Goal: Transaction & Acquisition: Purchase product/service

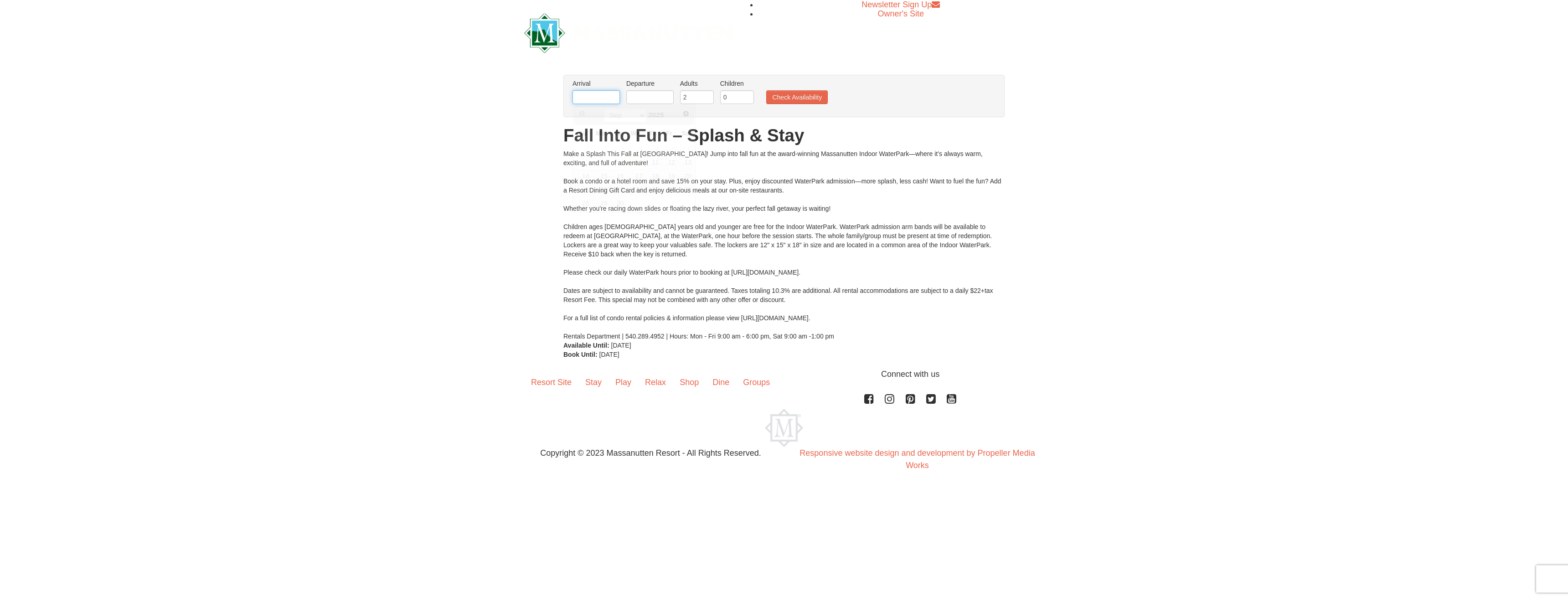
click at [610, 97] on input "text" at bounding box center [596, 97] width 48 height 13
click at [668, 163] on link "12" at bounding box center [668, 162] width 16 height 13
type input "[DATE]"
click at [652, 99] on input "text" at bounding box center [650, 97] width 48 height 13
click at [633, 173] on link "14" at bounding box center [636, 176] width 16 height 13
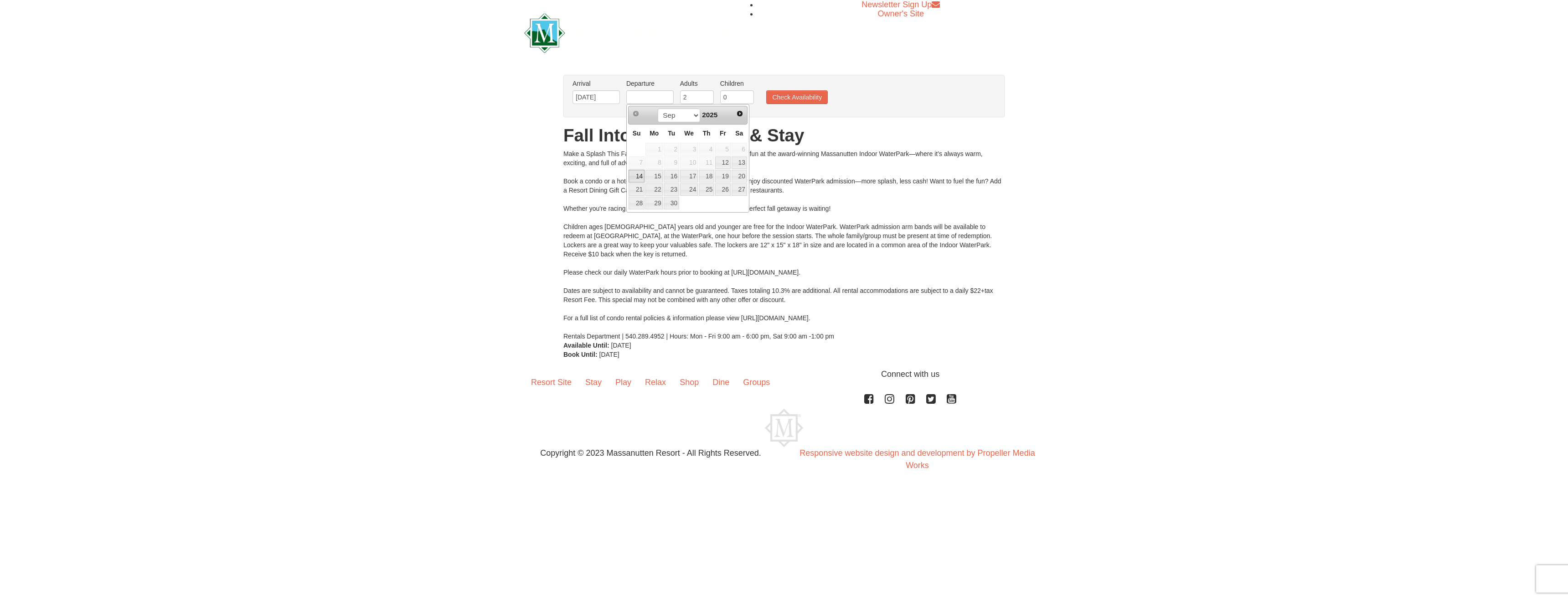
type input "[DATE]"
type input "3"
click at [706, 95] on input "3" at bounding box center [697, 97] width 33 height 13
click at [746, 95] on input "1" at bounding box center [736, 97] width 33 height 13
type input "2"
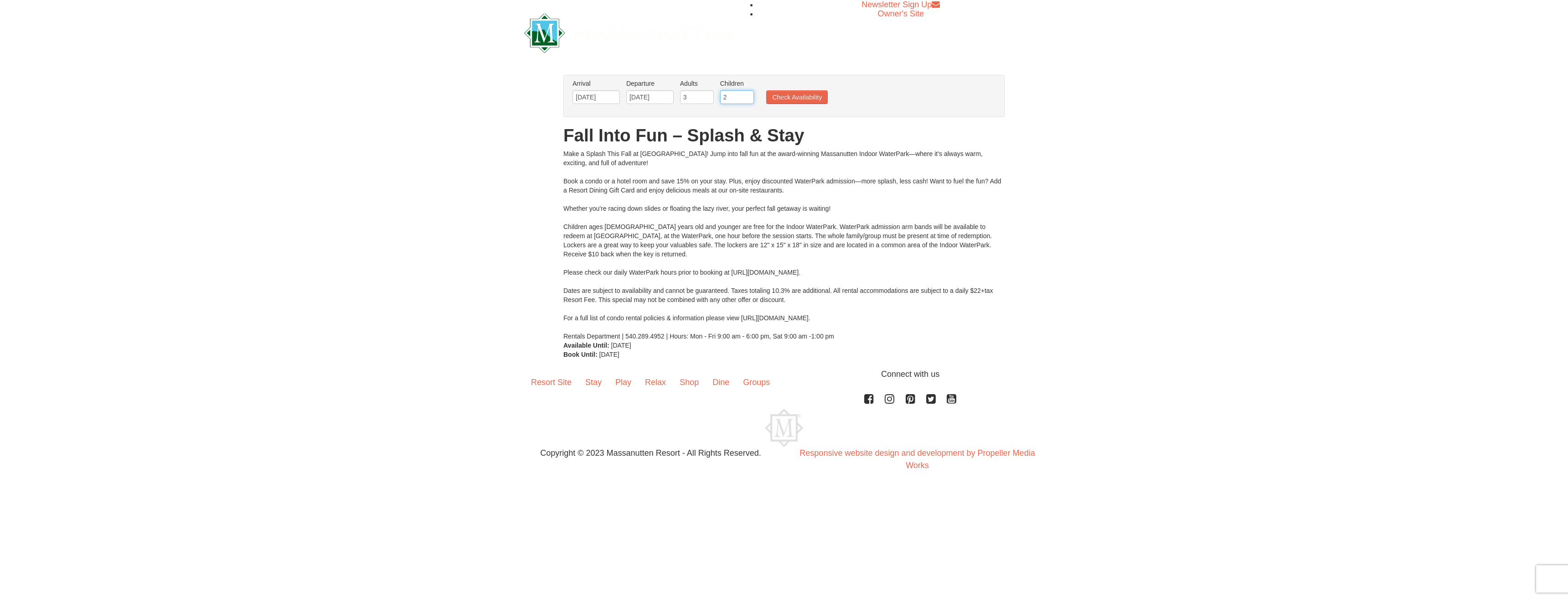
click at [746, 95] on input "2" at bounding box center [736, 97] width 33 height 13
click at [785, 95] on button "Check Availability" at bounding box center [796, 97] width 62 height 13
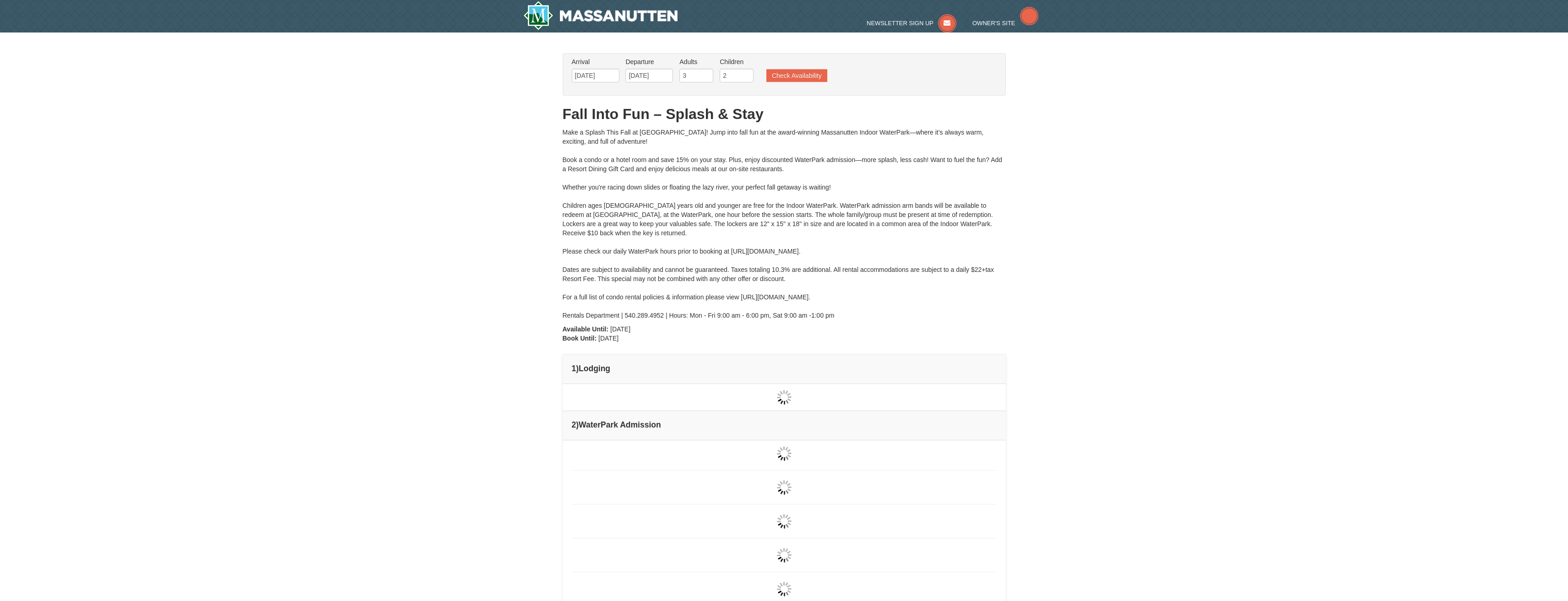
type input "[DATE]"
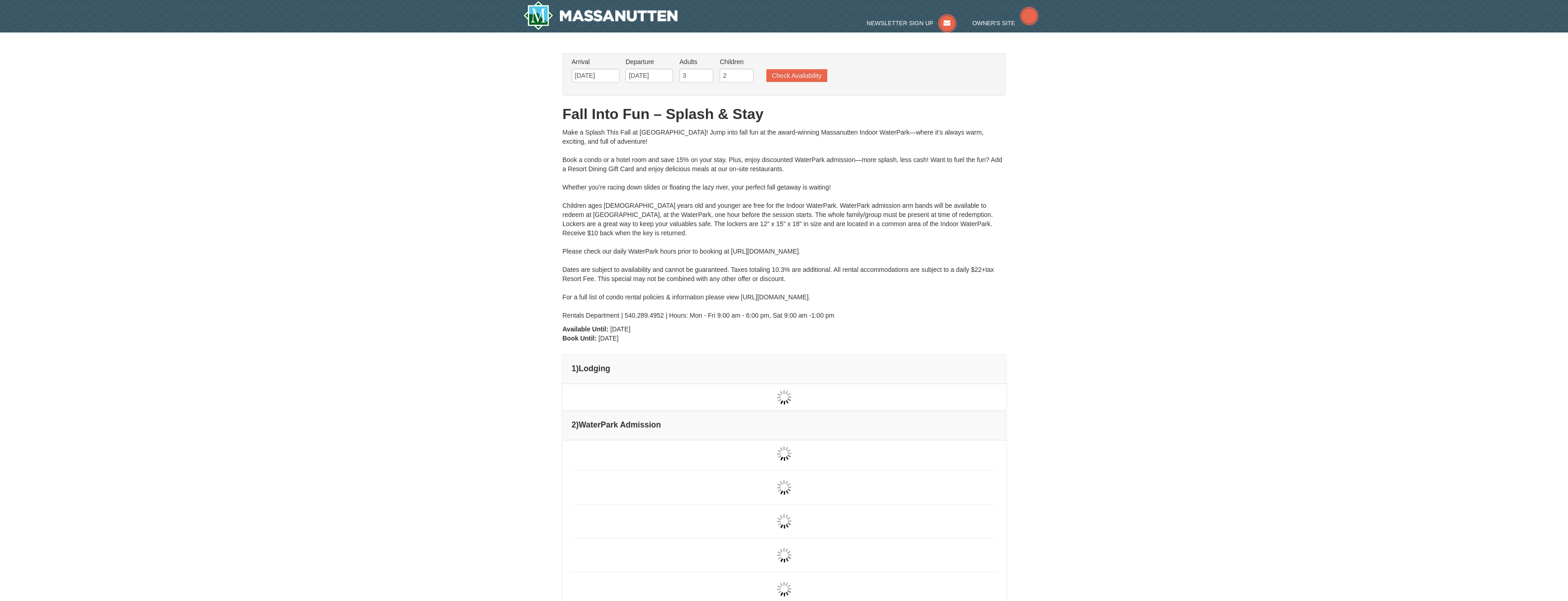
type input "[DATE]"
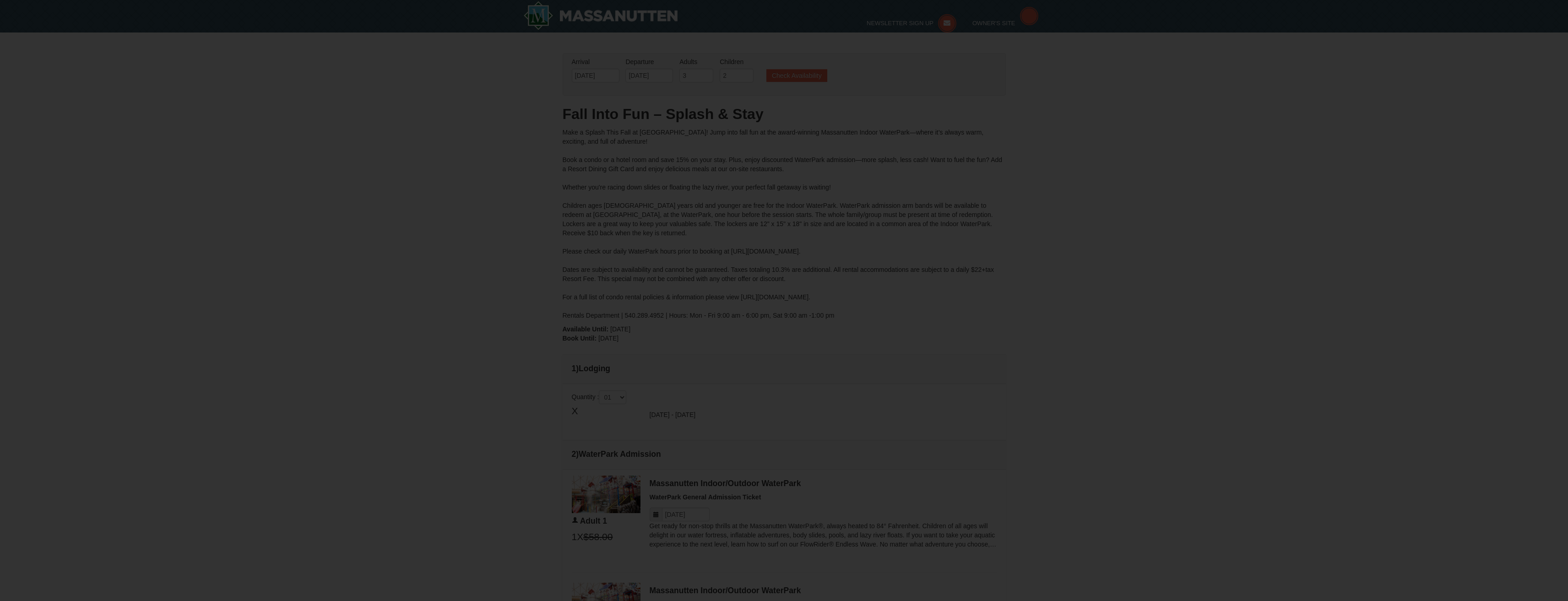
type input "[DATE]"
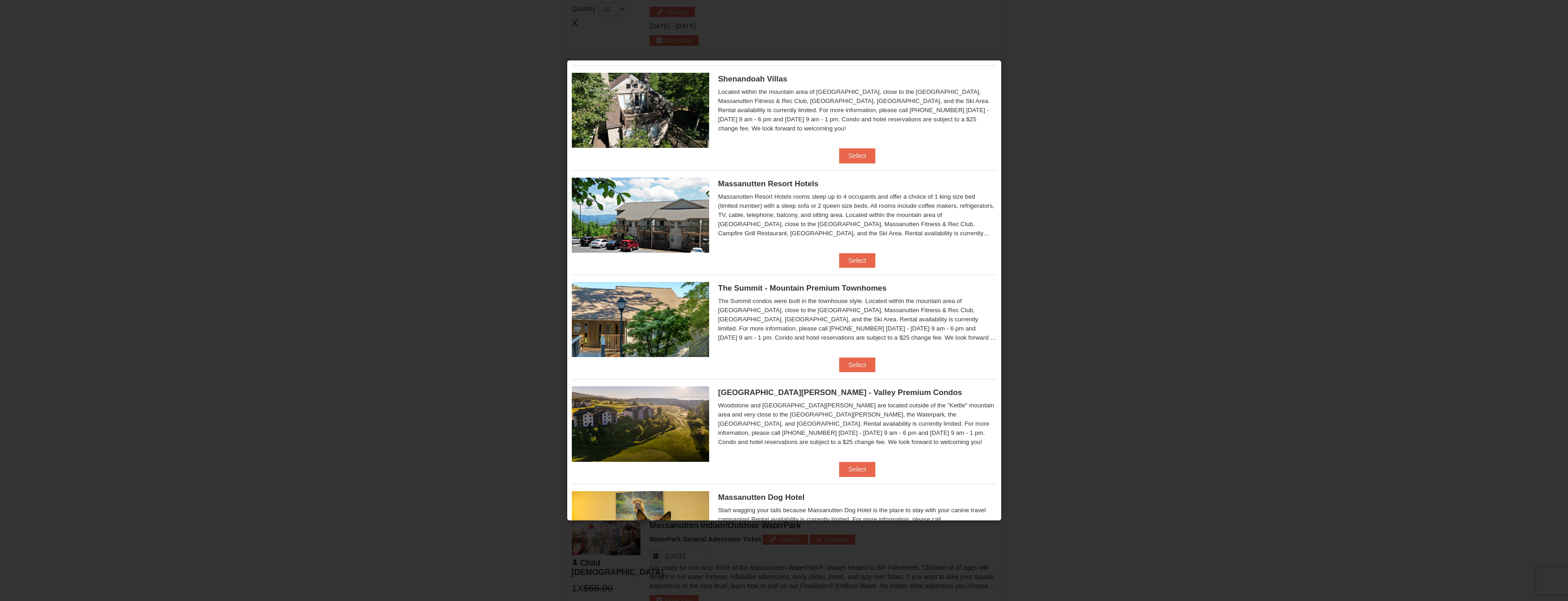
scroll to position [228, 0]
click at [850, 469] on button "Select" at bounding box center [858, 468] width 36 height 15
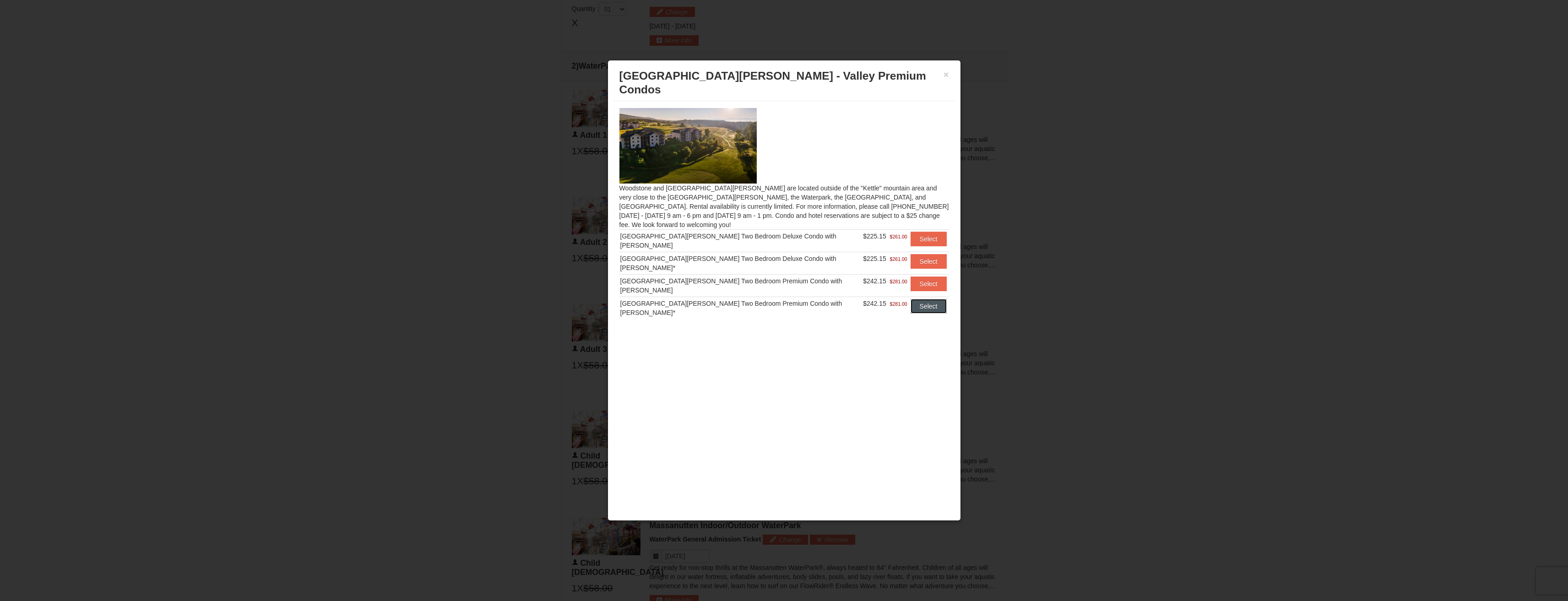
click at [912, 299] on button "Select" at bounding box center [929, 306] width 36 height 15
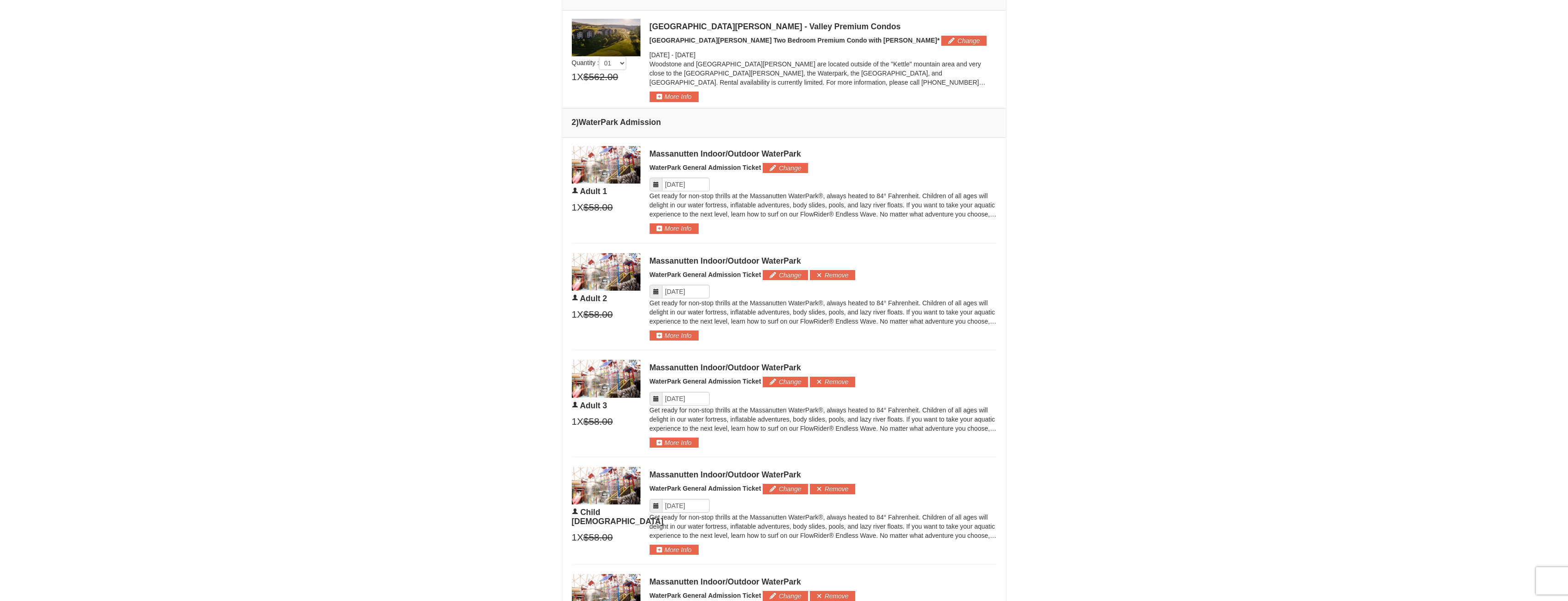
scroll to position [361, 0]
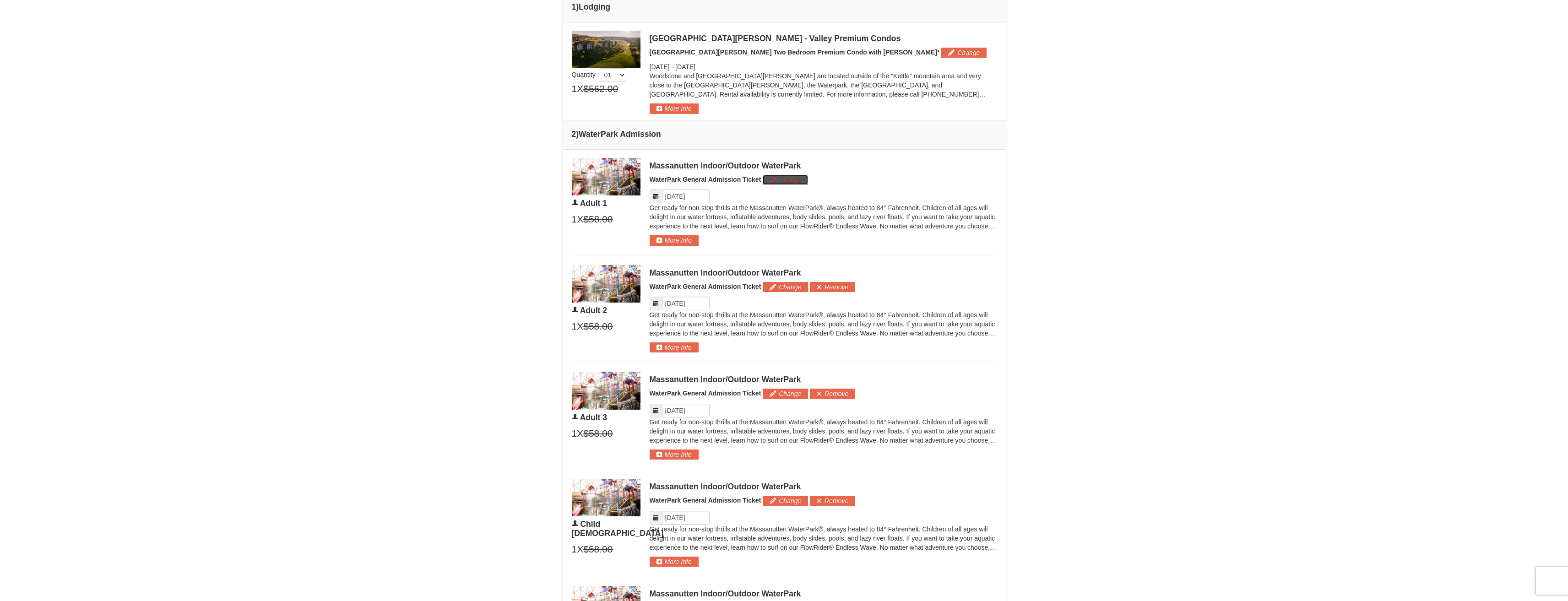
click at [802, 179] on button "Change" at bounding box center [785, 179] width 46 height 10
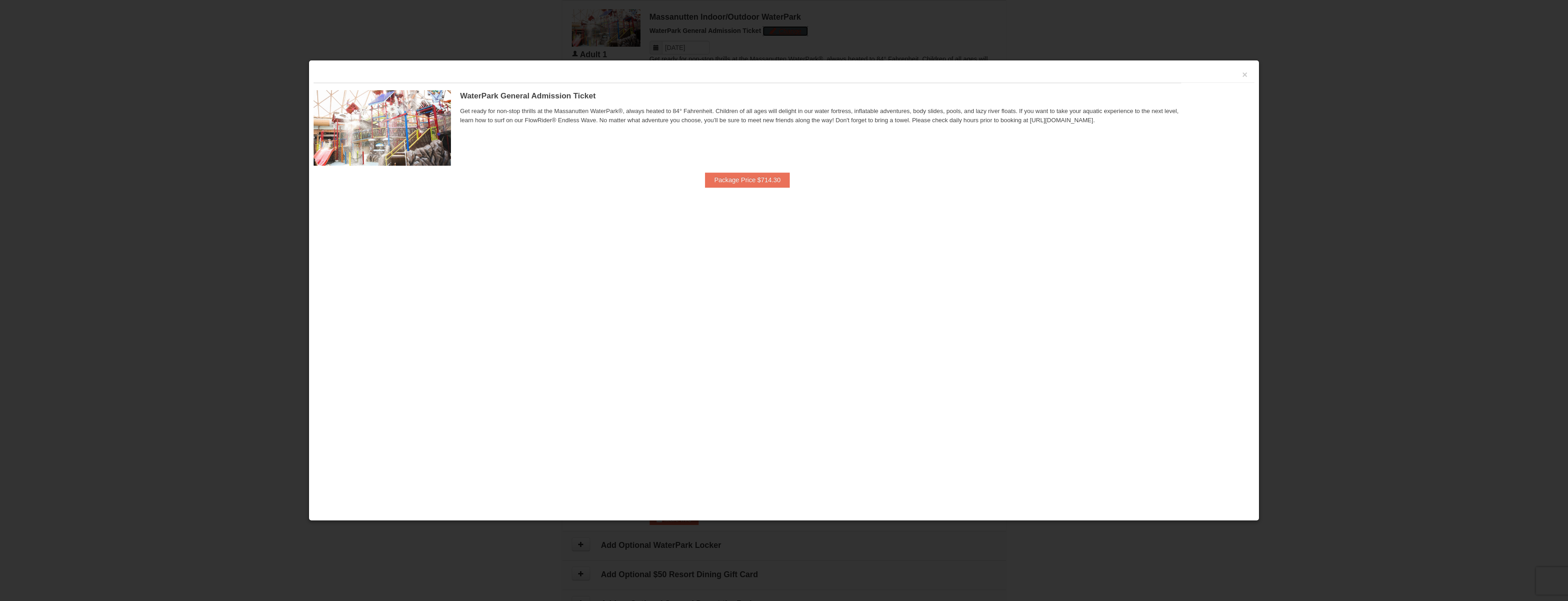
scroll to position [519, 0]
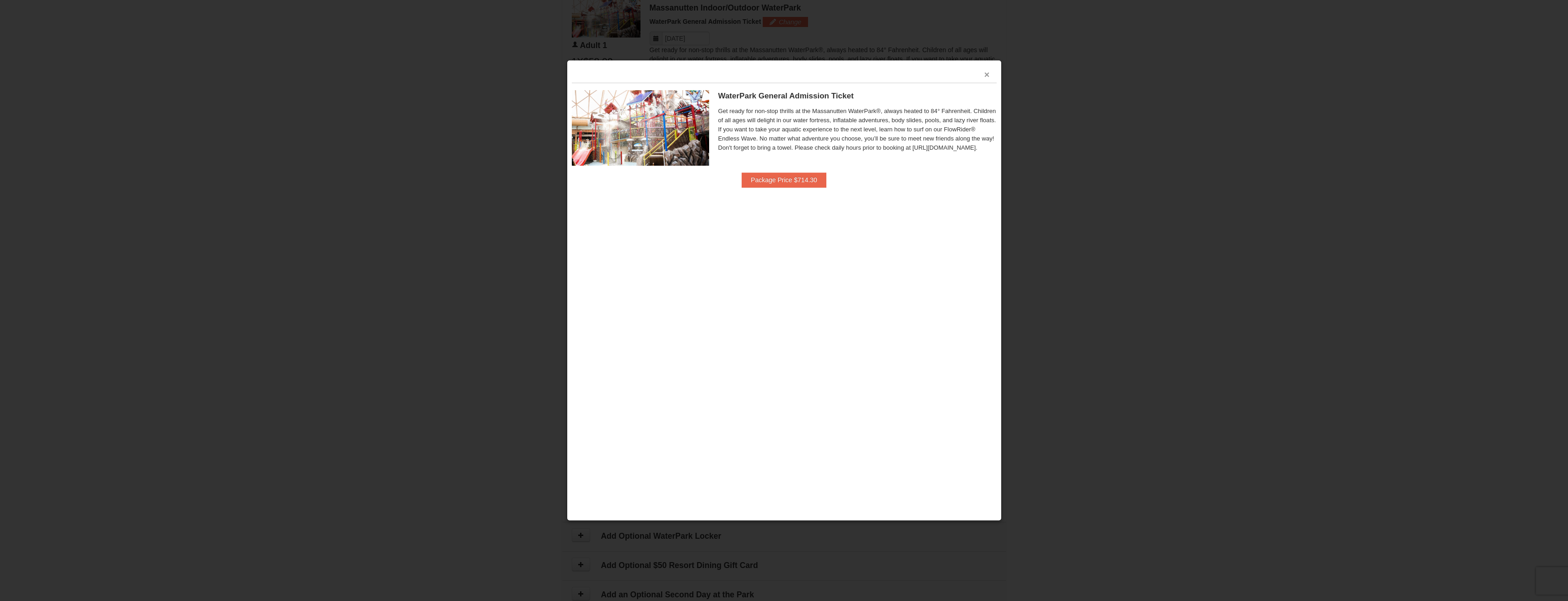
click at [988, 75] on button "×" at bounding box center [987, 75] width 5 height 9
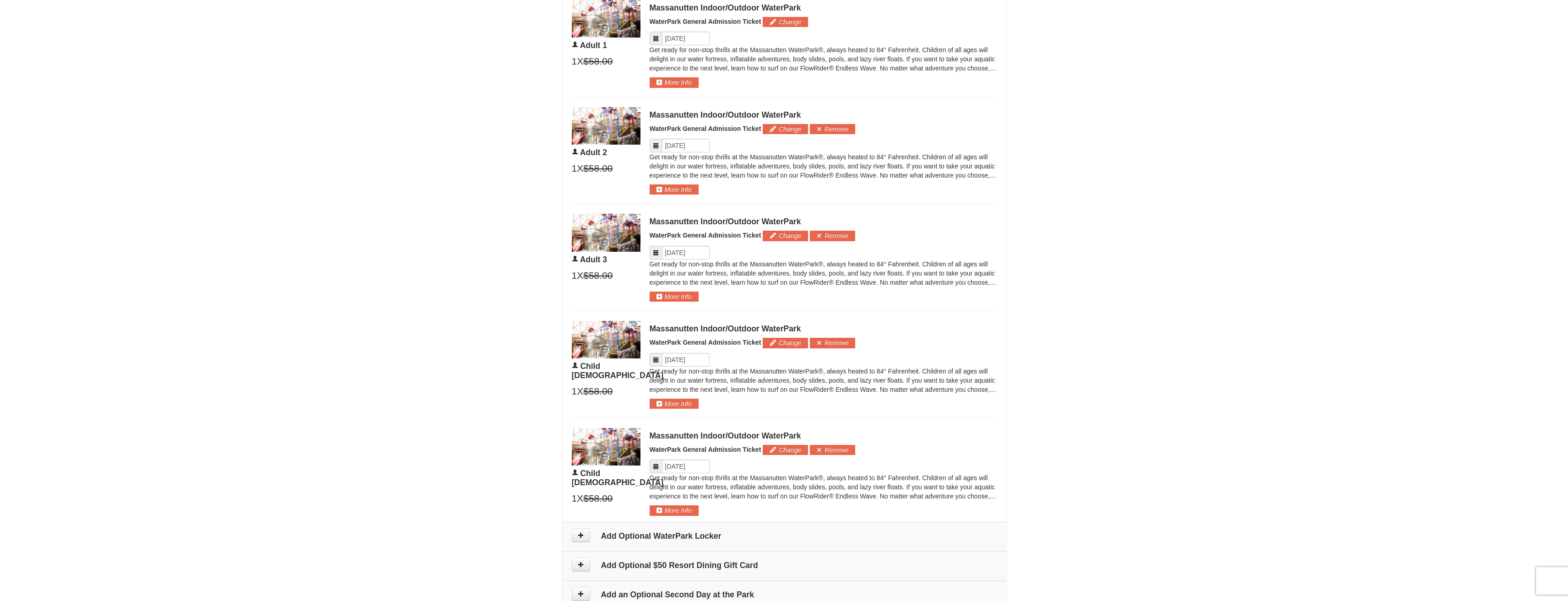
click at [659, 145] on icon at bounding box center [656, 146] width 7 height 7
click at [654, 146] on icon at bounding box center [656, 146] width 7 height 7
click at [688, 146] on input "Please format dates MM/DD/YYYY" at bounding box center [686, 146] width 48 height 13
click at [777, 213] on link "13" at bounding box center [775, 211] width 16 height 13
type input "[DATE]"
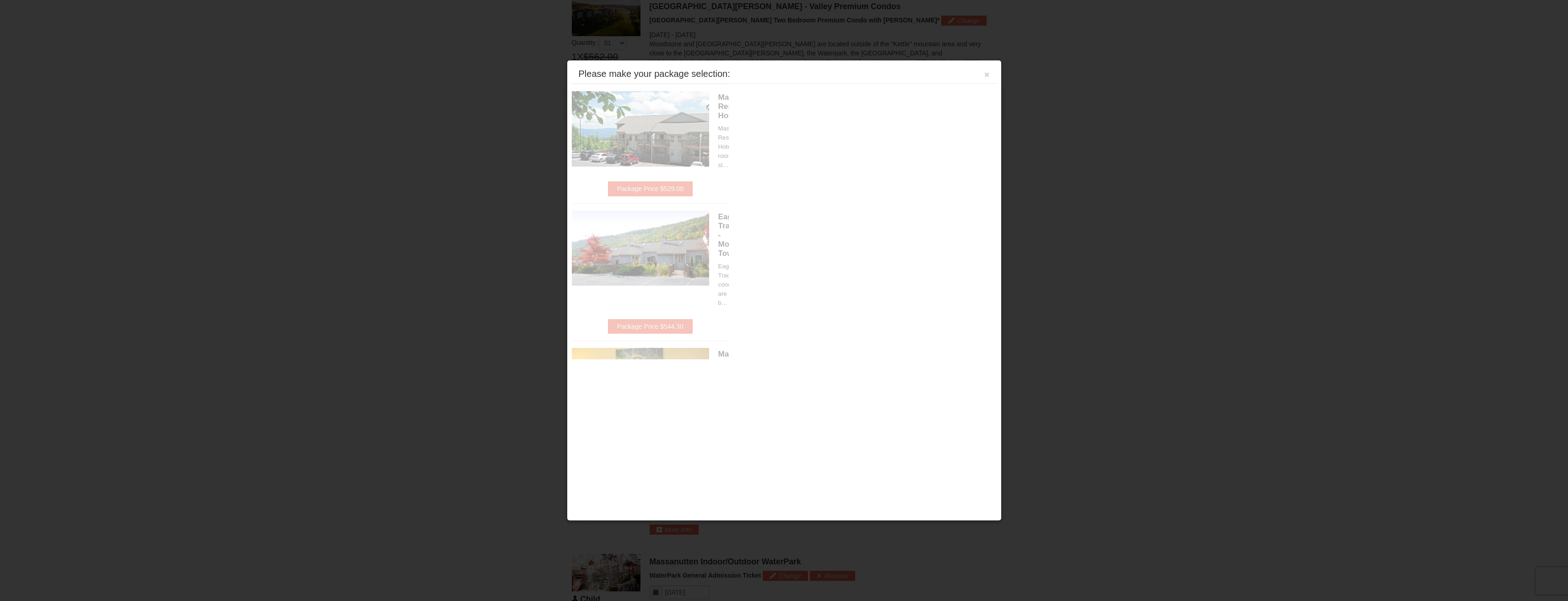
scroll to position [392, 0]
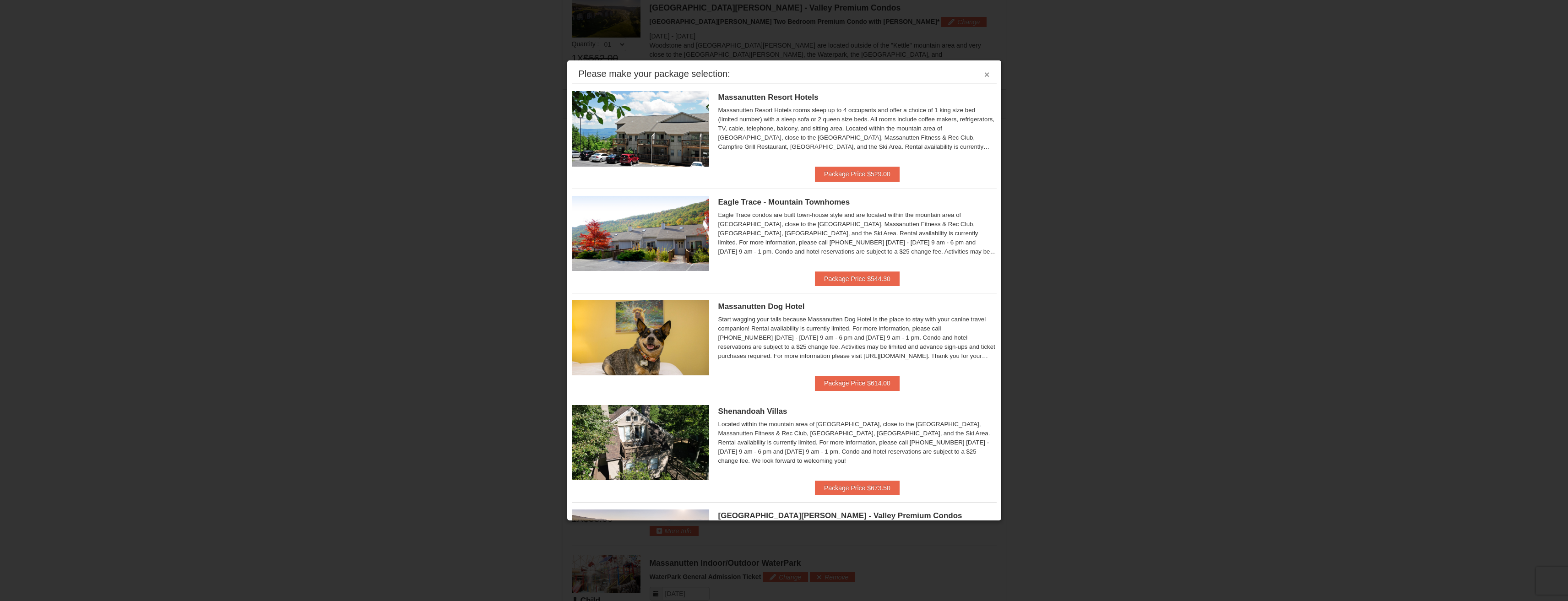
click at [985, 76] on button "×" at bounding box center [987, 75] width 5 height 9
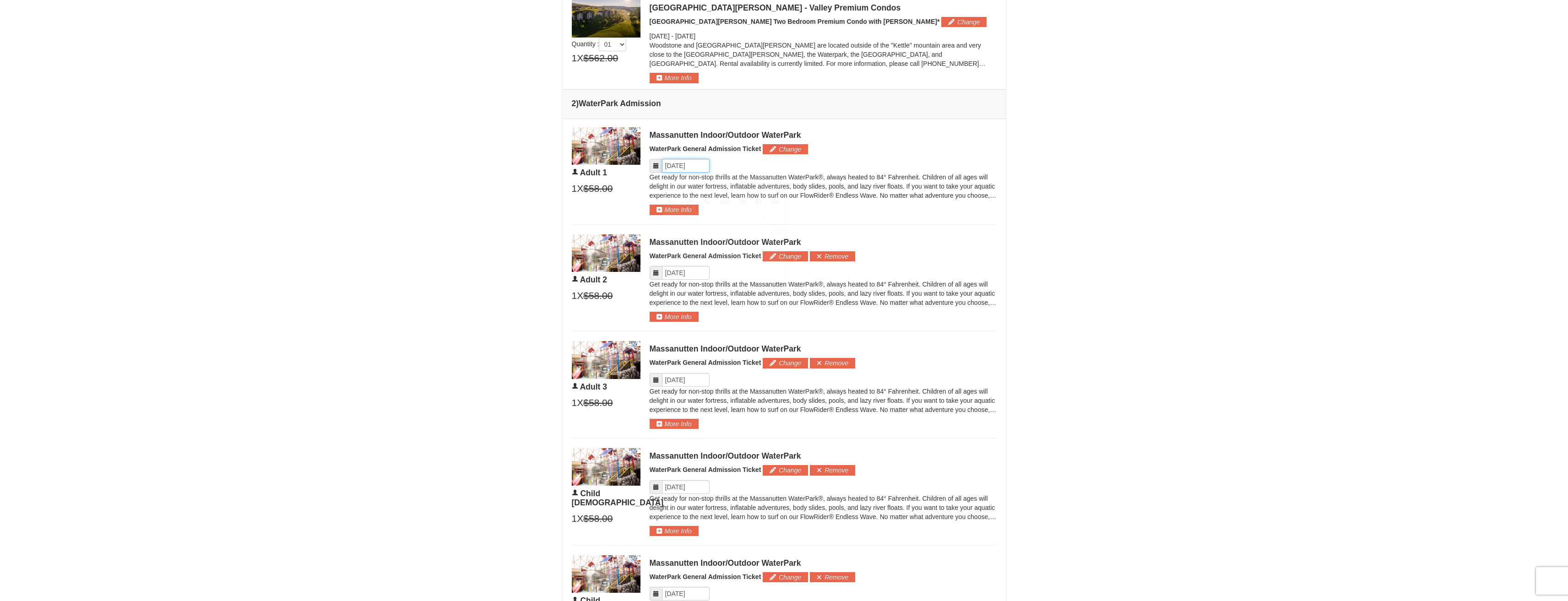
click at [688, 162] on input "Please format dates MM/DD/YYYY" at bounding box center [686, 166] width 48 height 13
click at [774, 231] on link "13" at bounding box center [775, 231] width 16 height 13
click at [696, 382] on input "Please format dates MM/DD/YYYY" at bounding box center [686, 380] width 48 height 13
click at [779, 443] on link "13" at bounding box center [775, 445] width 16 height 13
type input "[DATE]"
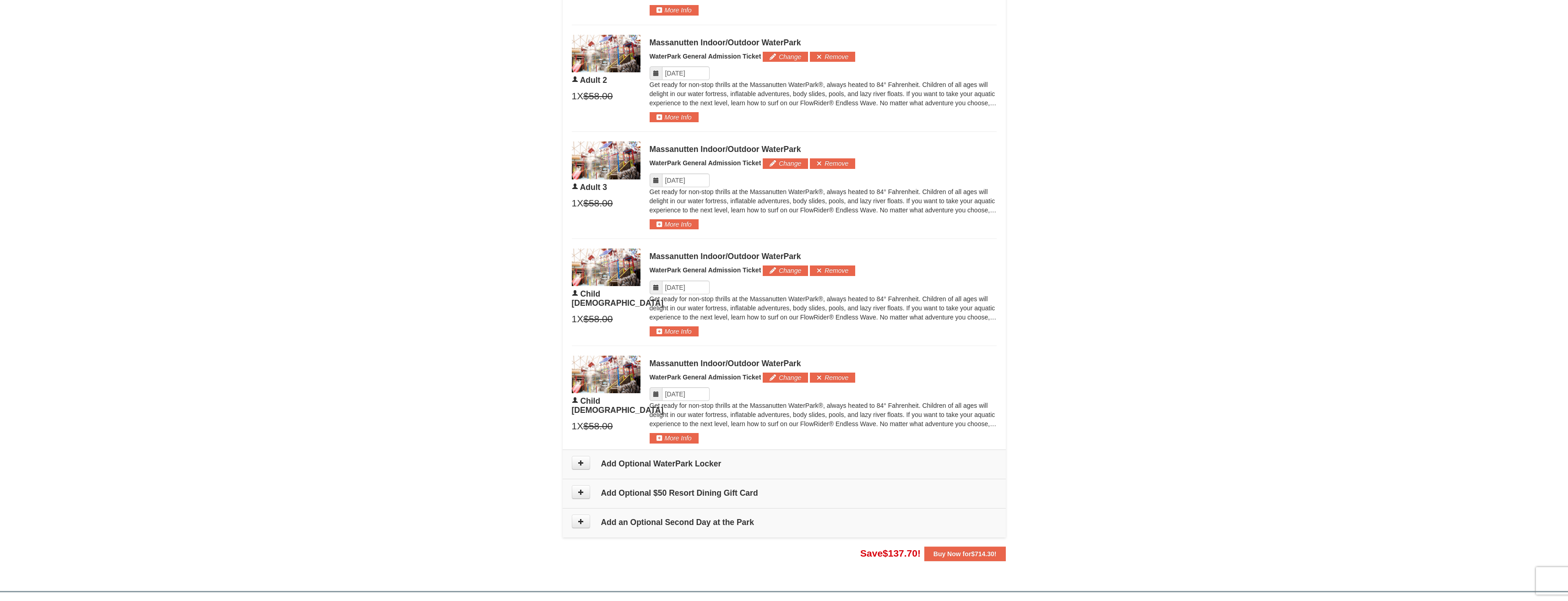
scroll to position [592, 0]
click at [700, 287] on input "Please format dates MM/DD/YYYY" at bounding box center [686, 287] width 48 height 13
click at [777, 351] on link "13" at bounding box center [775, 352] width 16 height 13
type input "[DATE]"
click at [695, 397] on input "Please format dates MM/DD/YYYY" at bounding box center [686, 393] width 48 height 13
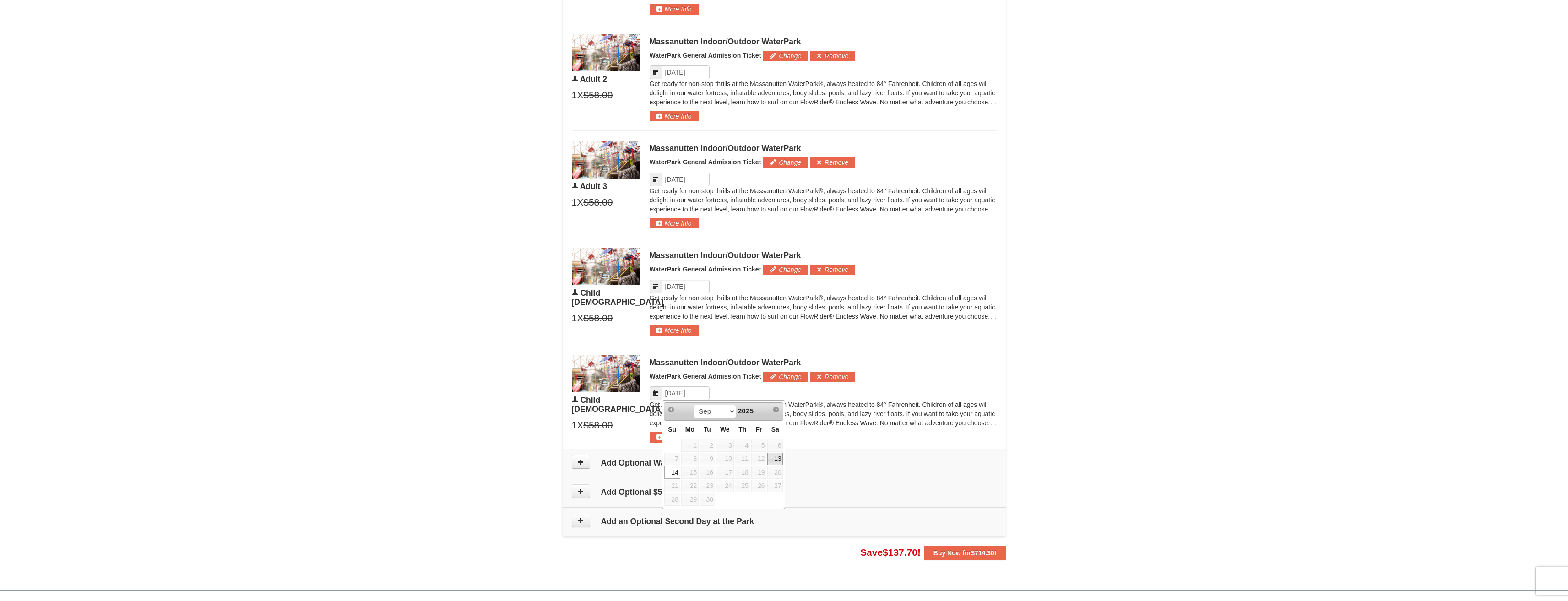
click at [778, 461] on link "13" at bounding box center [775, 458] width 16 height 13
type input "[DATE]"
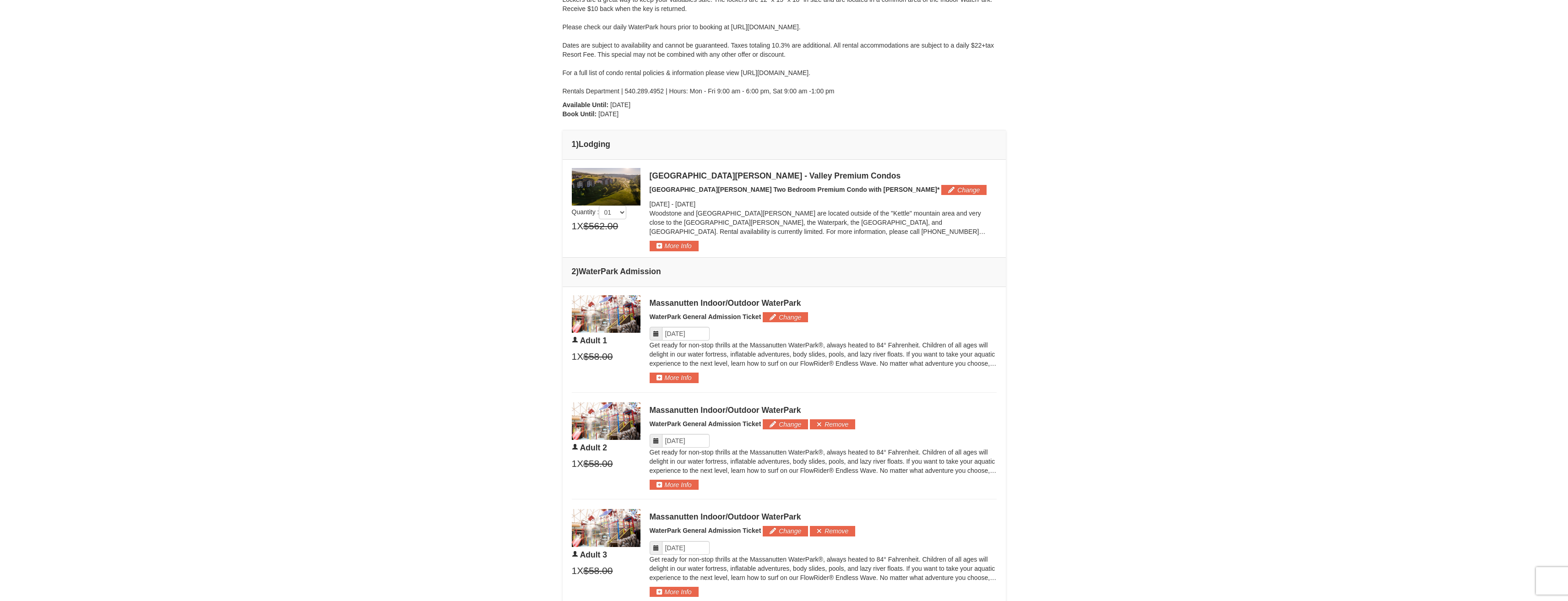
scroll to position [227, 0]
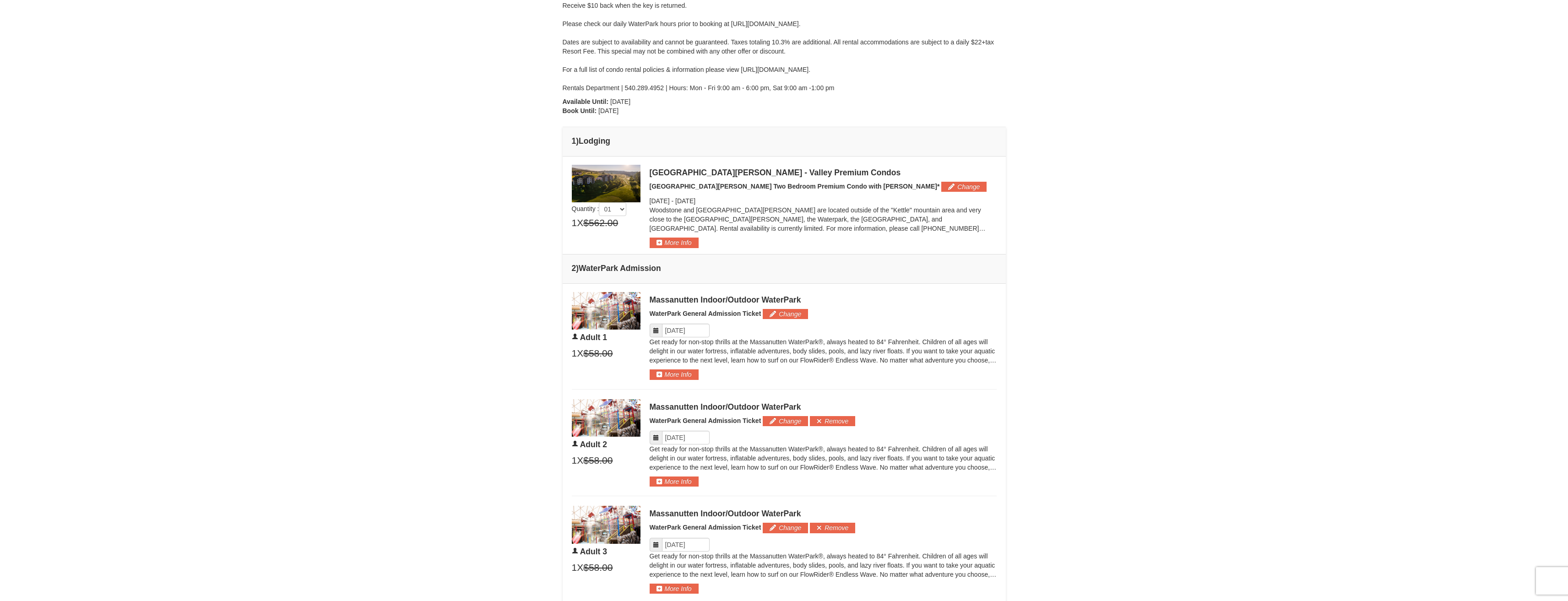
click at [1479, 222] on div "× From: To: Adults: 3 Children: 2 Change Arrival Please format dates MM/DD/YYYY…" at bounding box center [784, 376] width 1568 height 1141
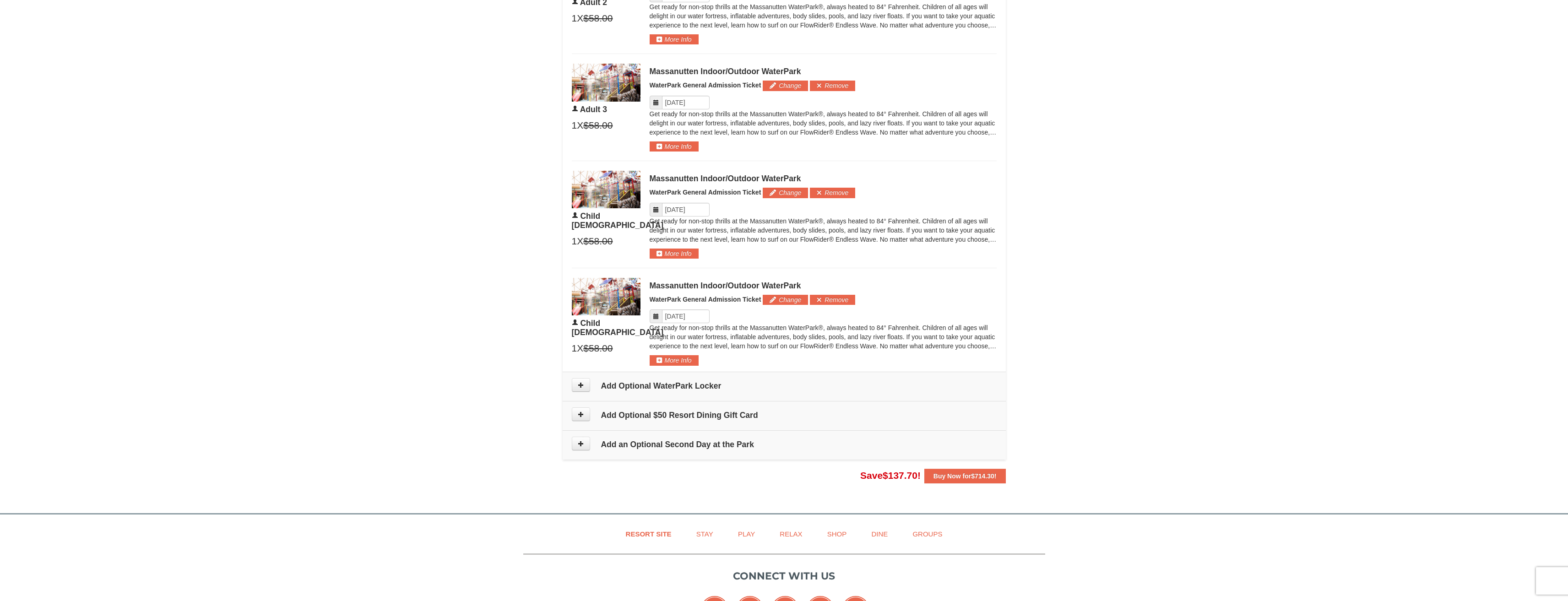
scroll to position [671, 0]
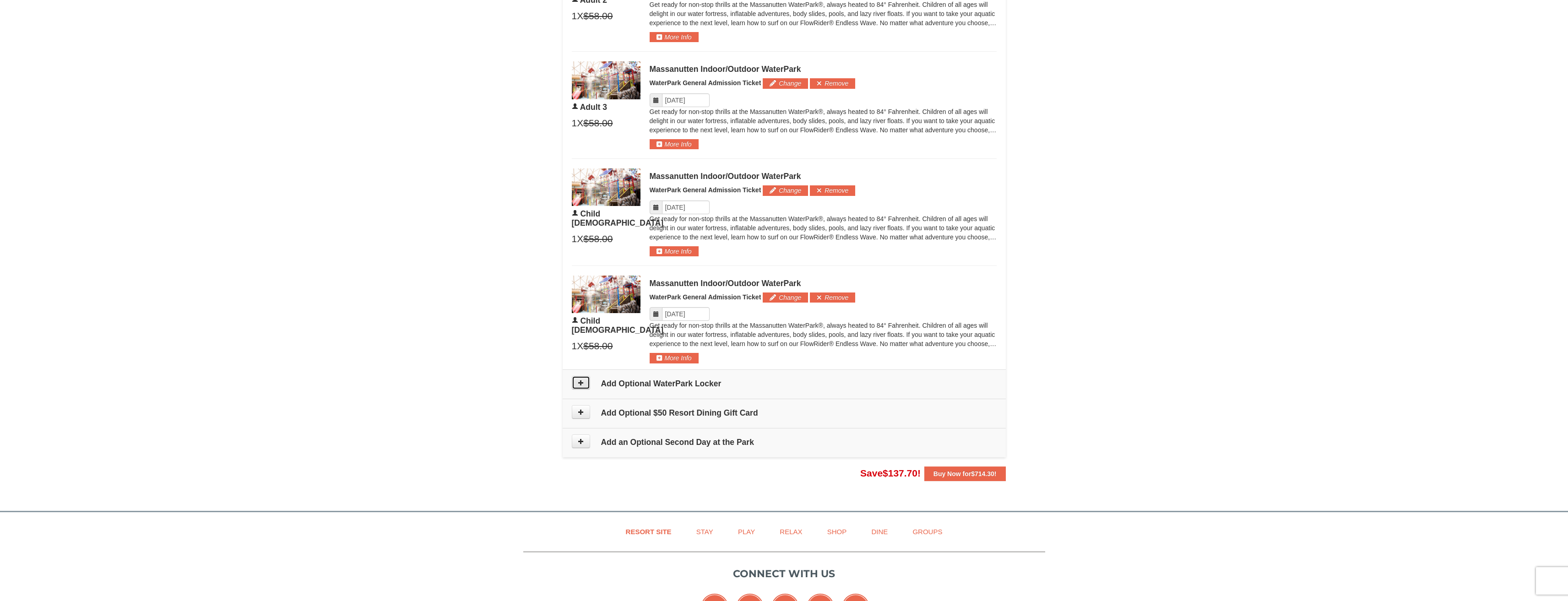
click at [588, 385] on button at bounding box center [581, 382] width 19 height 13
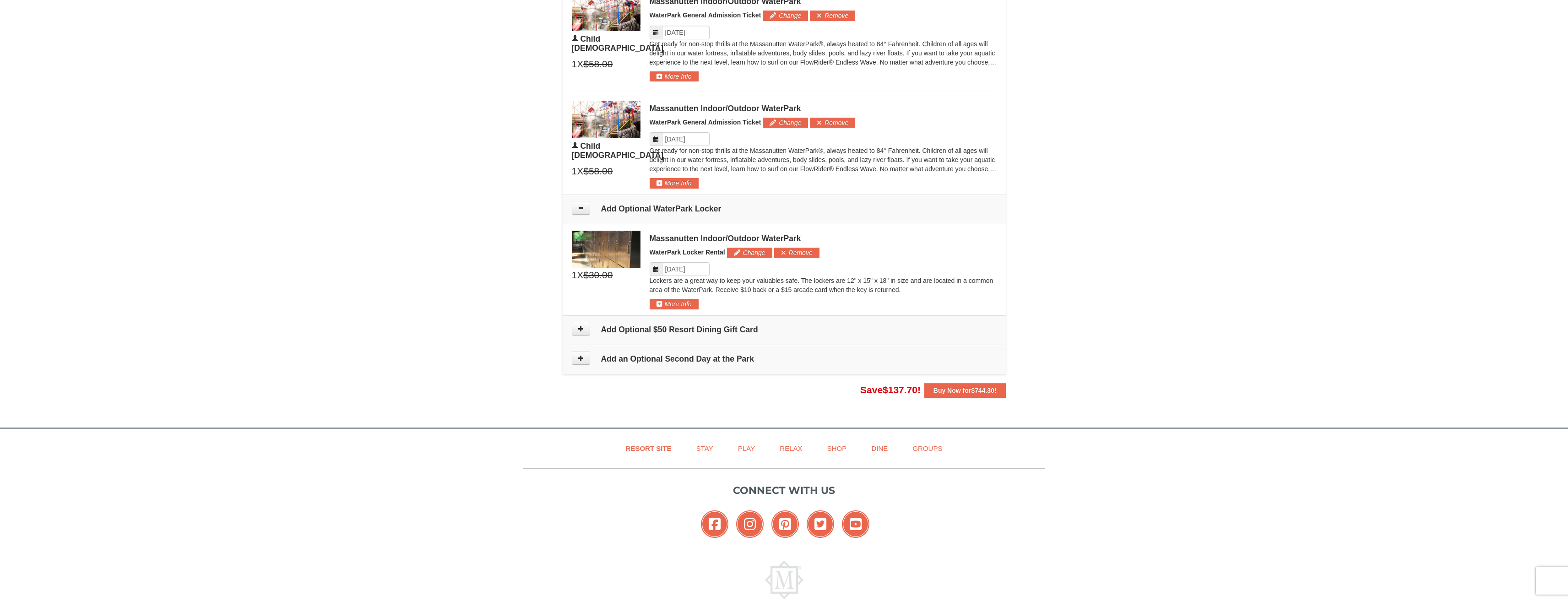
scroll to position [894, 0]
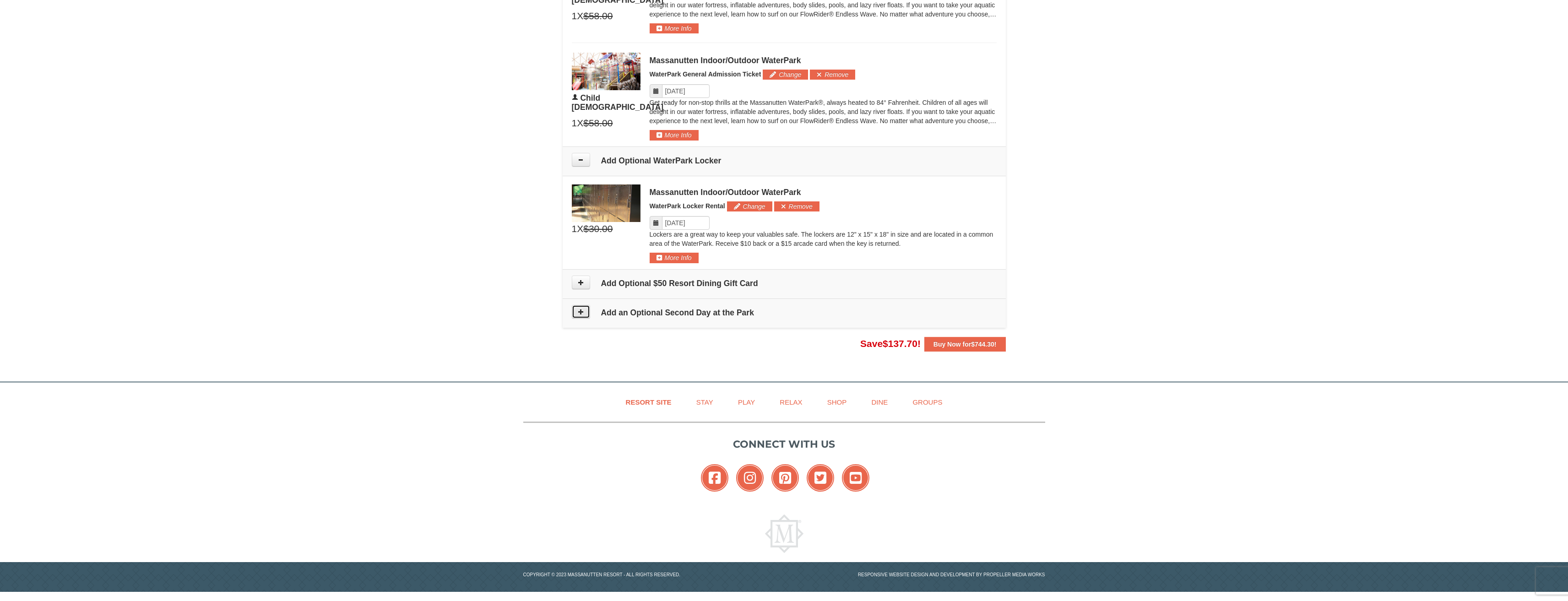
click at [579, 313] on icon at bounding box center [581, 311] width 7 height 7
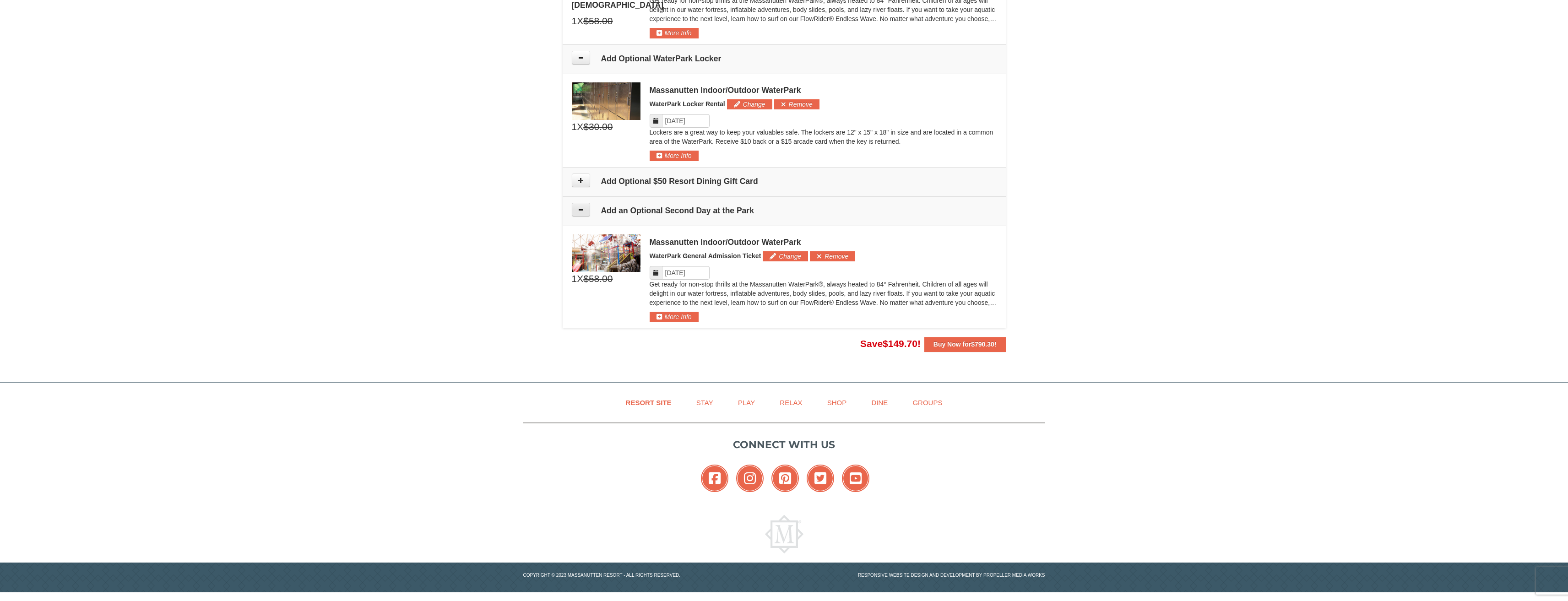
scroll to position [997, 0]
click at [681, 273] on input "Please format dates MM/DD/YYYY" at bounding box center [686, 273] width 48 height 13
click at [672, 349] on link "14" at bounding box center [672, 351] width 16 height 13
type input "[DATE]"
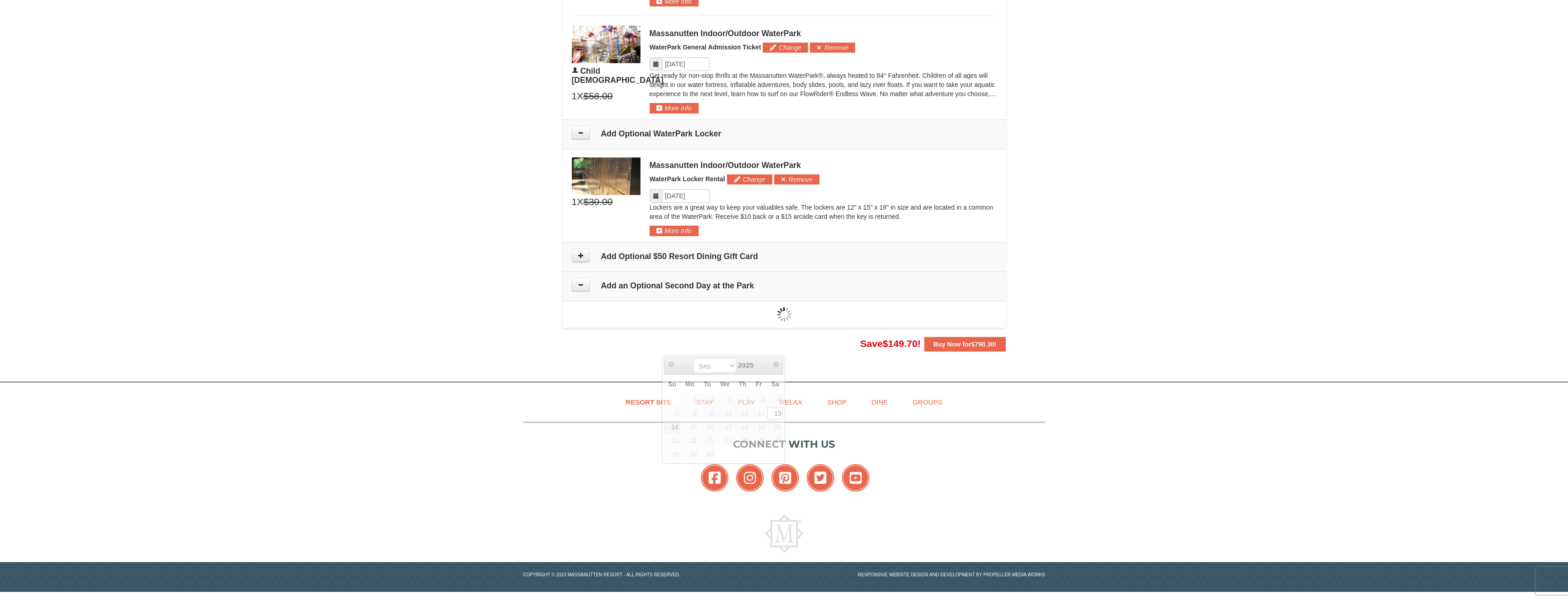
scroll to position [994, 0]
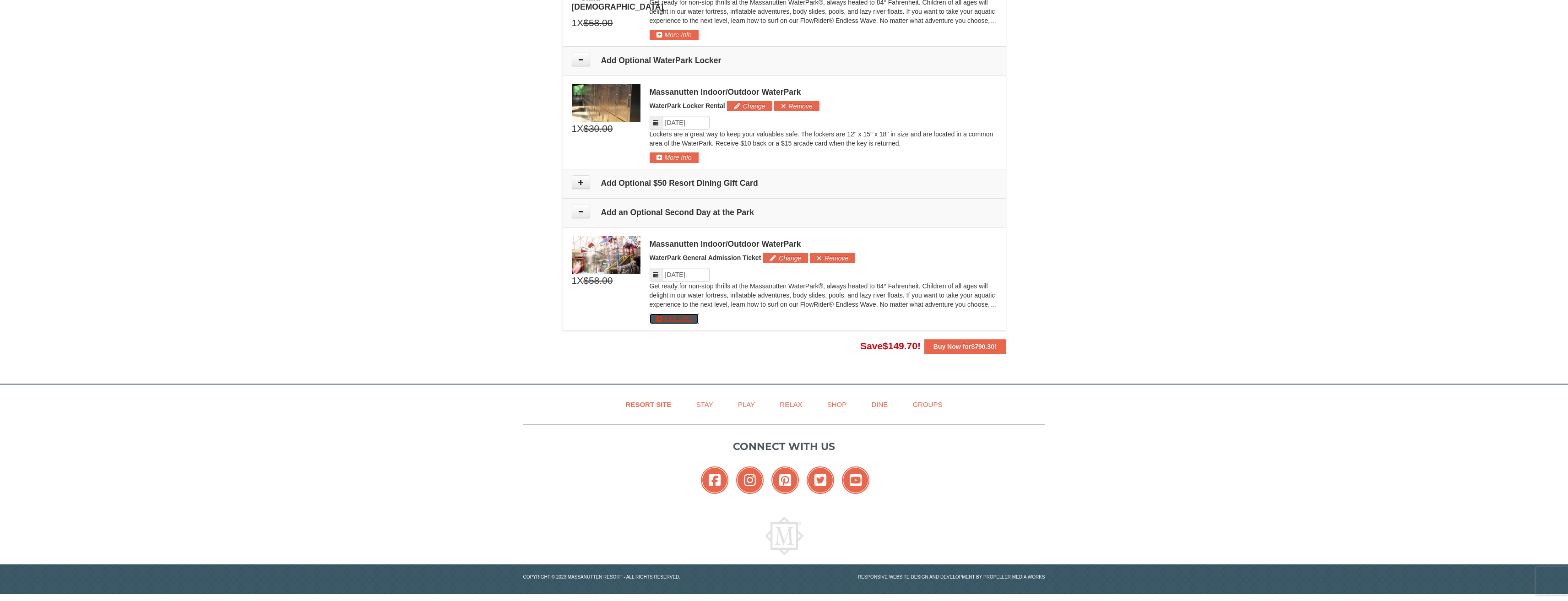
click at [684, 316] on button "More Info" at bounding box center [675, 318] width 49 height 10
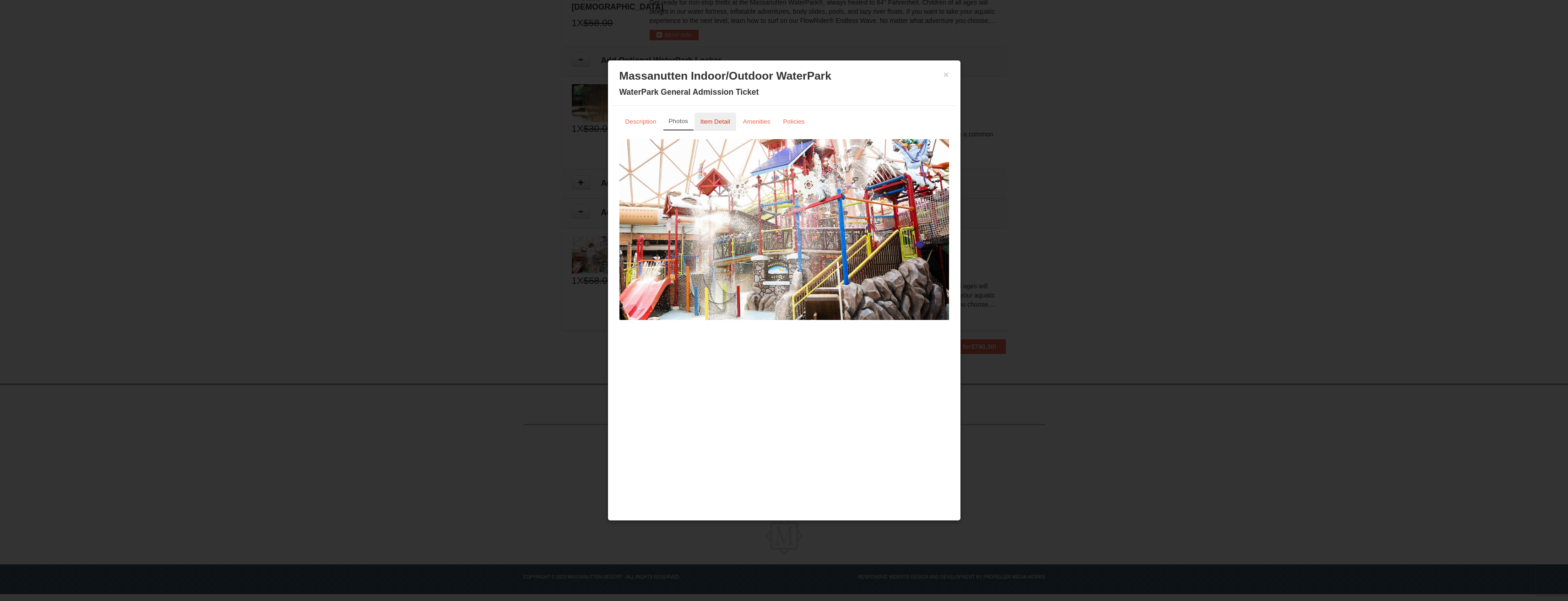
click at [722, 127] on link "Item Detail" at bounding box center [716, 122] width 42 height 18
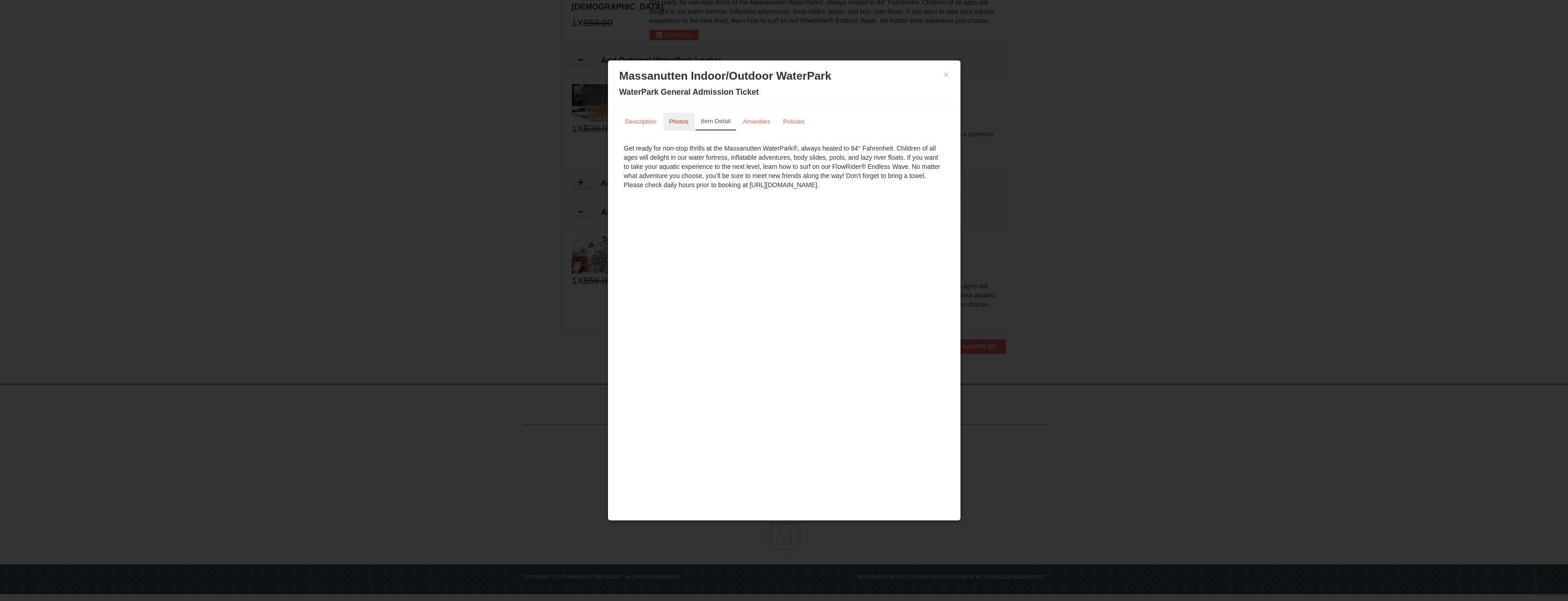
click at [684, 125] on small "Photos" at bounding box center [679, 121] width 19 height 7
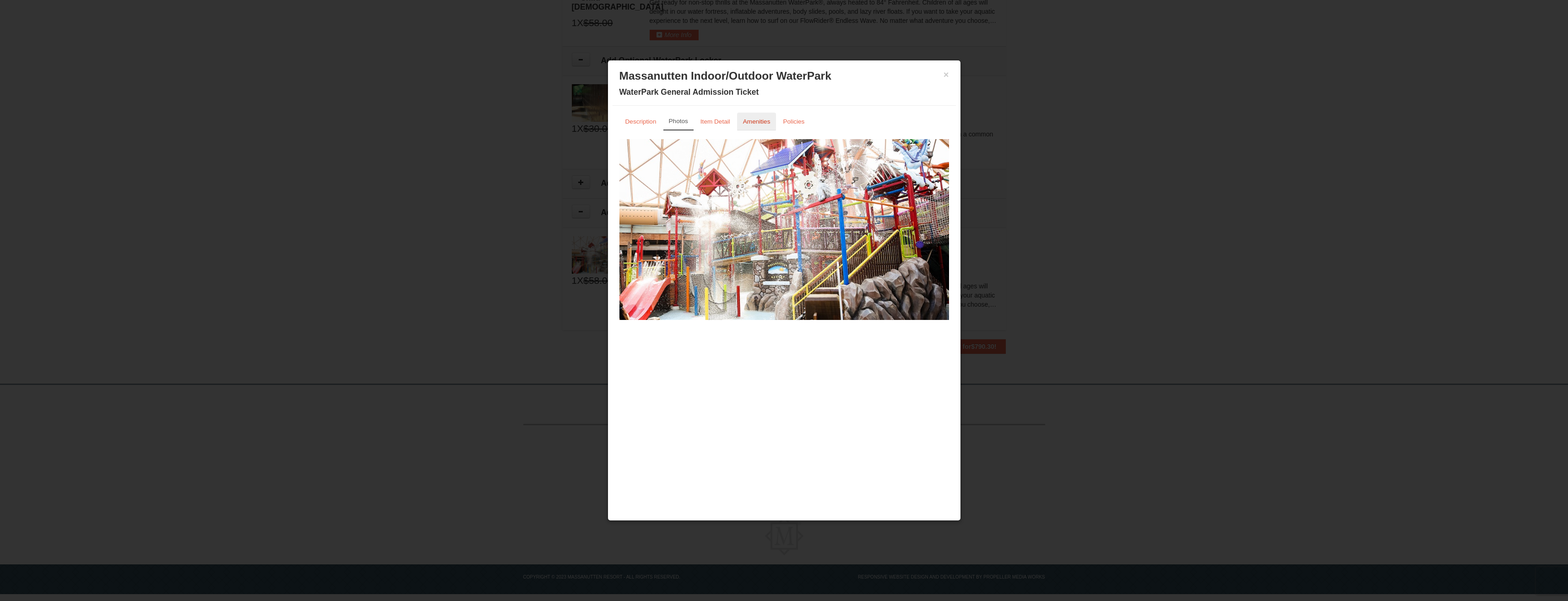
click at [760, 122] on small "Amenities" at bounding box center [757, 121] width 28 height 7
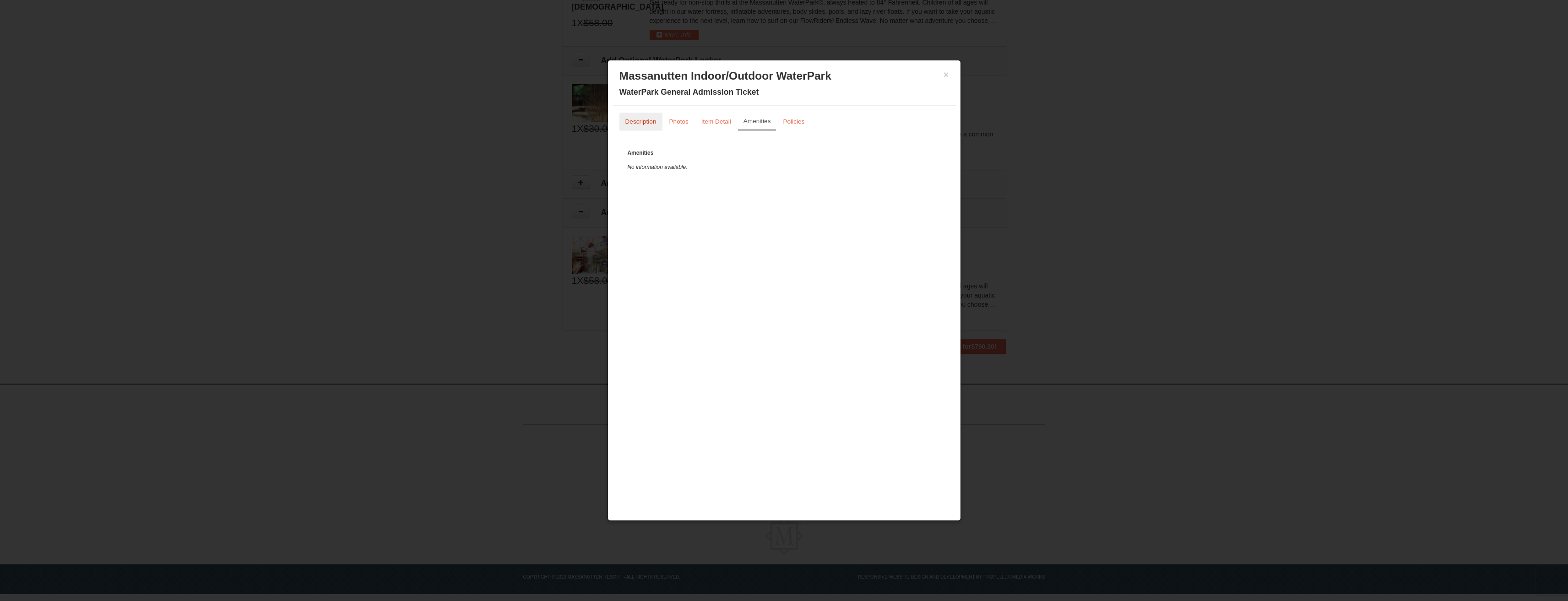
click at [633, 124] on small "Description" at bounding box center [641, 121] width 31 height 7
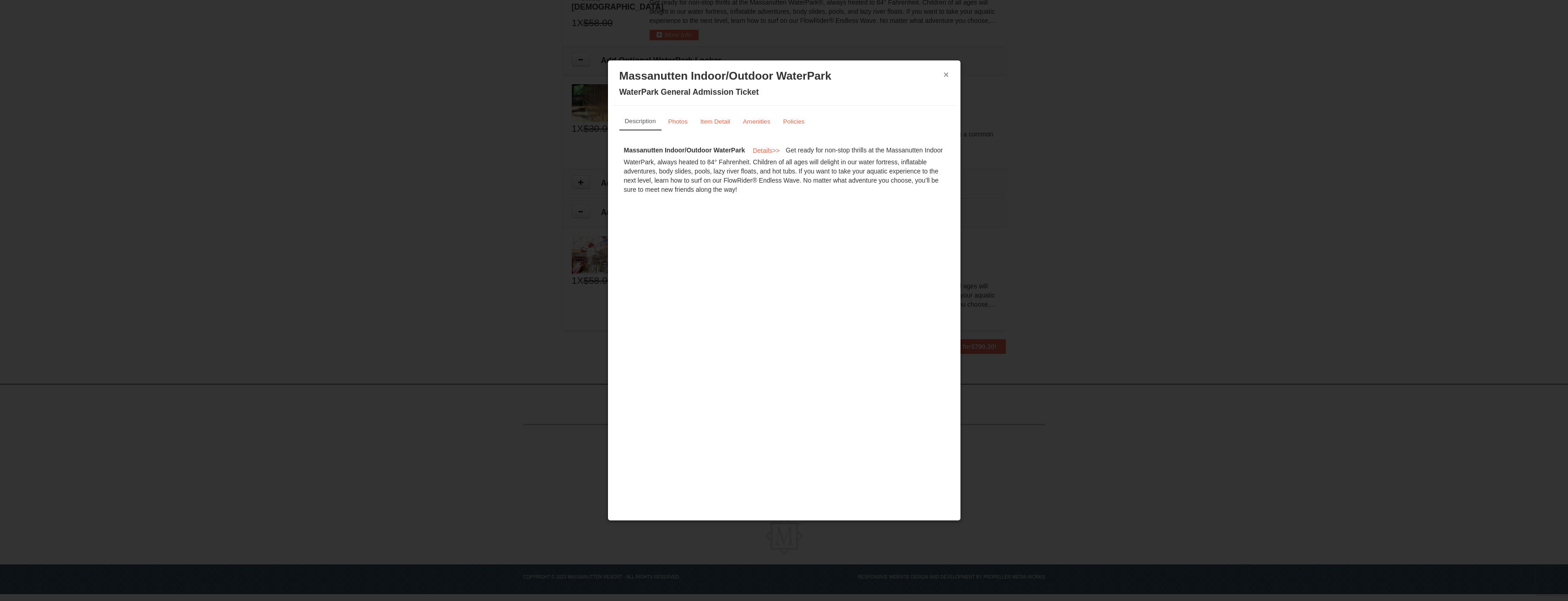
click at [948, 76] on button "×" at bounding box center [946, 75] width 5 height 9
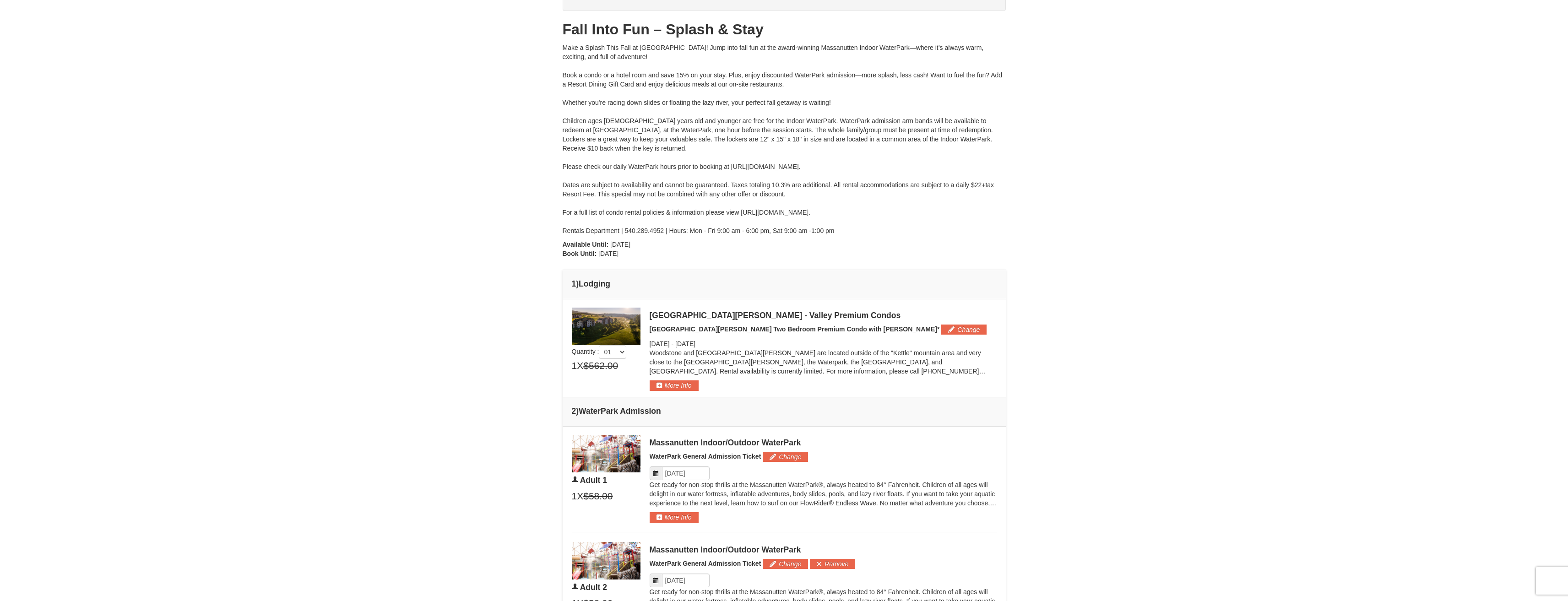
scroll to position [69, 0]
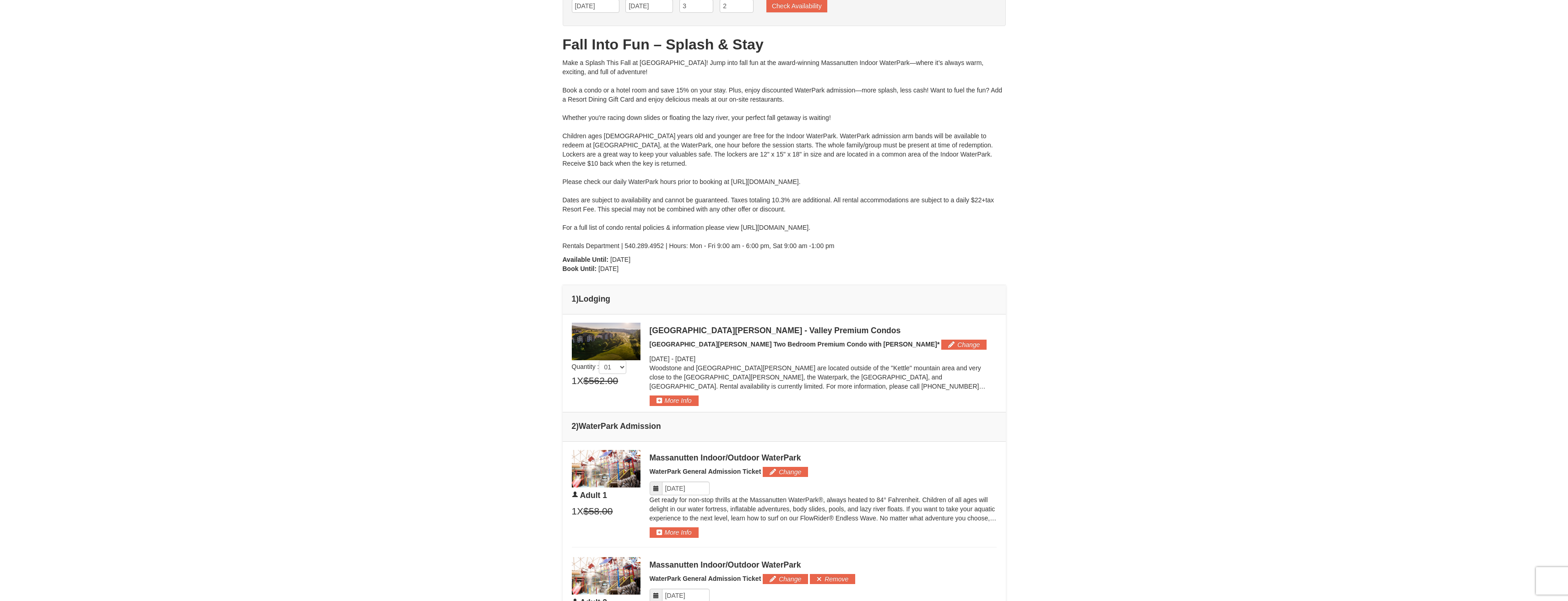
drag, startPoint x: 731, startPoint y: 181, endPoint x: 891, endPoint y: 182, distance: 160.0
click at [891, 182] on div "Make a Splash This Fall at Massanutten! Jump into fall fun at the award-winning…" at bounding box center [784, 154] width 443 height 192
copy div "https://www.massresort.com/play/waterpark/hours-rates/"
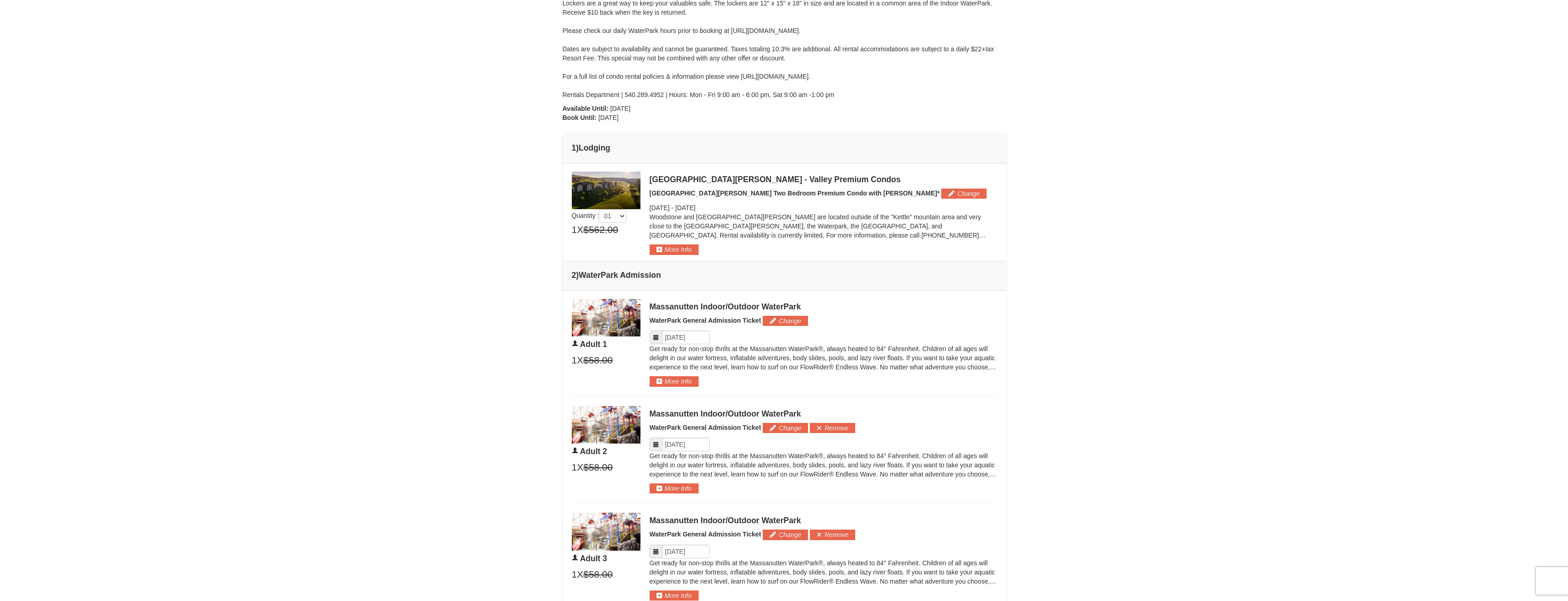
scroll to position [249, 0]
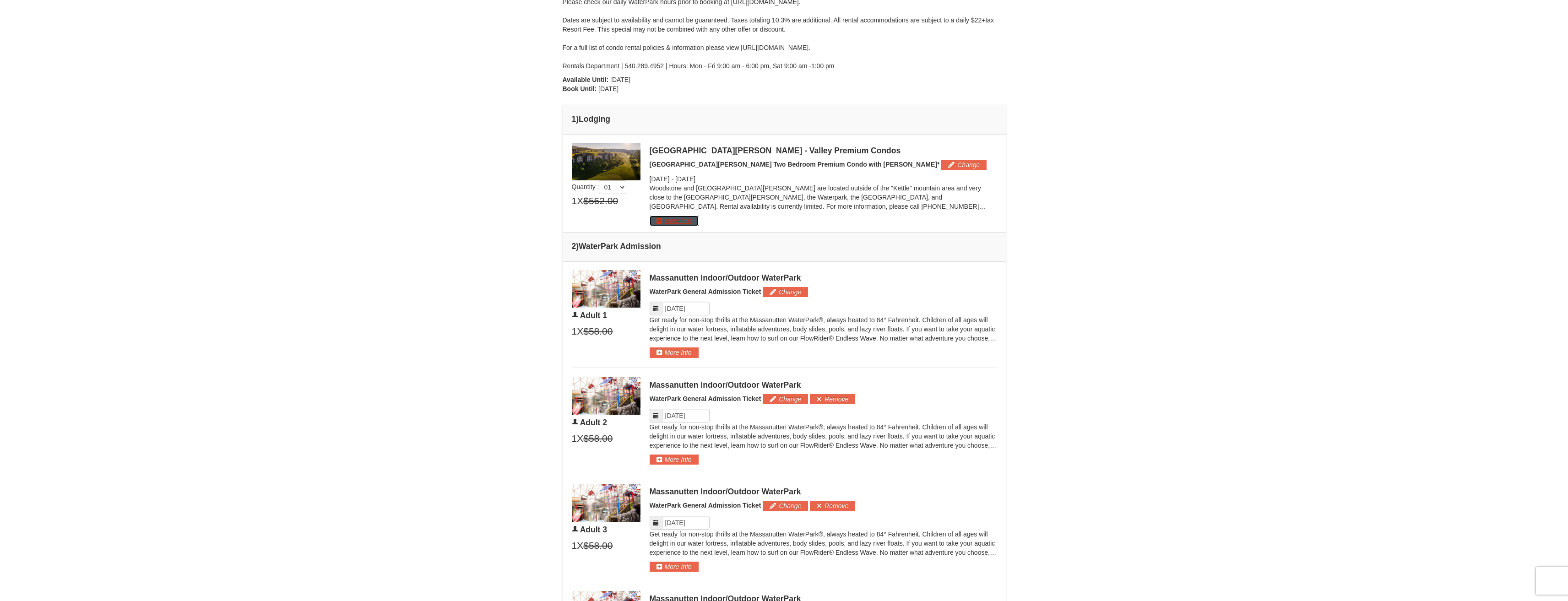
click at [669, 222] on button "More Info" at bounding box center [675, 220] width 49 height 10
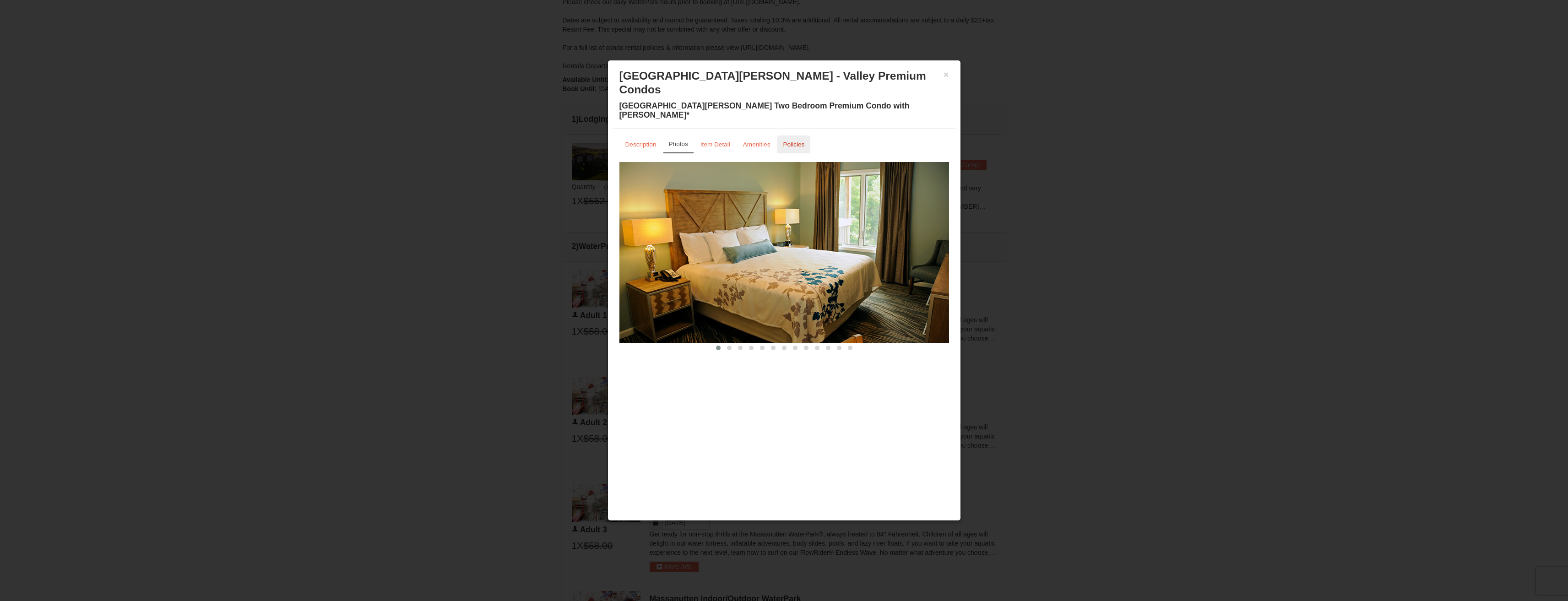
click at [802, 141] on small "Policies" at bounding box center [793, 144] width 22 height 7
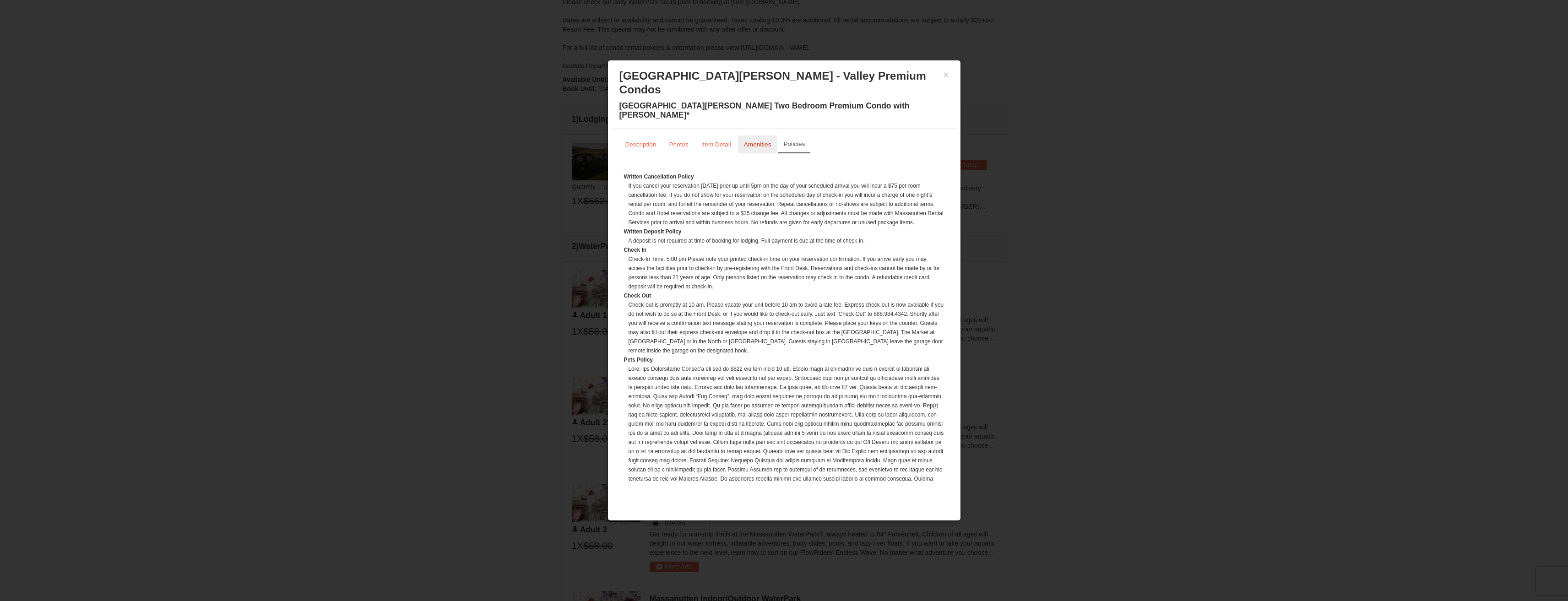
click at [749, 135] on link "Amenities" at bounding box center [757, 144] width 40 height 18
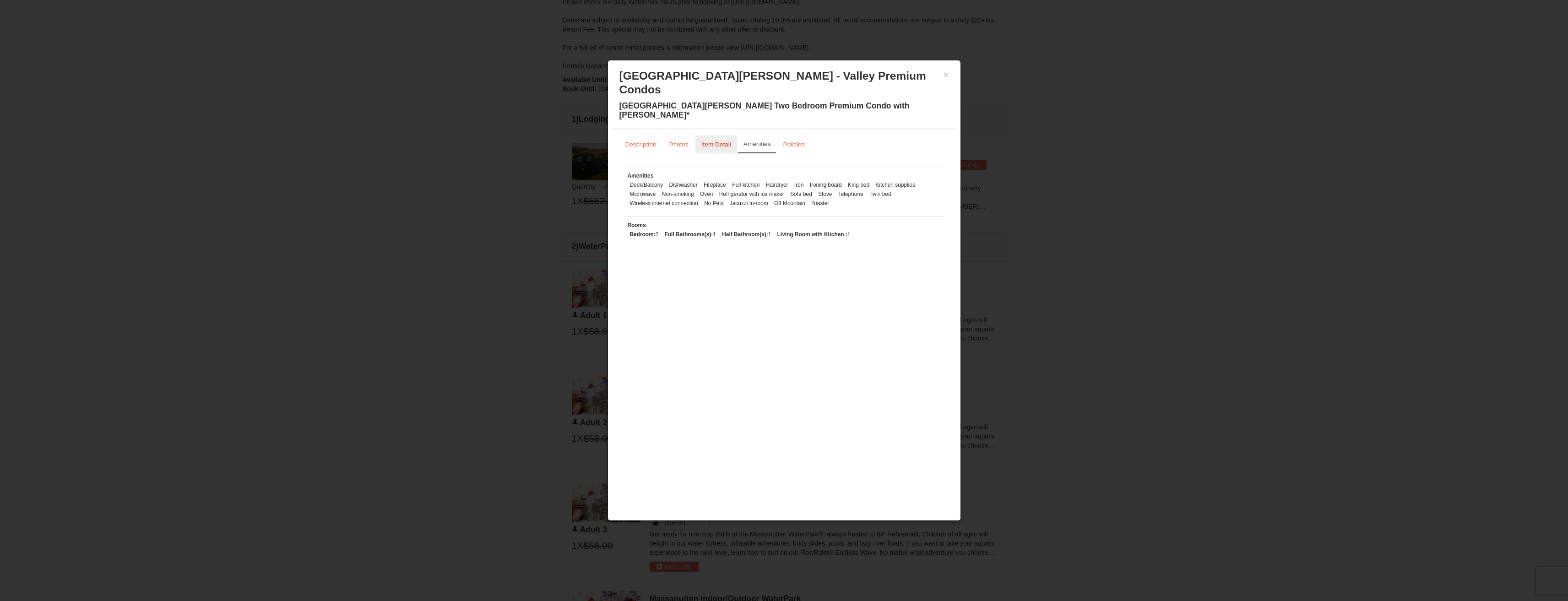
click at [714, 141] on small "Item Detail" at bounding box center [716, 144] width 30 height 7
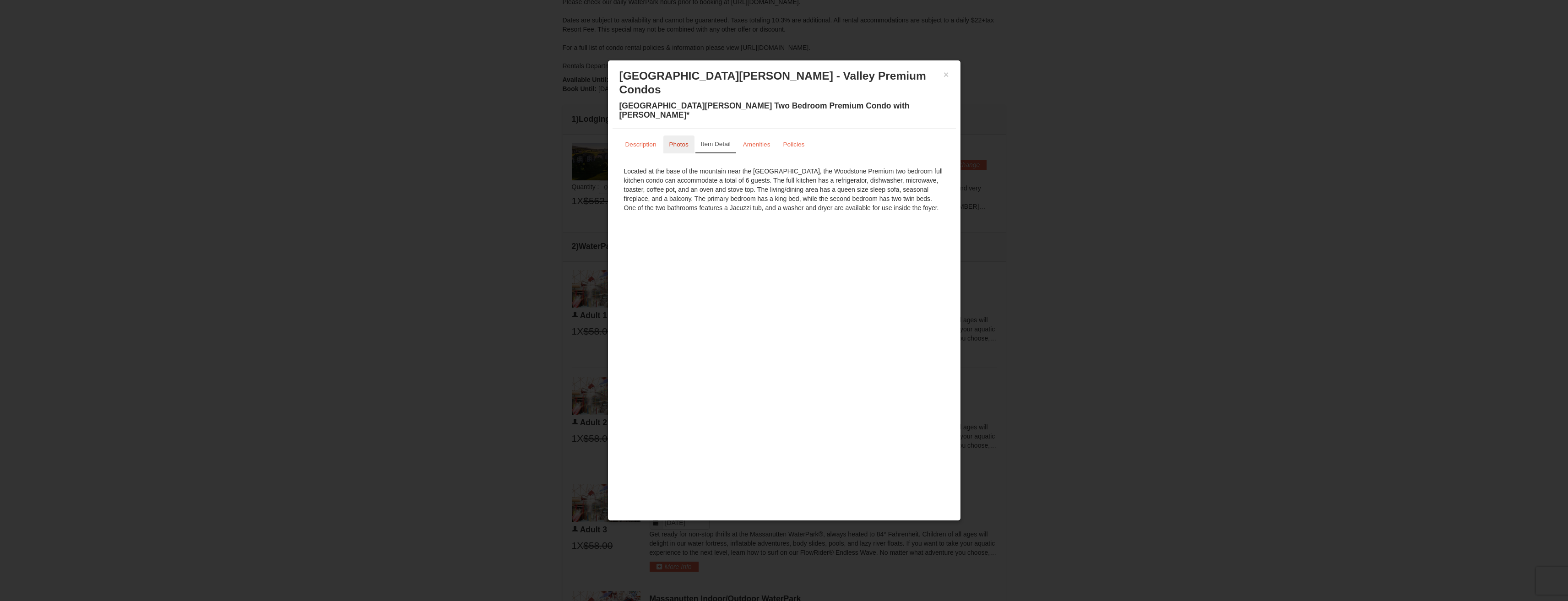
click at [671, 135] on link "Photos" at bounding box center [679, 144] width 31 height 18
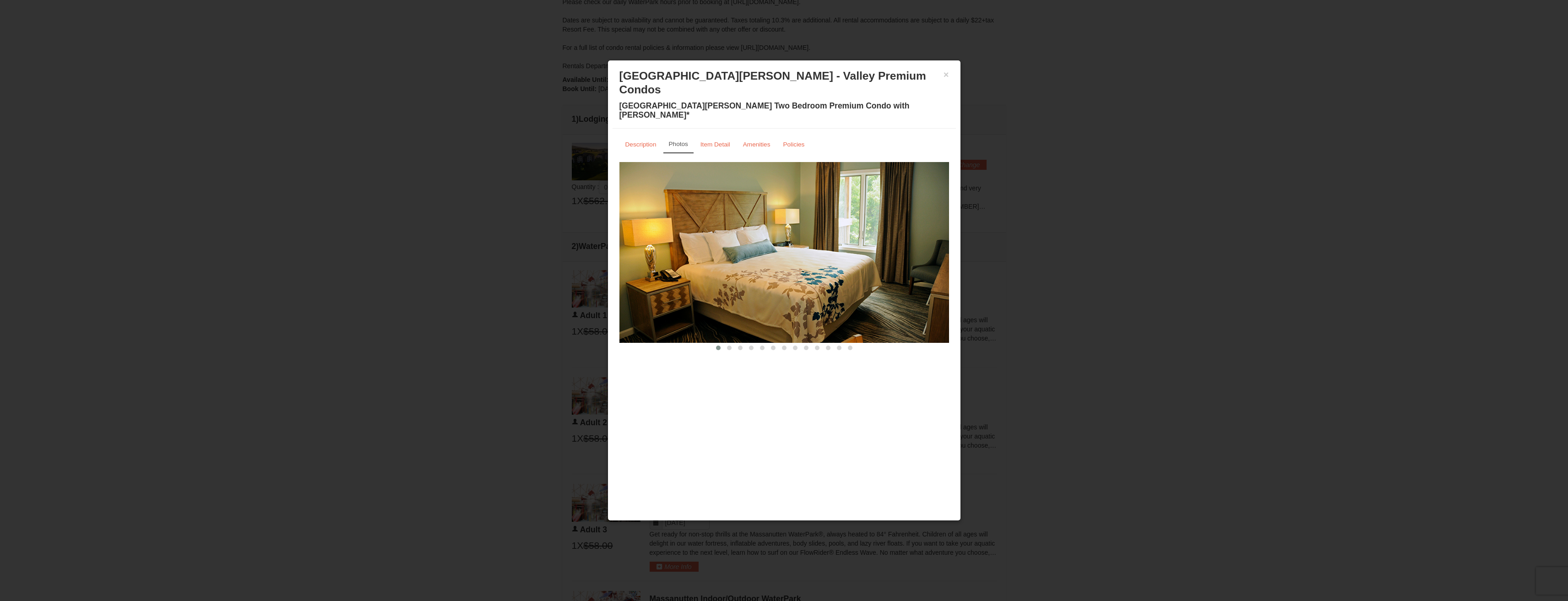
click at [941, 224] on img at bounding box center [784, 252] width 329 height 181
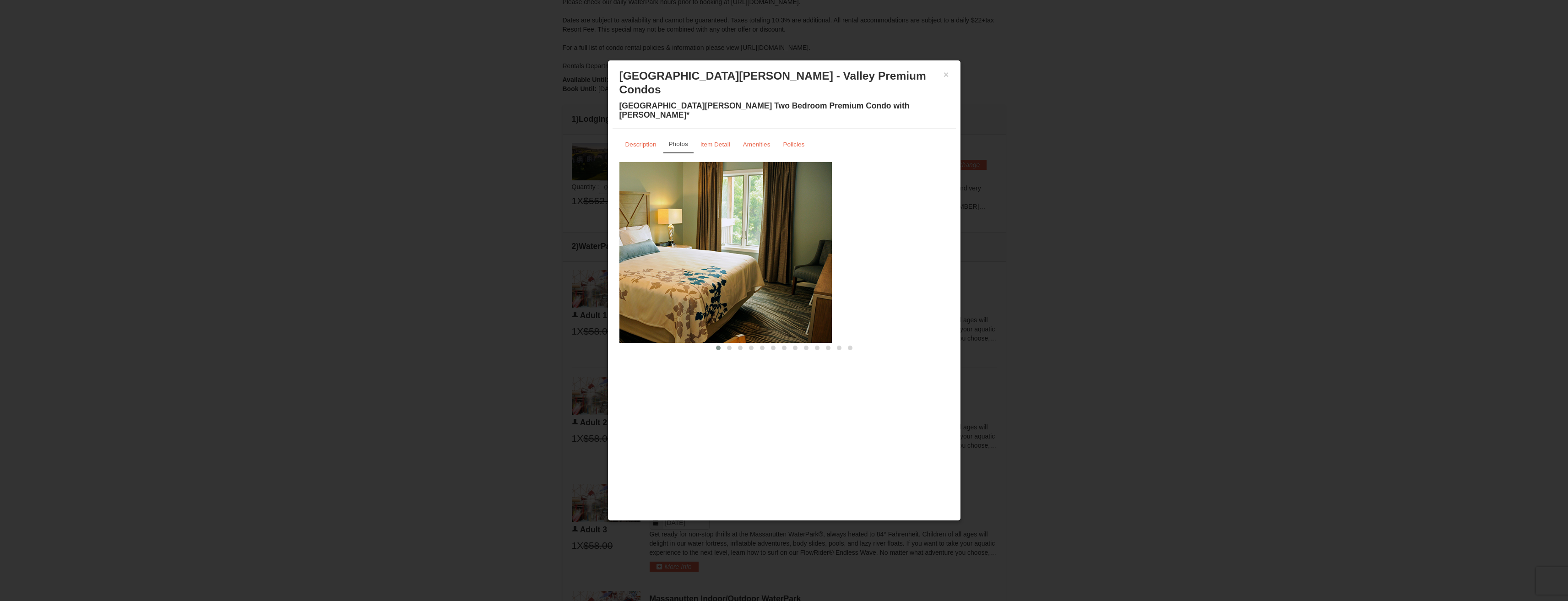
drag, startPoint x: 834, startPoint y: 240, endPoint x: 619, endPoint y: 243, distance: 215.0
click at [622, 243] on img at bounding box center [666, 252] width 329 height 181
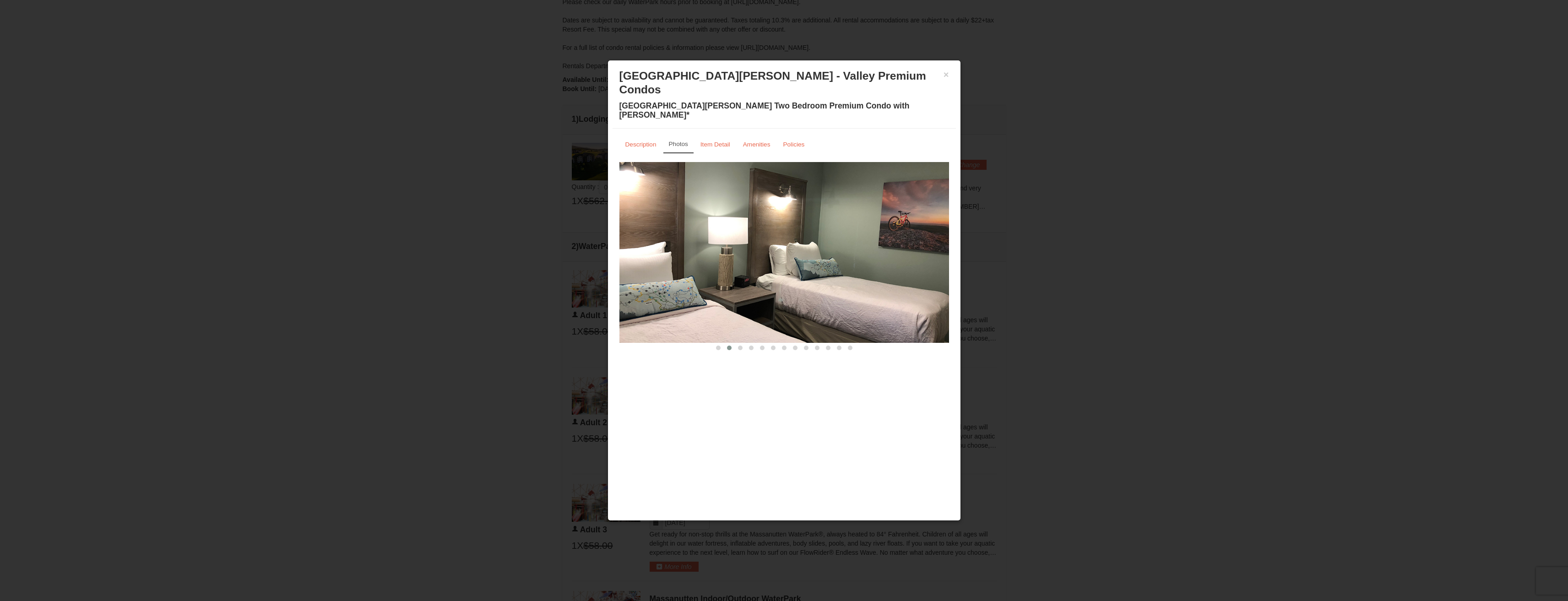
click at [939, 228] on img at bounding box center [784, 252] width 329 height 181
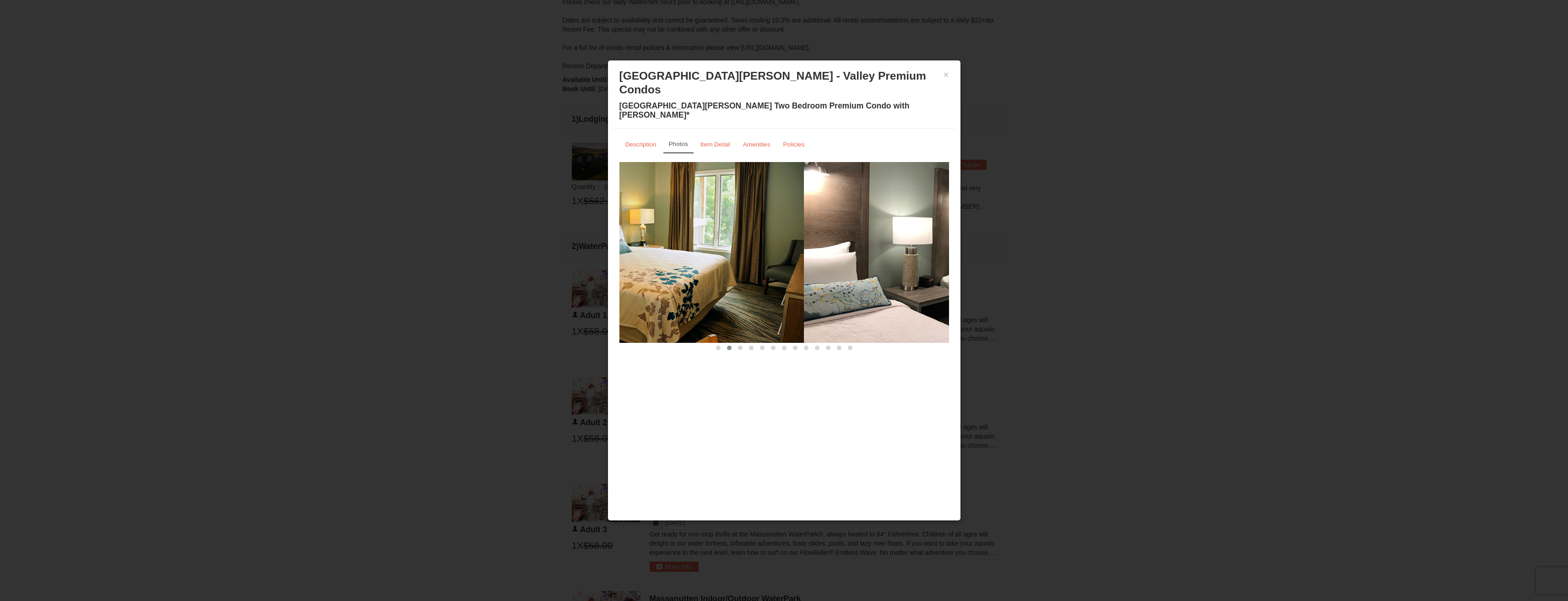
drag, startPoint x: 779, startPoint y: 230, endPoint x: 995, endPoint y: 238, distance: 216.1
click at [994, 238] on body "Browser Not Supported We notice you are using a browser which will not provide …" at bounding box center [784, 550] width 1568 height 1598
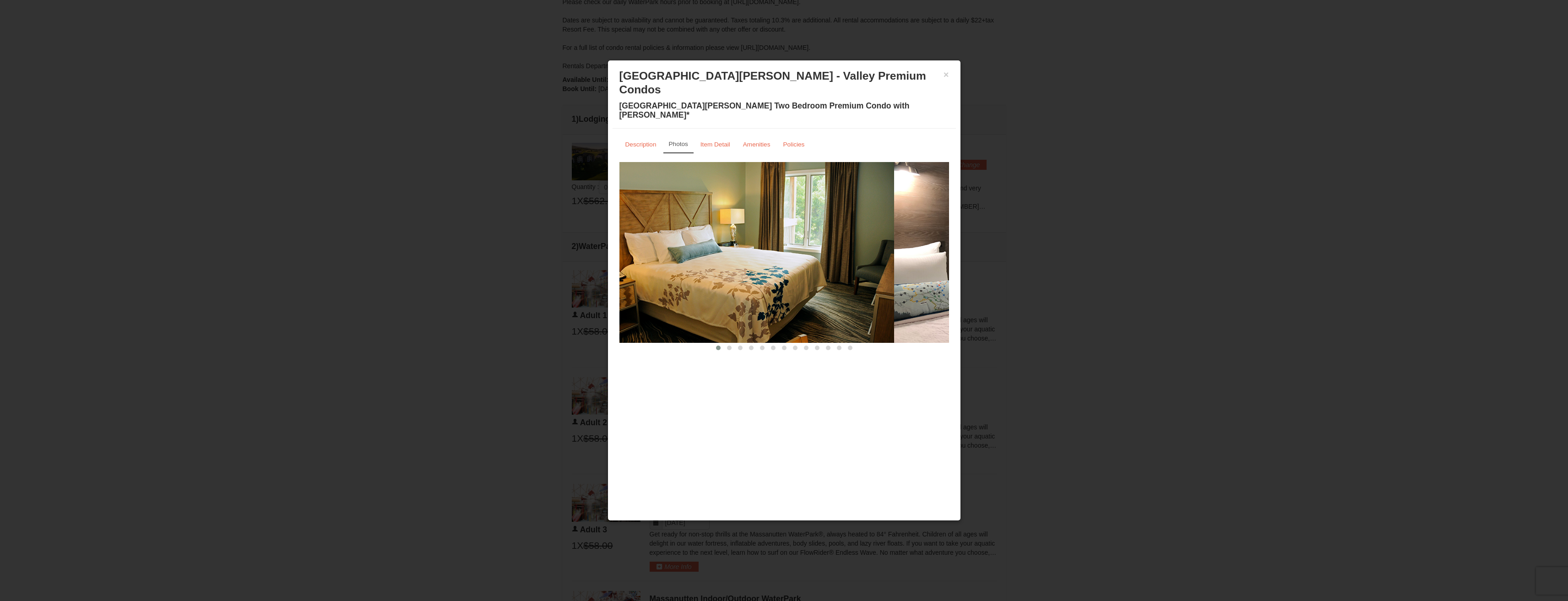
drag, startPoint x: 875, startPoint y: 235, endPoint x: 629, endPoint y: 232, distance: 246.0
click at [613, 232] on div "Description Photos Item Detail Amenities Policies Woodstone Meadows - Valley Pr…" at bounding box center [784, 243] width 344 height 231
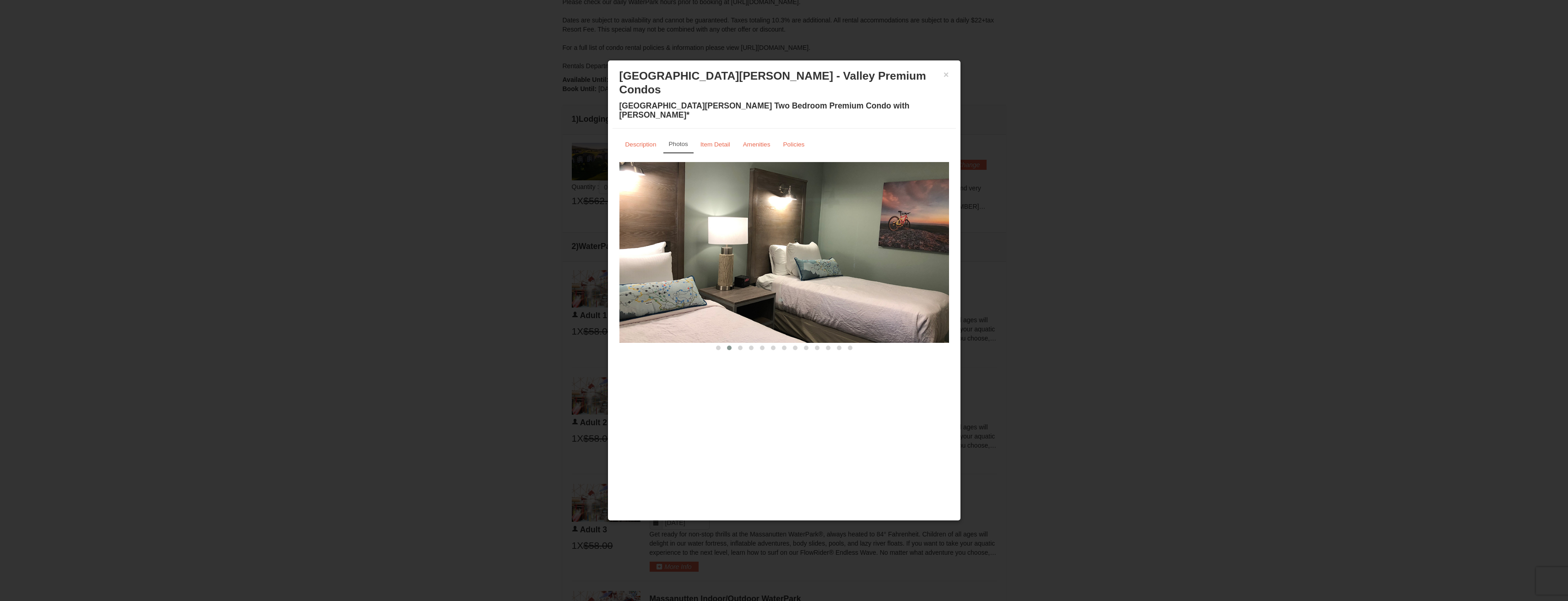
drag, startPoint x: 889, startPoint y: 231, endPoint x: 617, endPoint y: 222, distance: 272.1
click at [617, 222] on div "Description Photos Item Detail Amenities Policies Woodstone Meadows - Valley Pr…" at bounding box center [784, 243] width 344 height 231
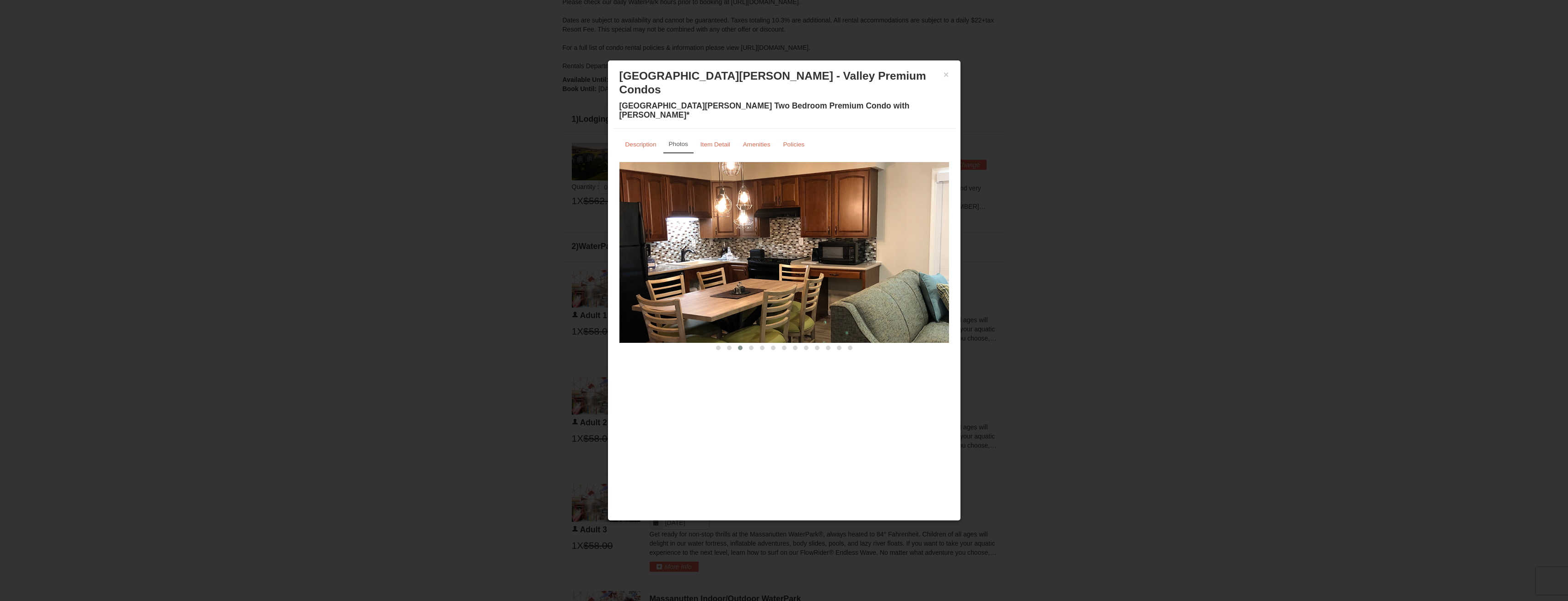
drag, startPoint x: 675, startPoint y: 223, endPoint x: 671, endPoint y: 220, distance: 5.0
click at [657, 222] on img at bounding box center [784, 252] width 329 height 181
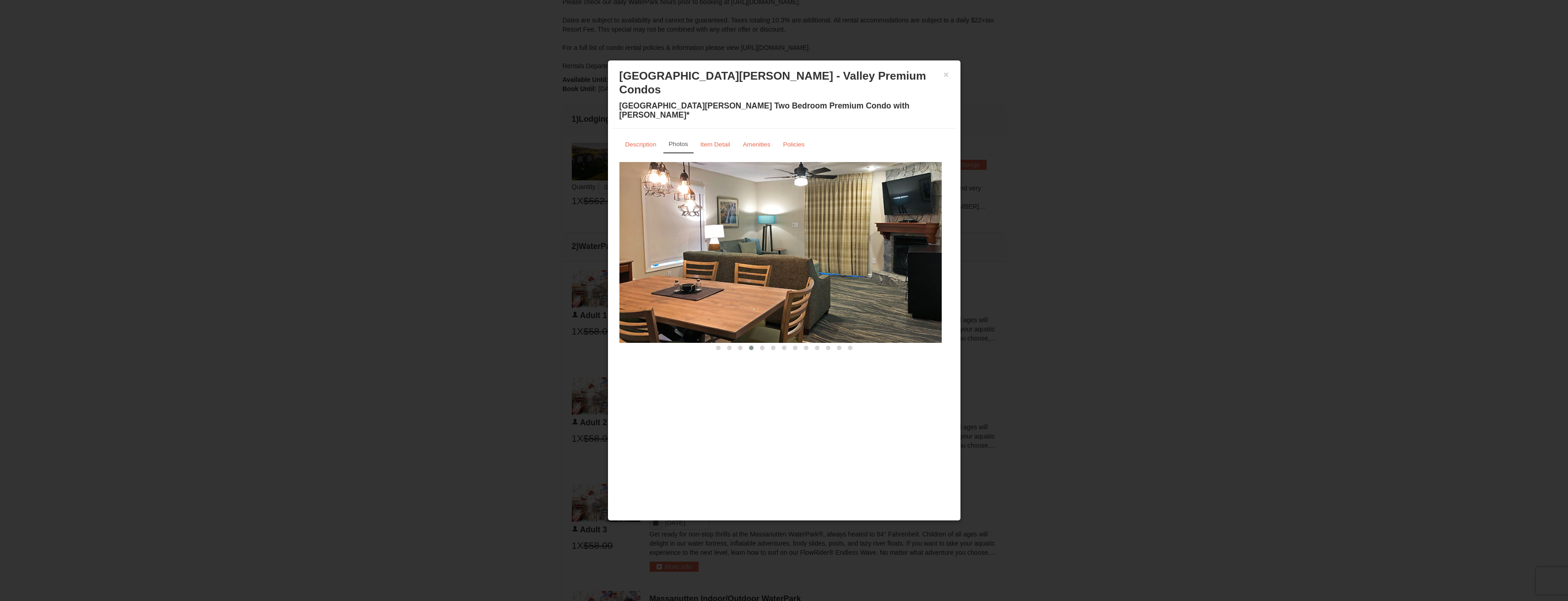
drag, startPoint x: 864, startPoint y: 219, endPoint x: 671, endPoint y: 217, distance: 193.0
click at [649, 217] on img at bounding box center [777, 252] width 329 height 181
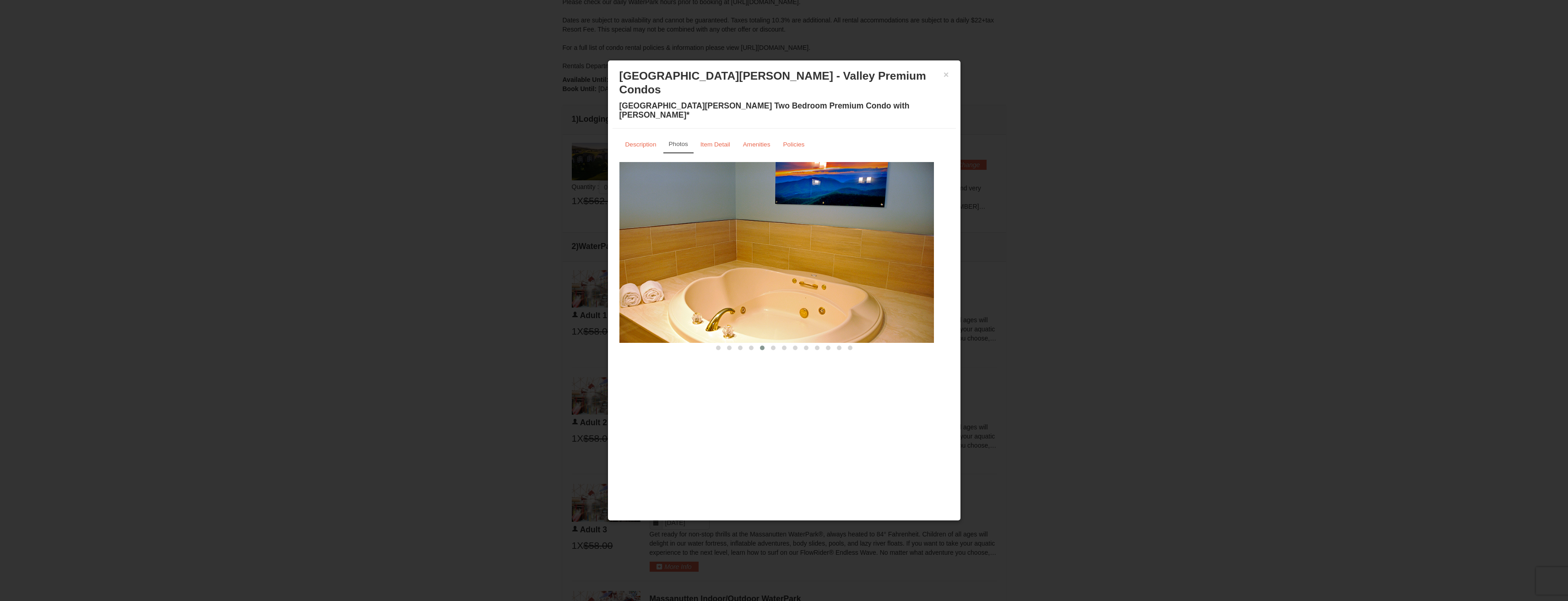
drag, startPoint x: 867, startPoint y: 216, endPoint x: 684, endPoint y: 214, distance: 183.0
click at [686, 214] on img at bounding box center [769, 252] width 329 height 181
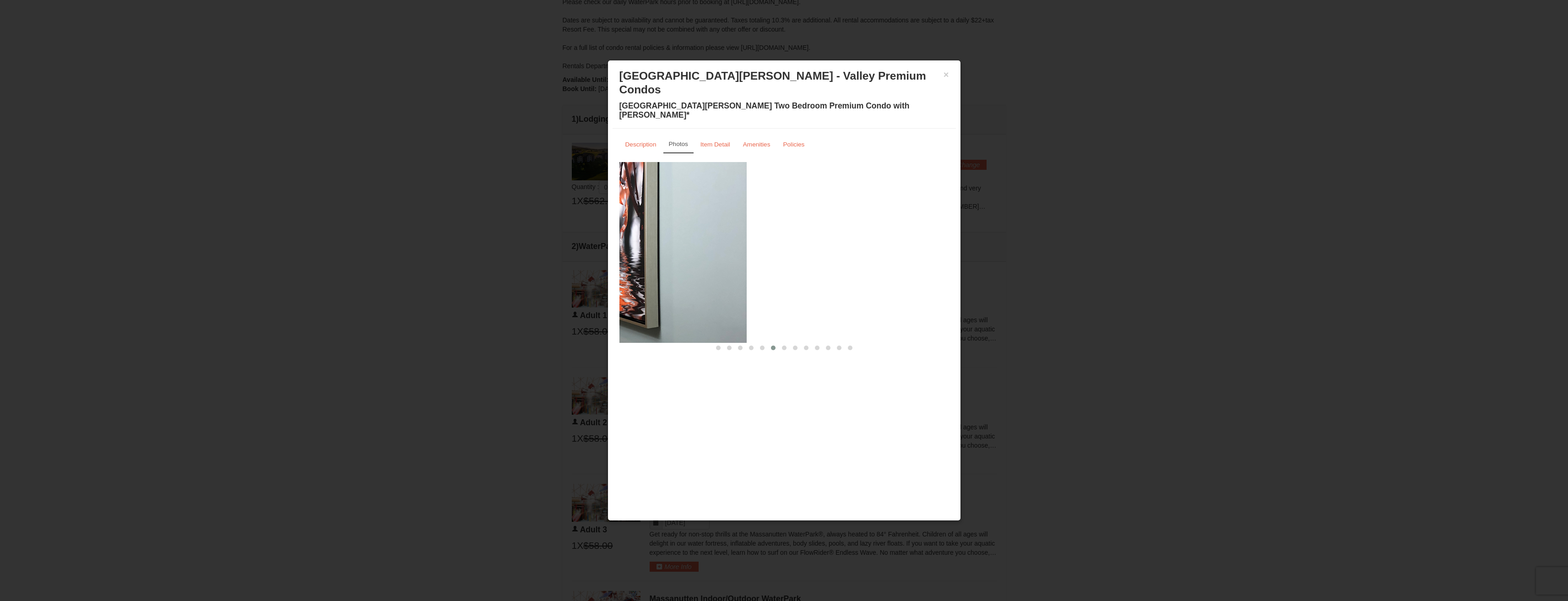
drag, startPoint x: 798, startPoint y: 220, endPoint x: 681, endPoint y: 213, distance: 117.2
click at [668, 213] on img at bounding box center [581, 252] width 329 height 181
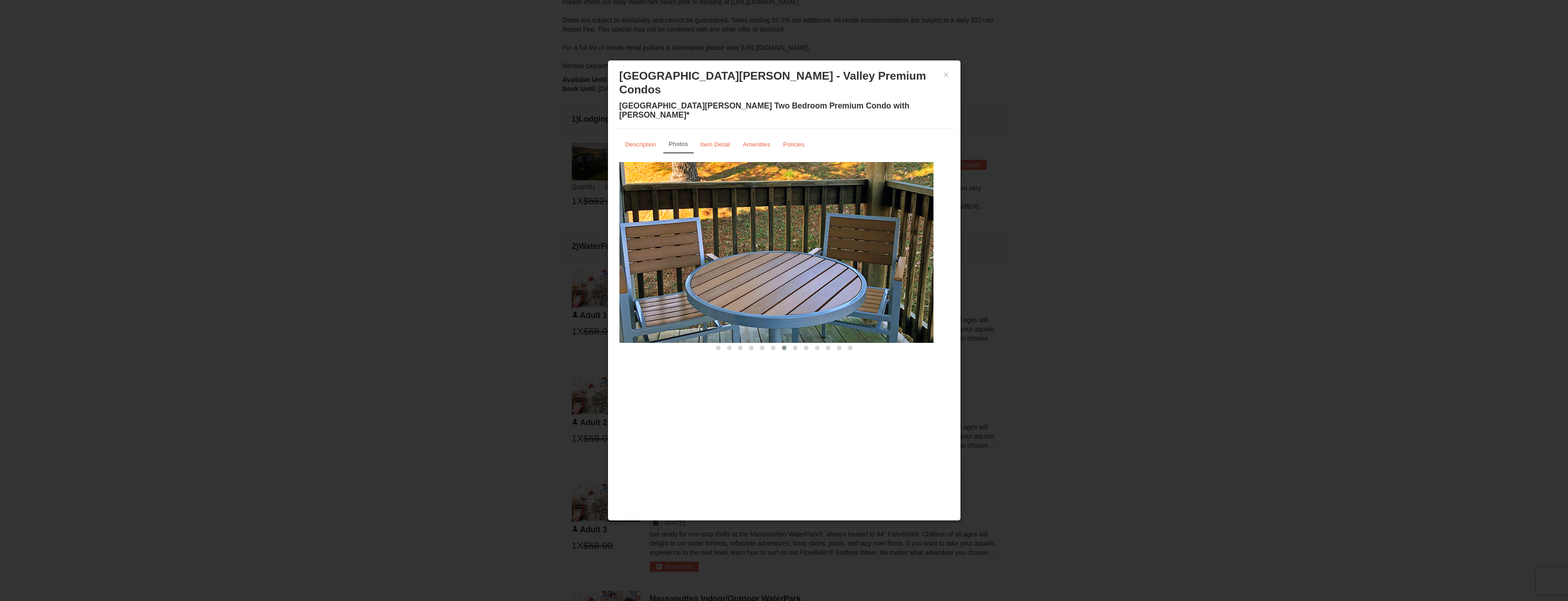
drag, startPoint x: 887, startPoint y: 213, endPoint x: 675, endPoint y: 208, distance: 212.1
click at [613, 208] on div "Description Photos Item Detail Amenities Policies Woodstone Meadows - Valley Pr…" at bounding box center [784, 243] width 344 height 231
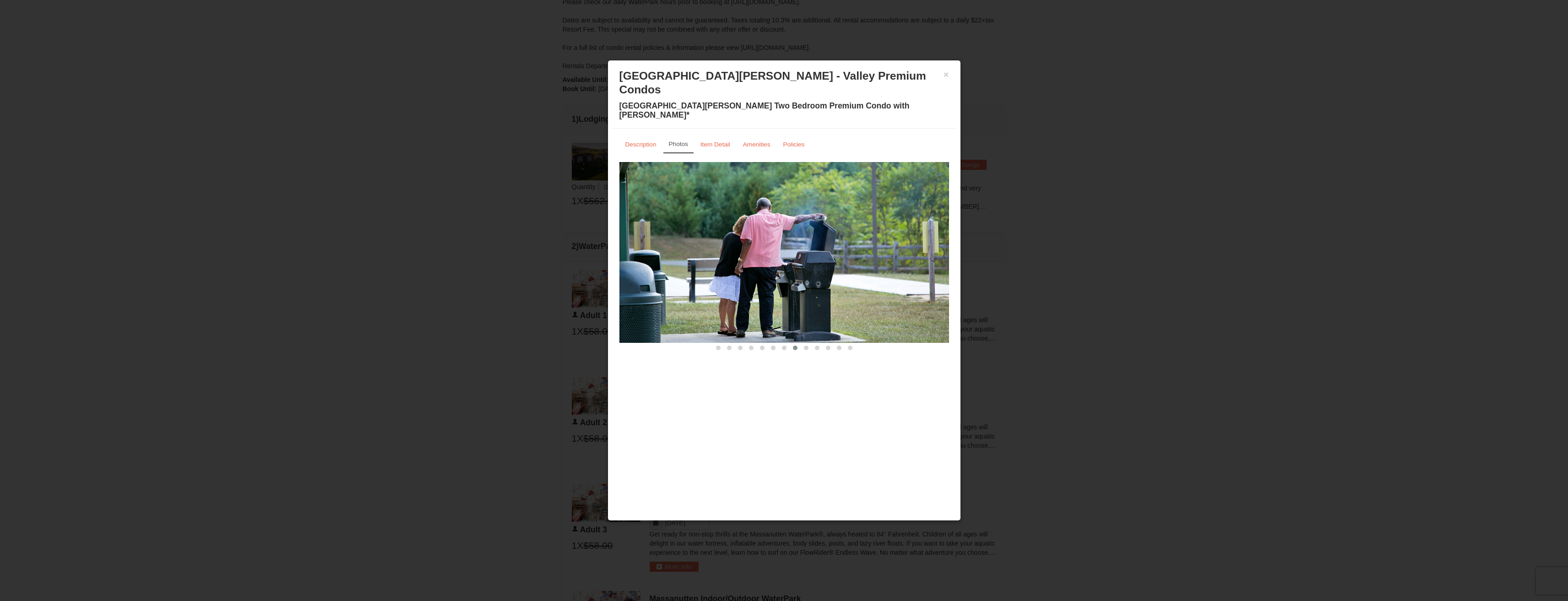
click at [501, 203] on body "Browser Not Supported We notice you are using a browser which will not provide …" at bounding box center [784, 550] width 1568 height 1598
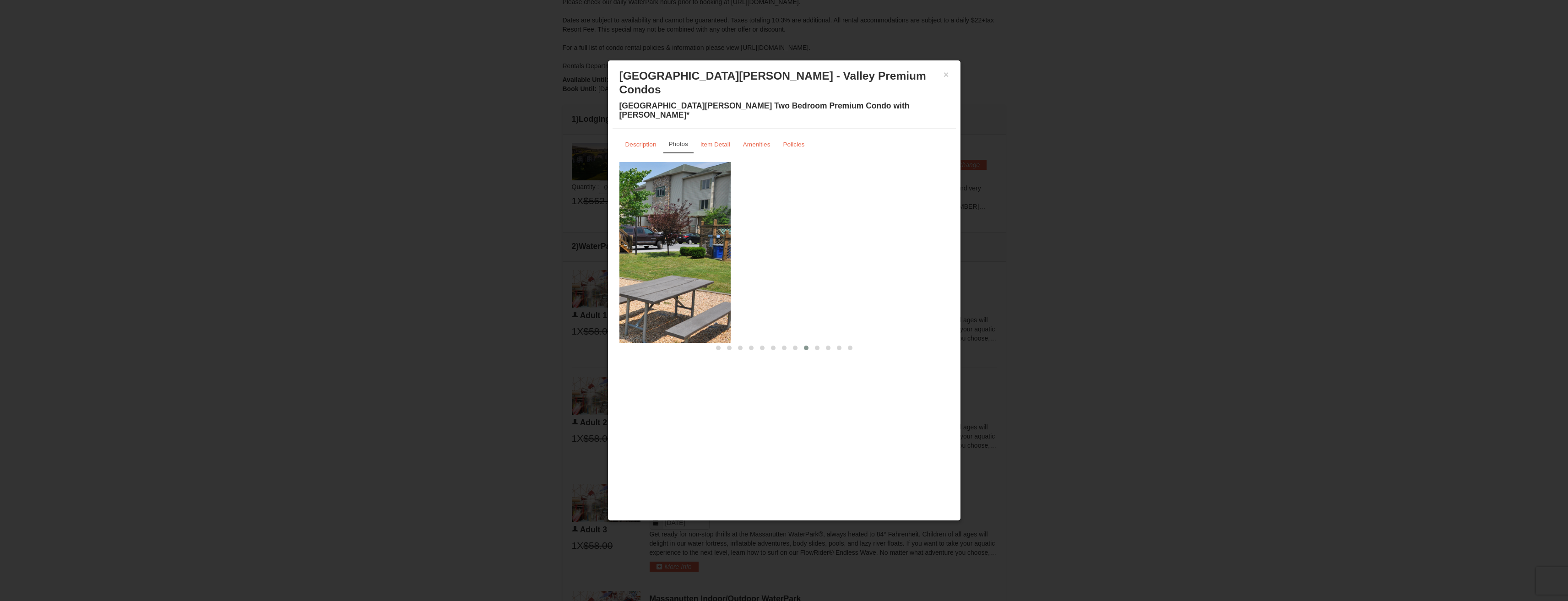
drag, startPoint x: 826, startPoint y: 211, endPoint x: 617, endPoint y: 210, distance: 209.0
click at [601, 211] on body "Browser Not Supported We notice you are using a browser which will not provide …" at bounding box center [784, 550] width 1568 height 1598
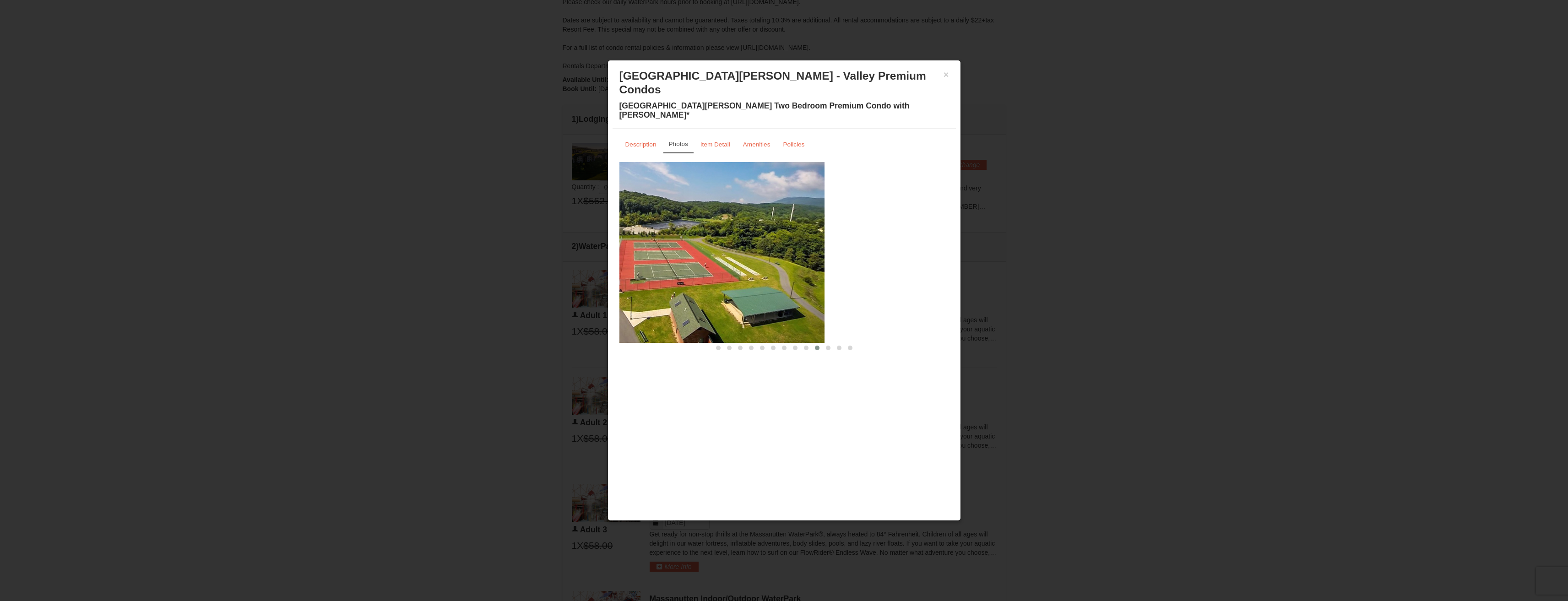
drag, startPoint x: 875, startPoint y: 214, endPoint x: 664, endPoint y: 210, distance: 211.0
click at [666, 210] on img at bounding box center [660, 252] width 329 height 181
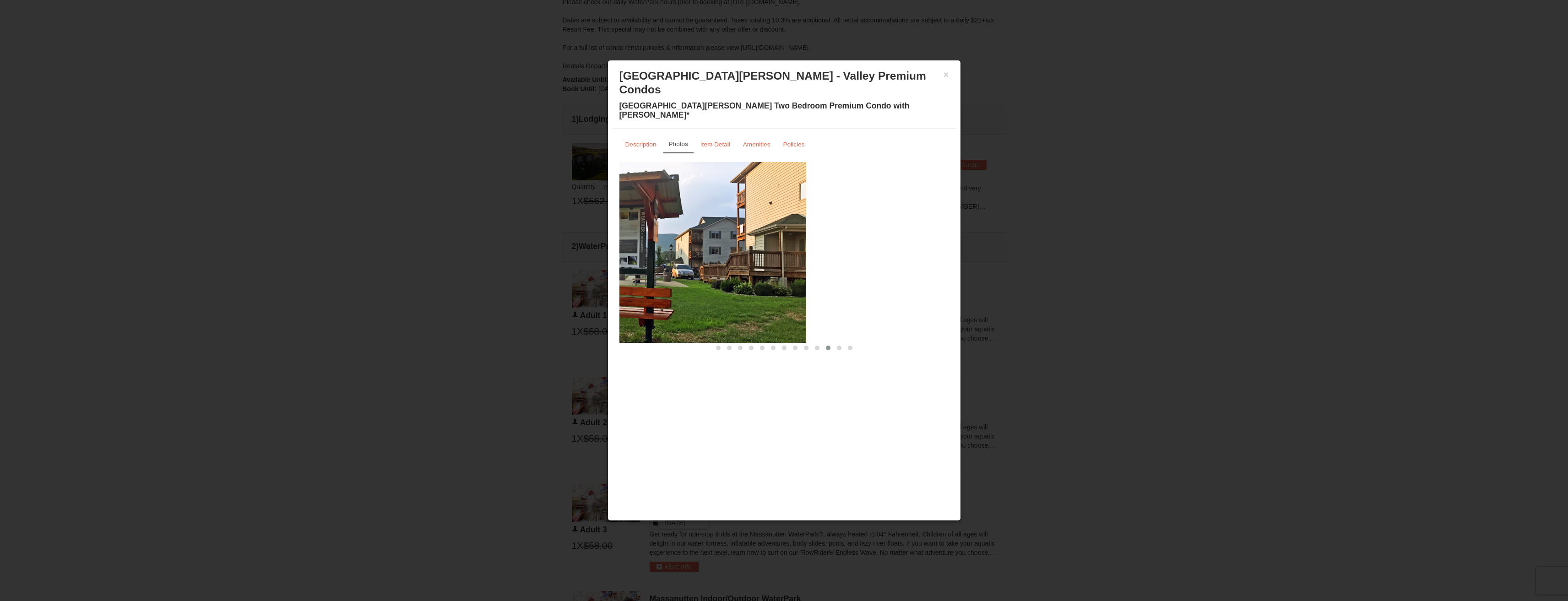
drag, startPoint x: 793, startPoint y: 216, endPoint x: 732, endPoint y: 208, distance: 61.5
click at [707, 208] on img at bounding box center [641, 252] width 329 height 181
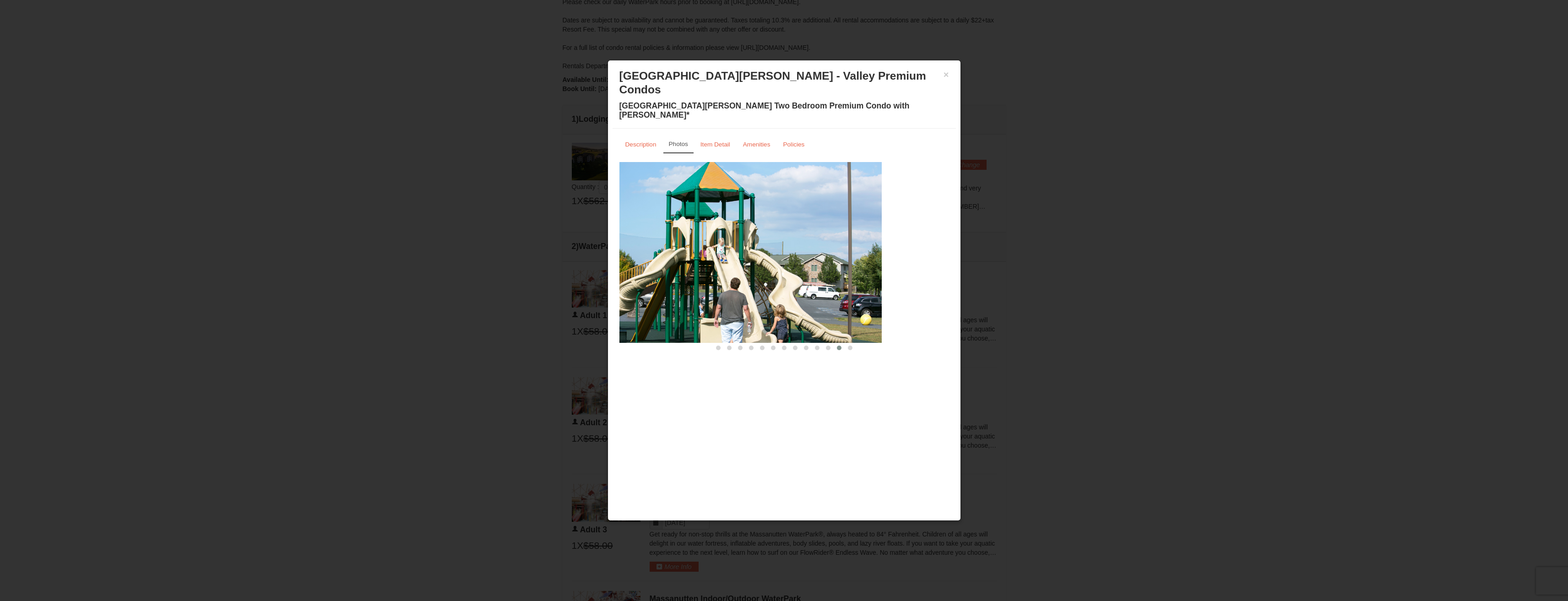
drag, startPoint x: 854, startPoint y: 211, endPoint x: 682, endPoint y: 210, distance: 172.0
click at [682, 210] on img at bounding box center [716, 252] width 329 height 181
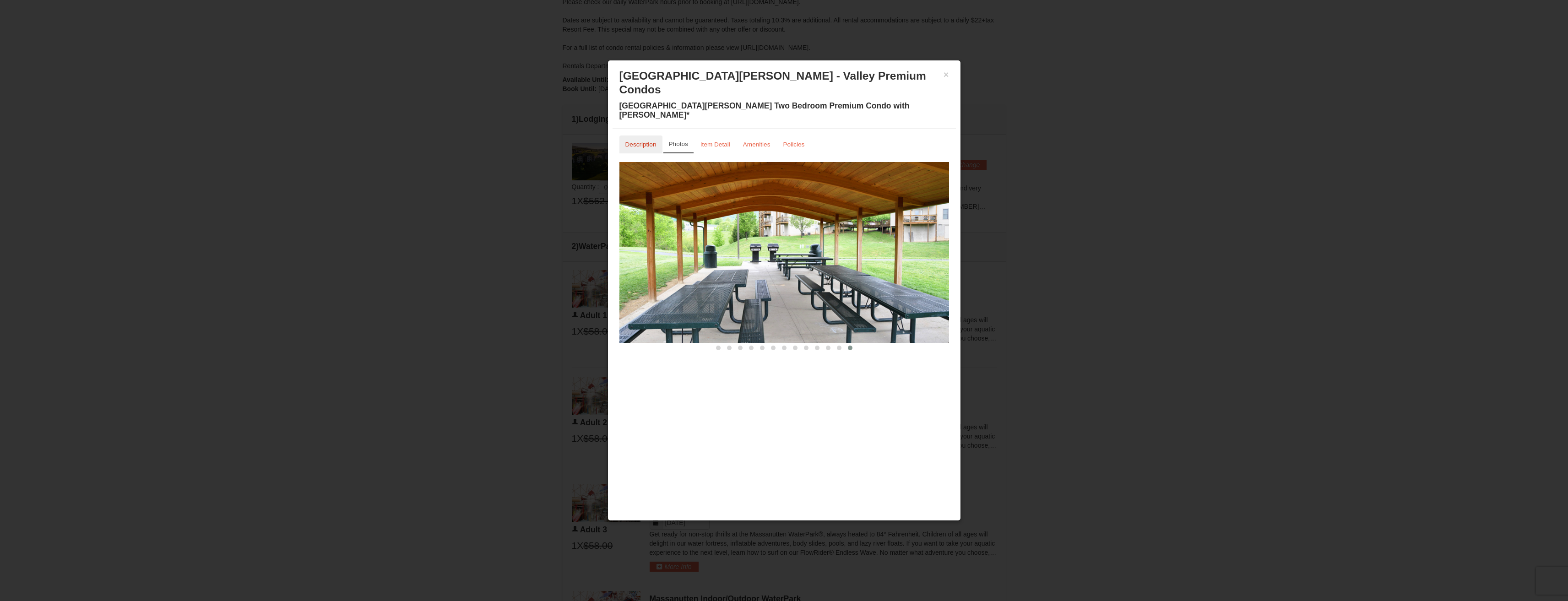
click at [644, 141] on small "Description" at bounding box center [641, 144] width 31 height 7
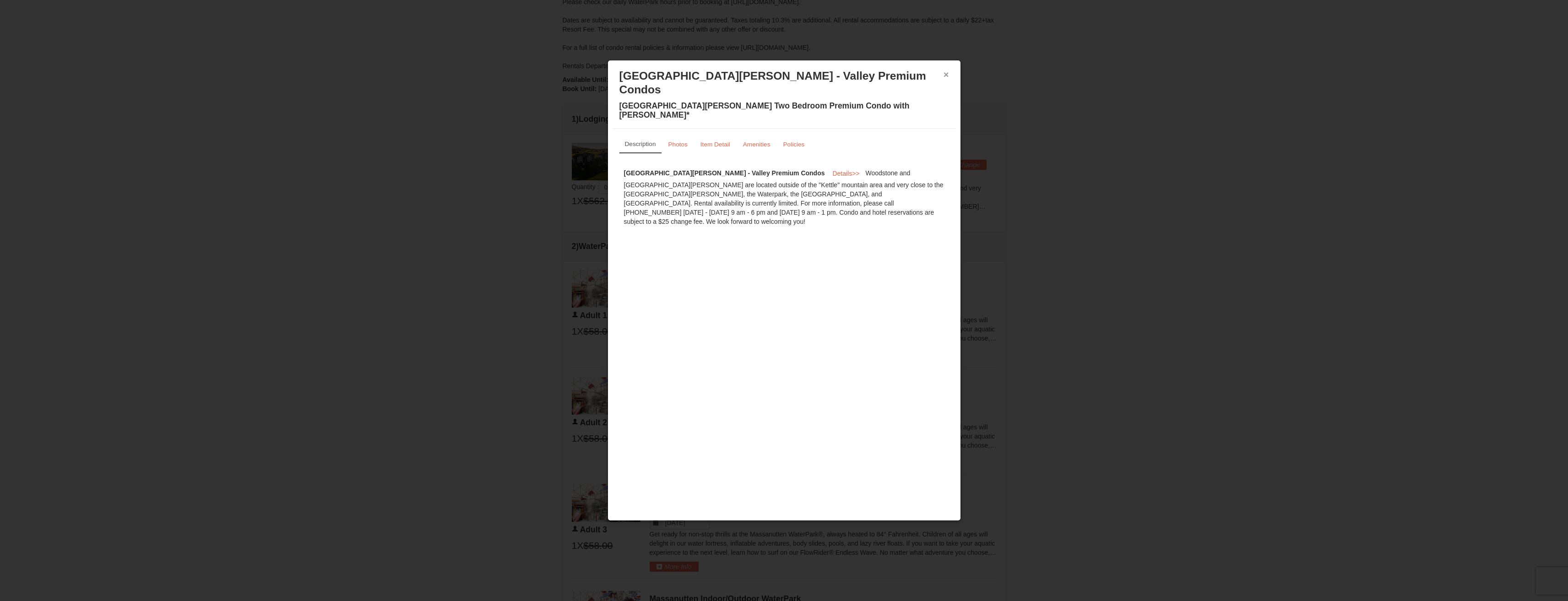
drag, startPoint x: 946, startPoint y: 75, endPoint x: 925, endPoint y: 88, distance: 24.7
click at [944, 75] on button "×" at bounding box center [946, 75] width 5 height 9
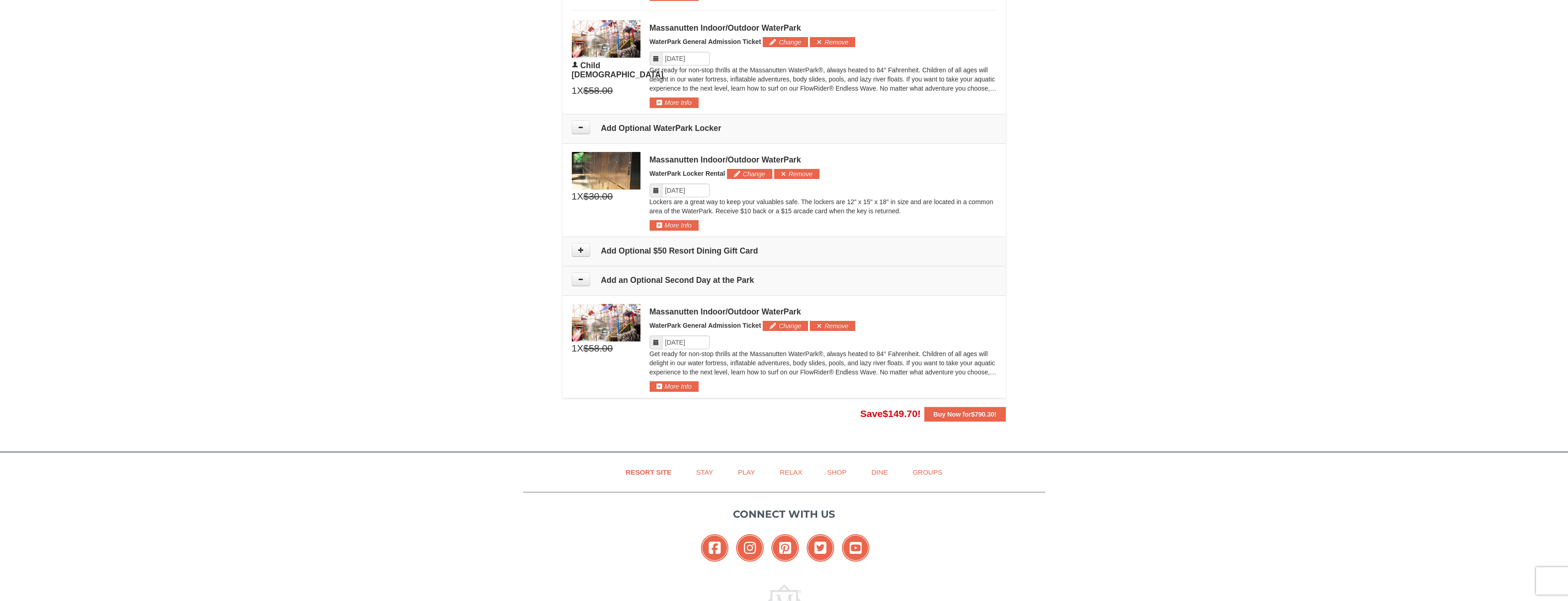
scroll to position [928, 0]
click at [850, 320] on button "Remove" at bounding box center [832, 324] width 46 height 10
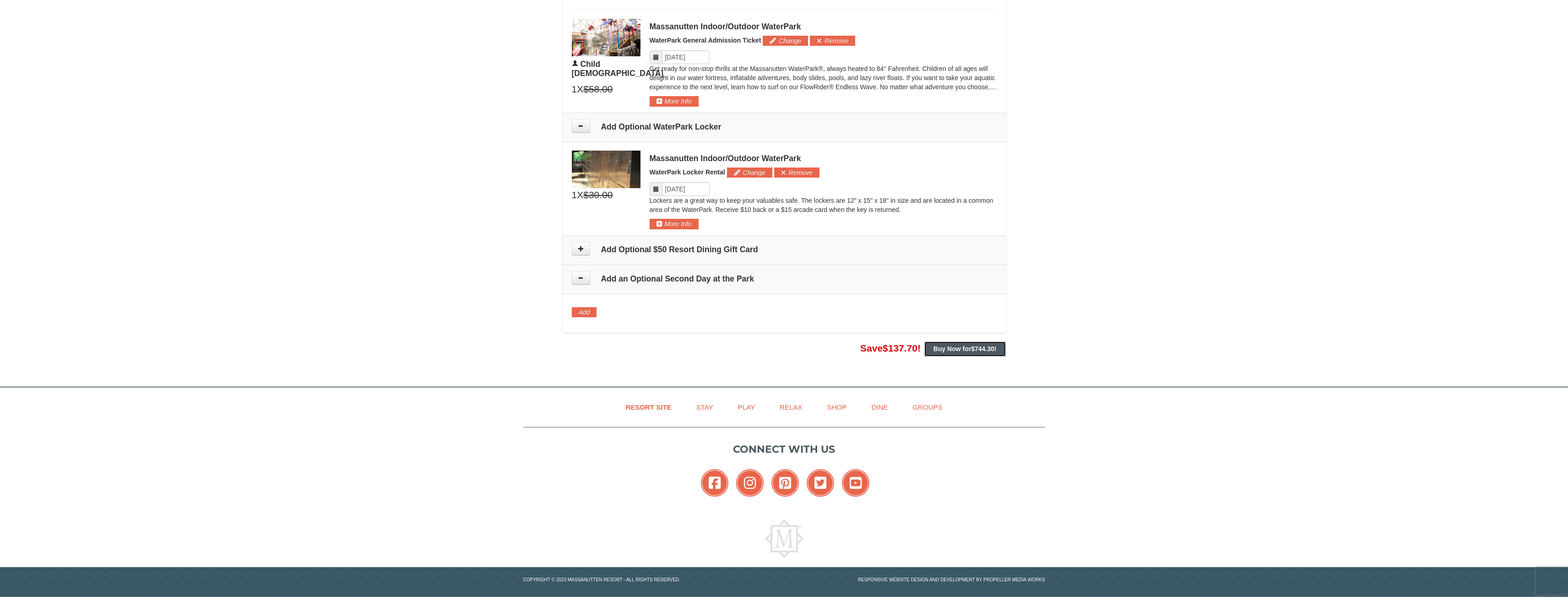
click at [943, 351] on strong "Buy Now for $744.30 !" at bounding box center [965, 349] width 63 height 7
click at [949, 346] on strong "Buy Now for $744.30 !" at bounding box center [965, 349] width 63 height 7
click at [982, 322] on div at bounding box center [784, 324] width 425 height 4
click at [962, 350] on strong "Buy Now for $744.30 !" at bounding box center [965, 349] width 63 height 7
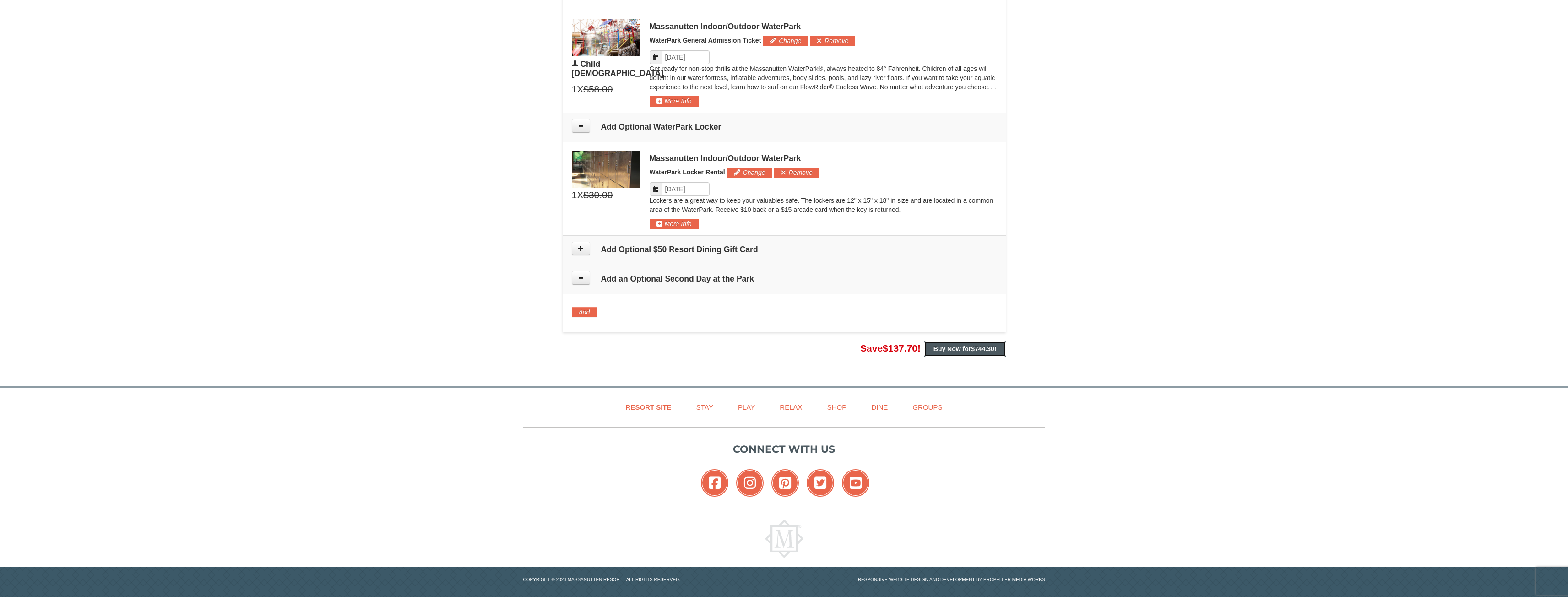
click at [962, 350] on strong "Buy Now for $744.30 !" at bounding box center [965, 349] width 63 height 7
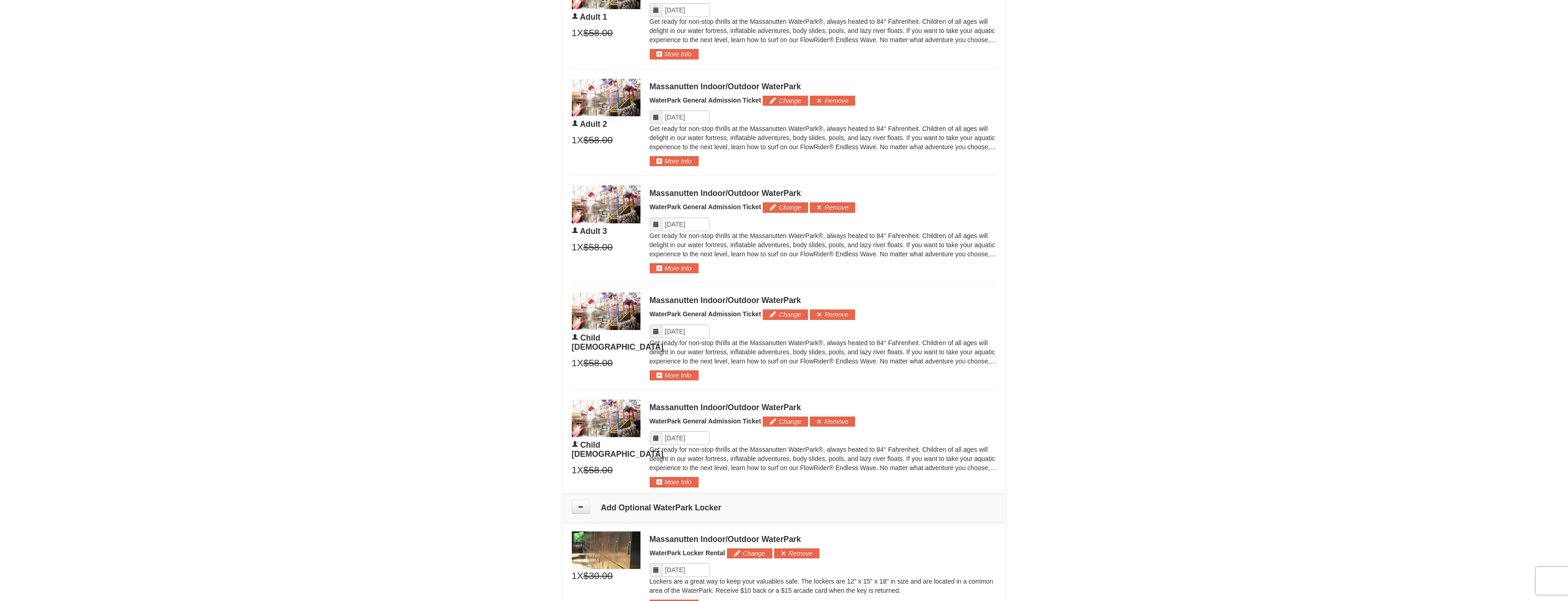
scroll to position [933, 0]
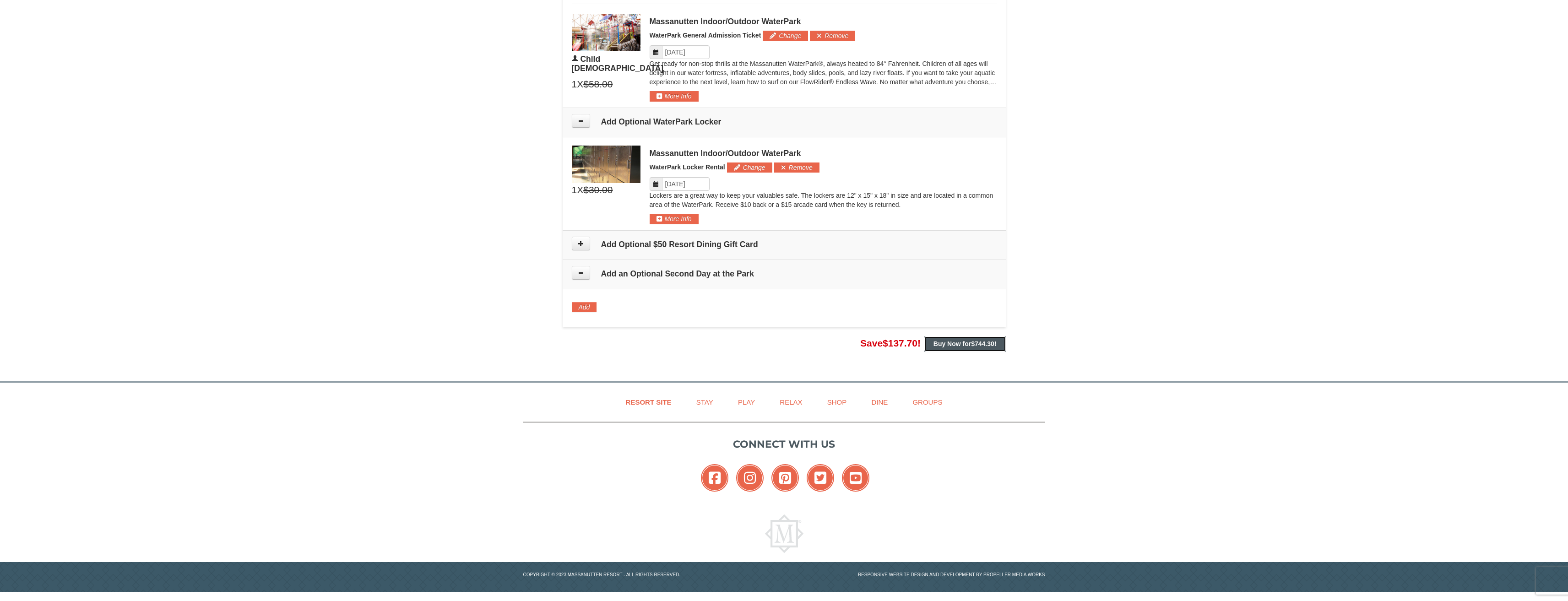
drag, startPoint x: 962, startPoint y: 339, endPoint x: 942, endPoint y: 349, distance: 22.4
click at [942, 349] on button "Buy Now for $744.30 !" at bounding box center [965, 344] width 81 height 15
click at [951, 348] on button "Buy Now for $744.30 !" at bounding box center [965, 344] width 81 height 15
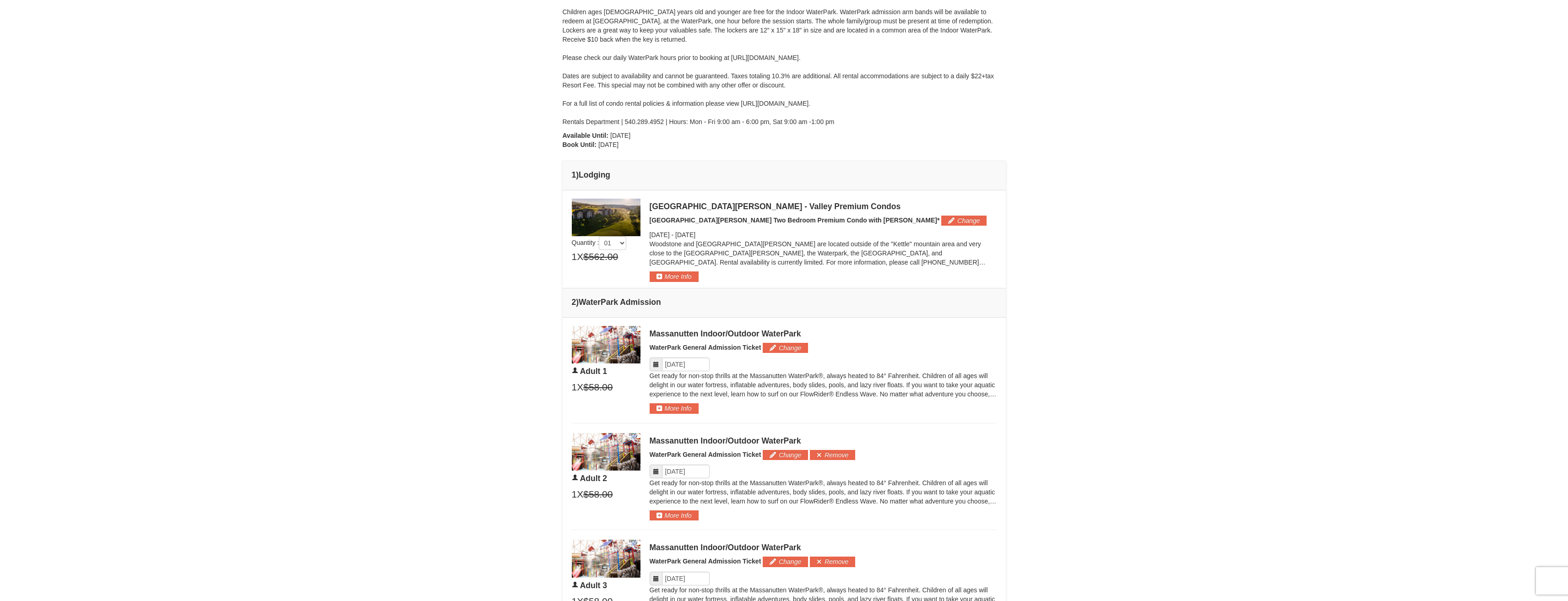
scroll to position [192, 0]
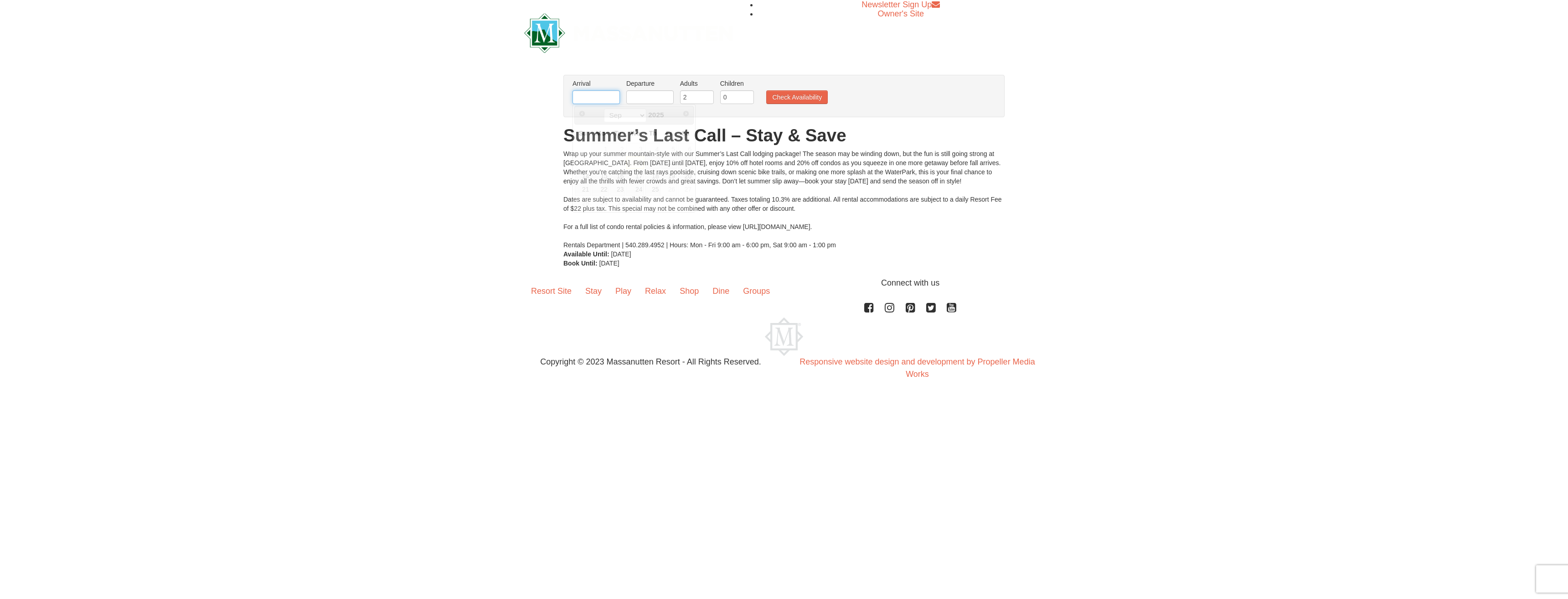
click at [614, 95] on input "text" at bounding box center [596, 97] width 48 height 13
click at [669, 160] on link "12" at bounding box center [668, 162] width 16 height 13
type input "[DATE]"
click at [645, 94] on input "text" at bounding box center [650, 97] width 48 height 13
click at [633, 175] on link "14" at bounding box center [636, 176] width 16 height 13
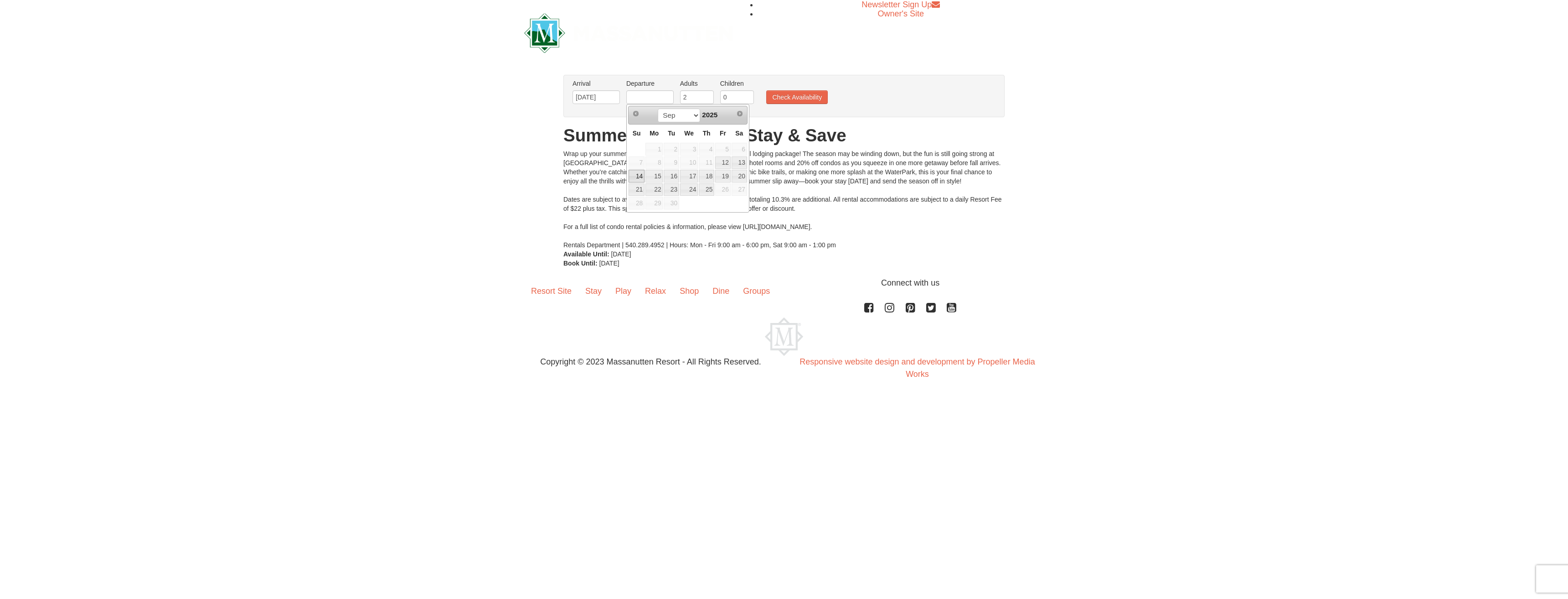
type input "[DATE]"
click at [709, 94] on input "3" at bounding box center [697, 97] width 33 height 13
click at [709, 94] on input "4" at bounding box center [697, 97] width 33 height 13
type input "3"
click at [705, 100] on input "3" at bounding box center [697, 97] width 33 height 13
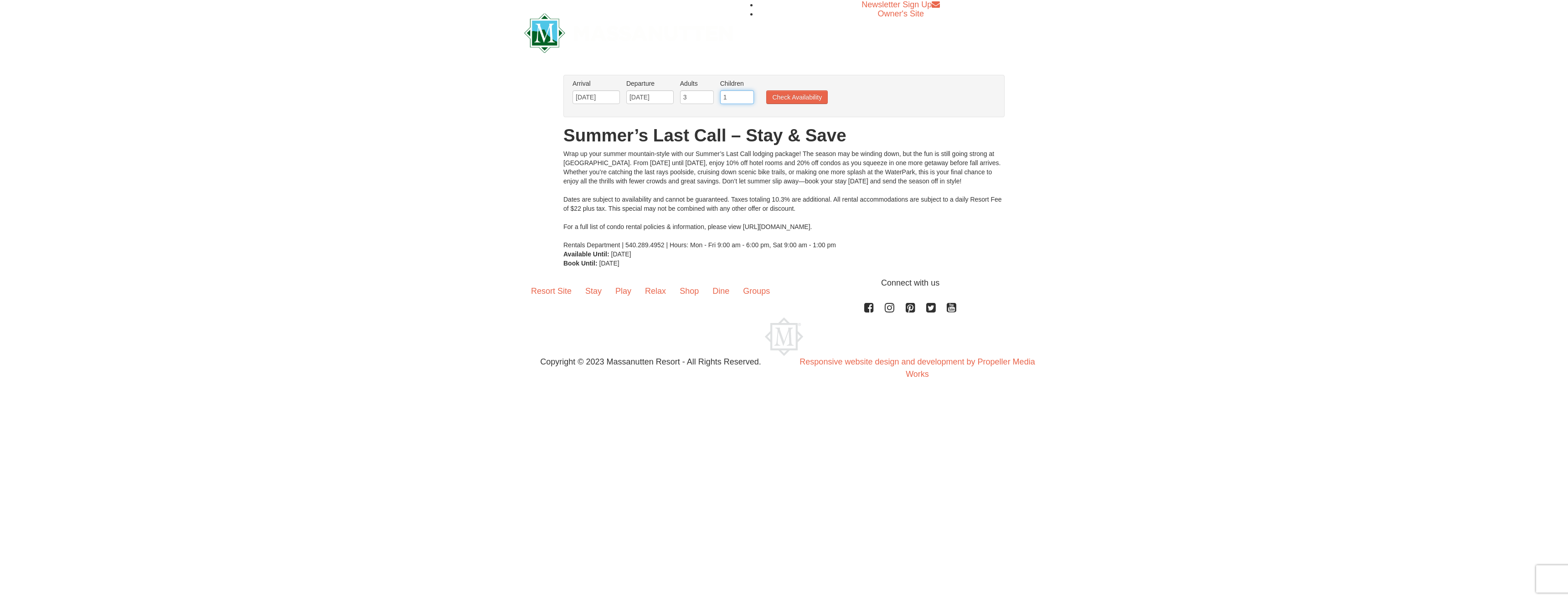
click at [746, 95] on input "1" at bounding box center [736, 97] width 33 height 13
type input "2"
click at [746, 95] on input "2" at bounding box center [736, 97] width 33 height 13
click at [801, 98] on button "Check Availability" at bounding box center [796, 97] width 62 height 13
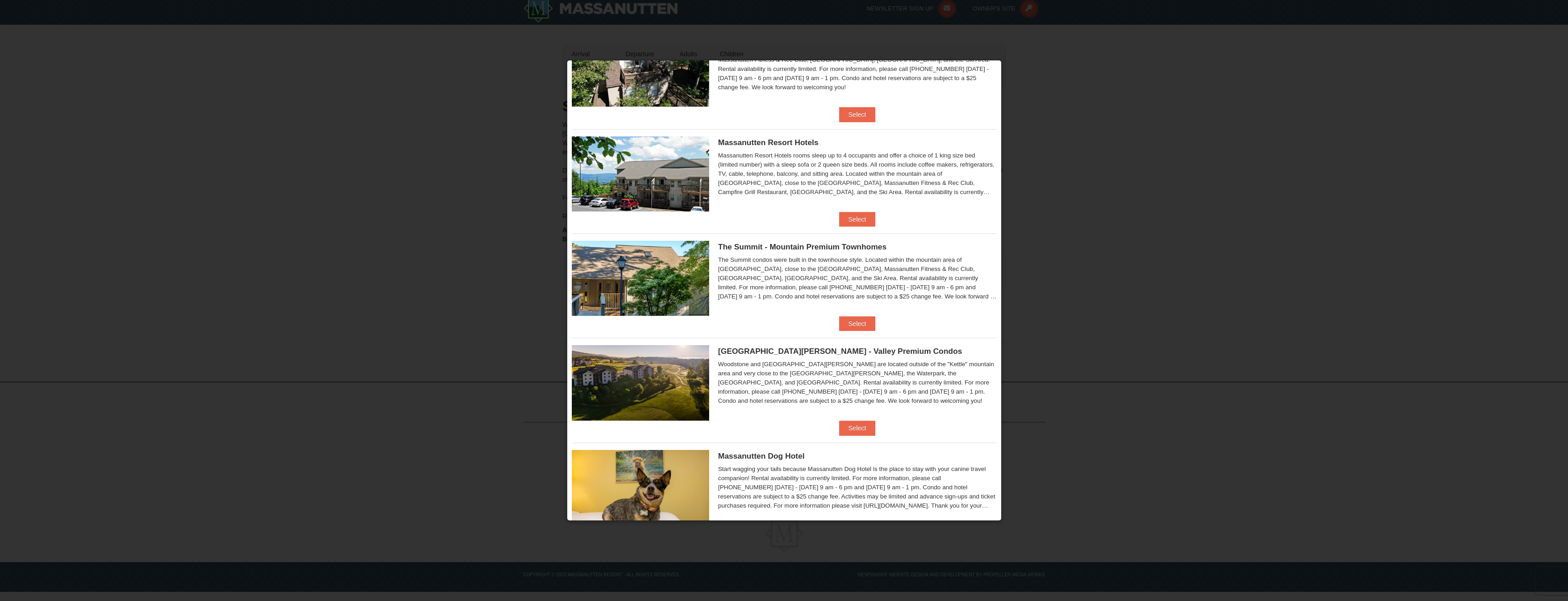
scroll to position [308, 0]
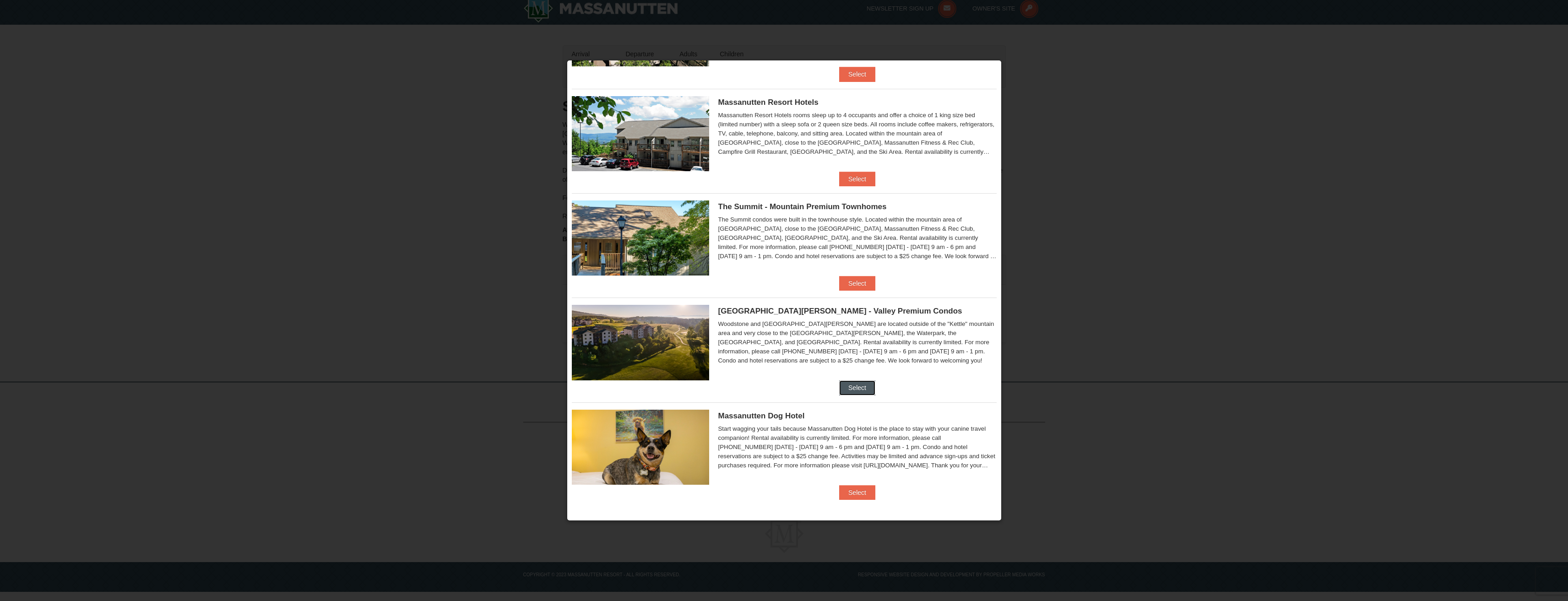
click at [849, 385] on button "Select" at bounding box center [858, 387] width 36 height 15
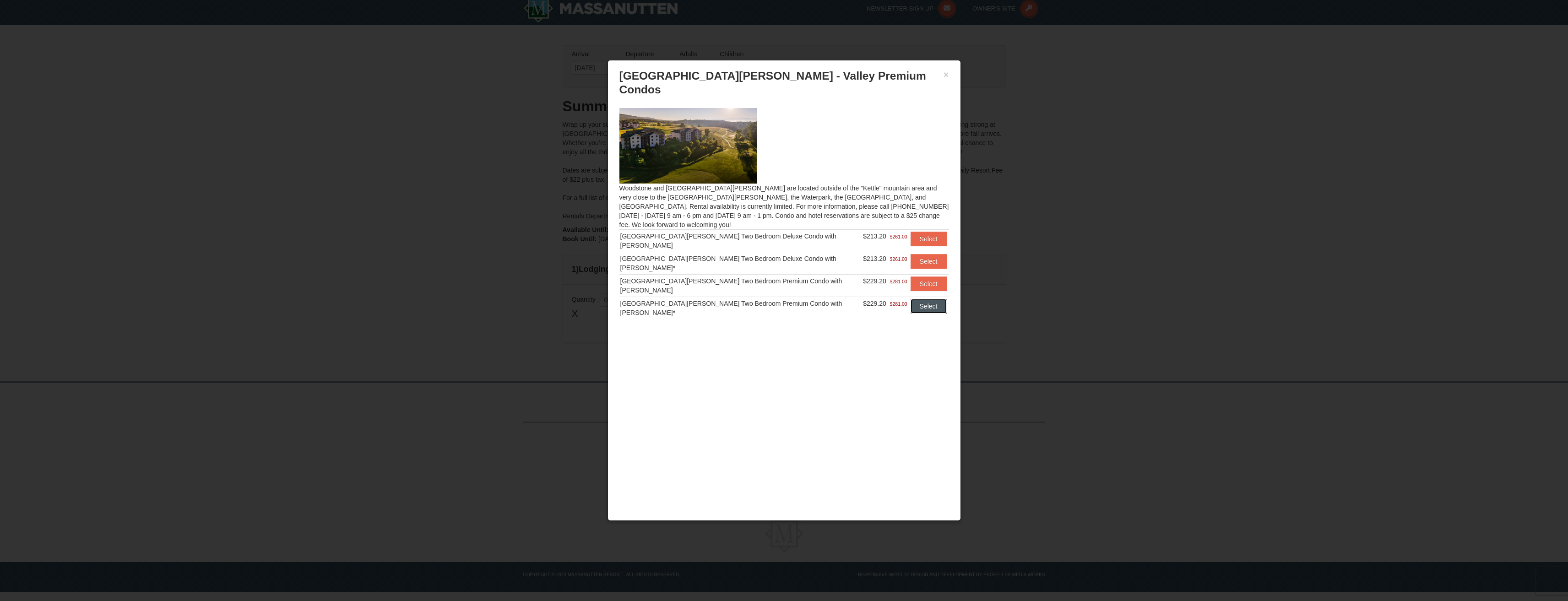
click at [919, 299] on button "Select" at bounding box center [929, 306] width 36 height 15
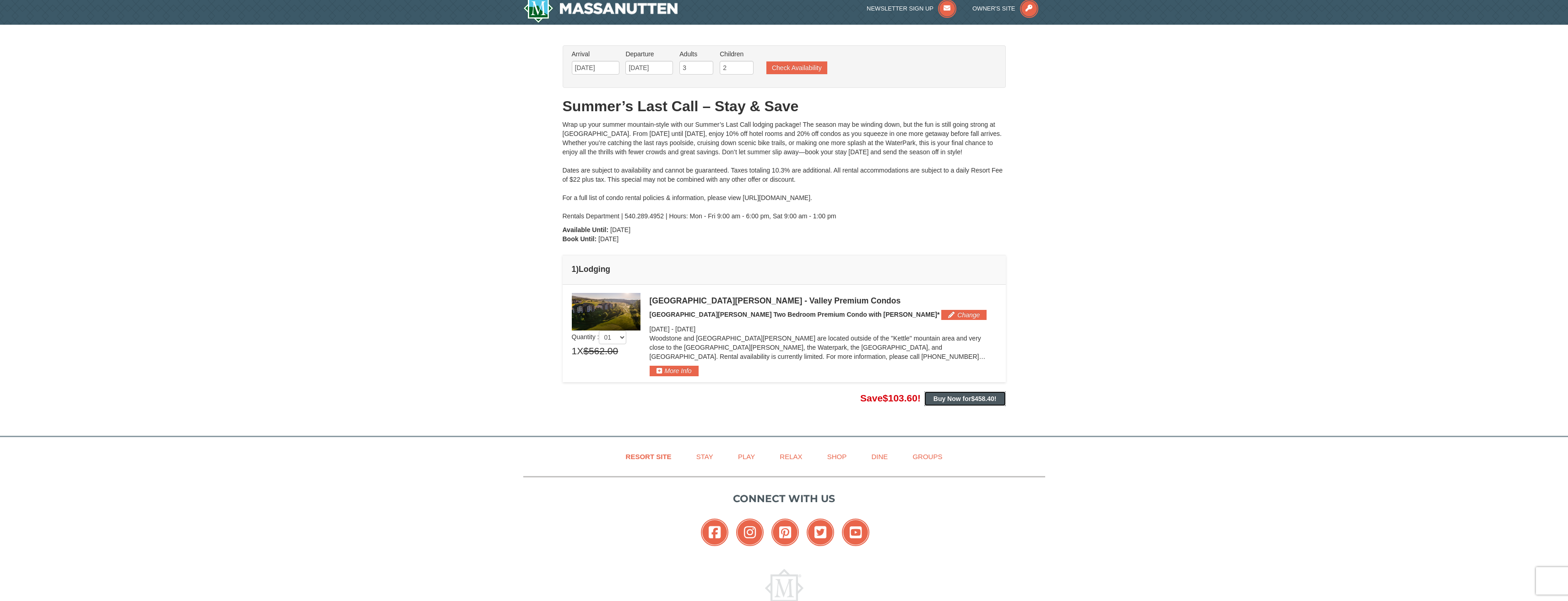
click at [961, 398] on strong "Buy Now for $458.40 !" at bounding box center [965, 399] width 63 height 7
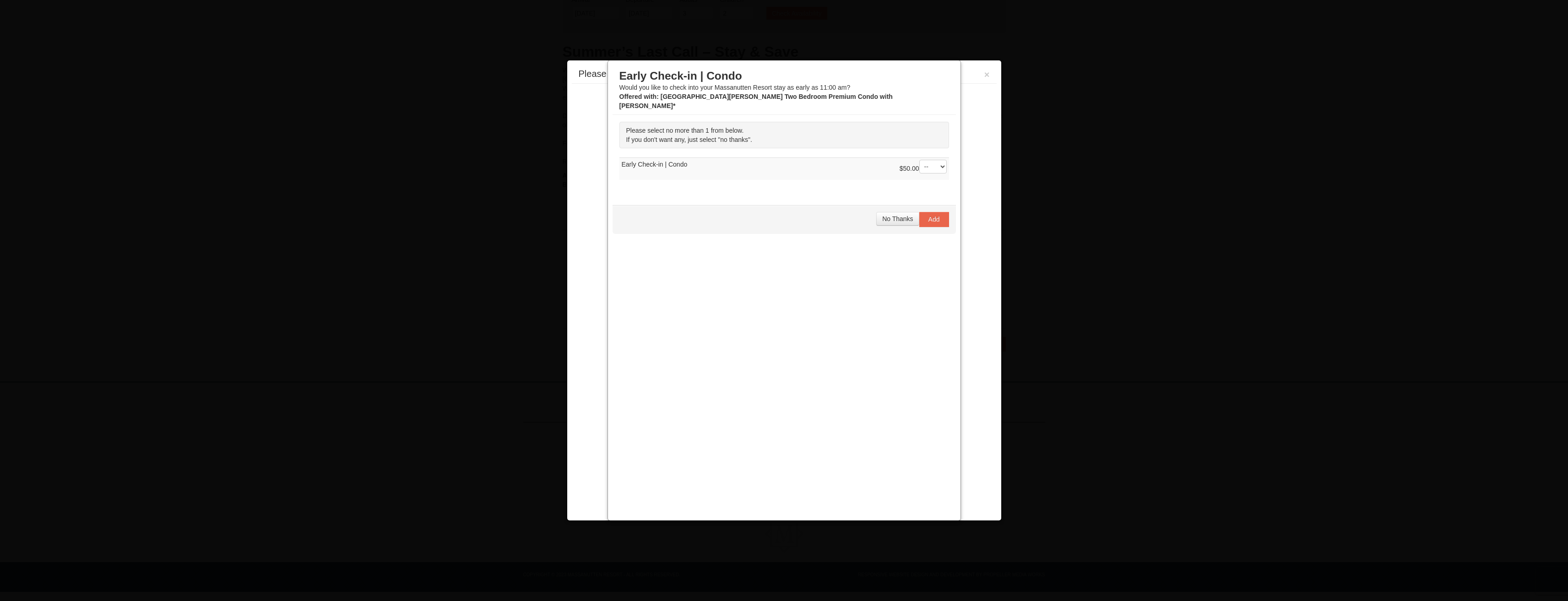
scroll to position [0, 0]
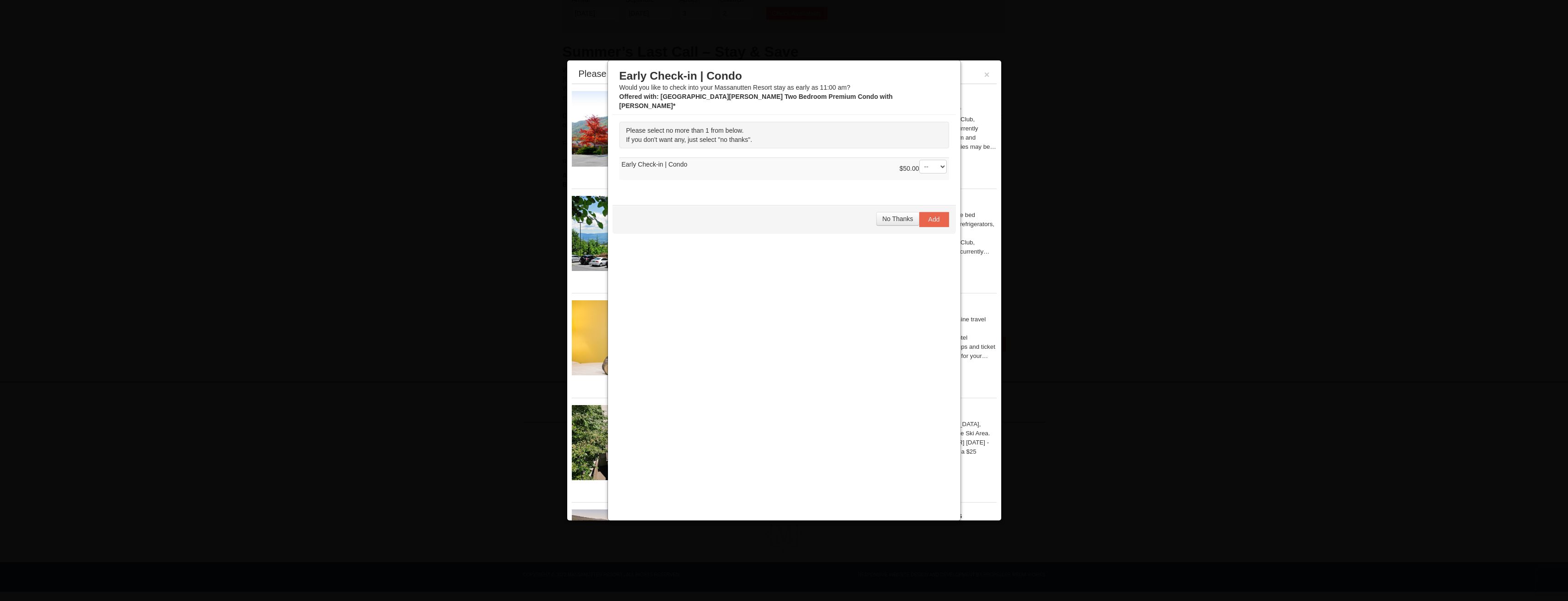
click at [935, 160] on select "-- 01" at bounding box center [933, 166] width 28 height 13
click at [936, 160] on select "-- 01" at bounding box center [933, 166] width 28 height 13
click at [890, 215] on span "No Thanks" at bounding box center [897, 219] width 31 height 7
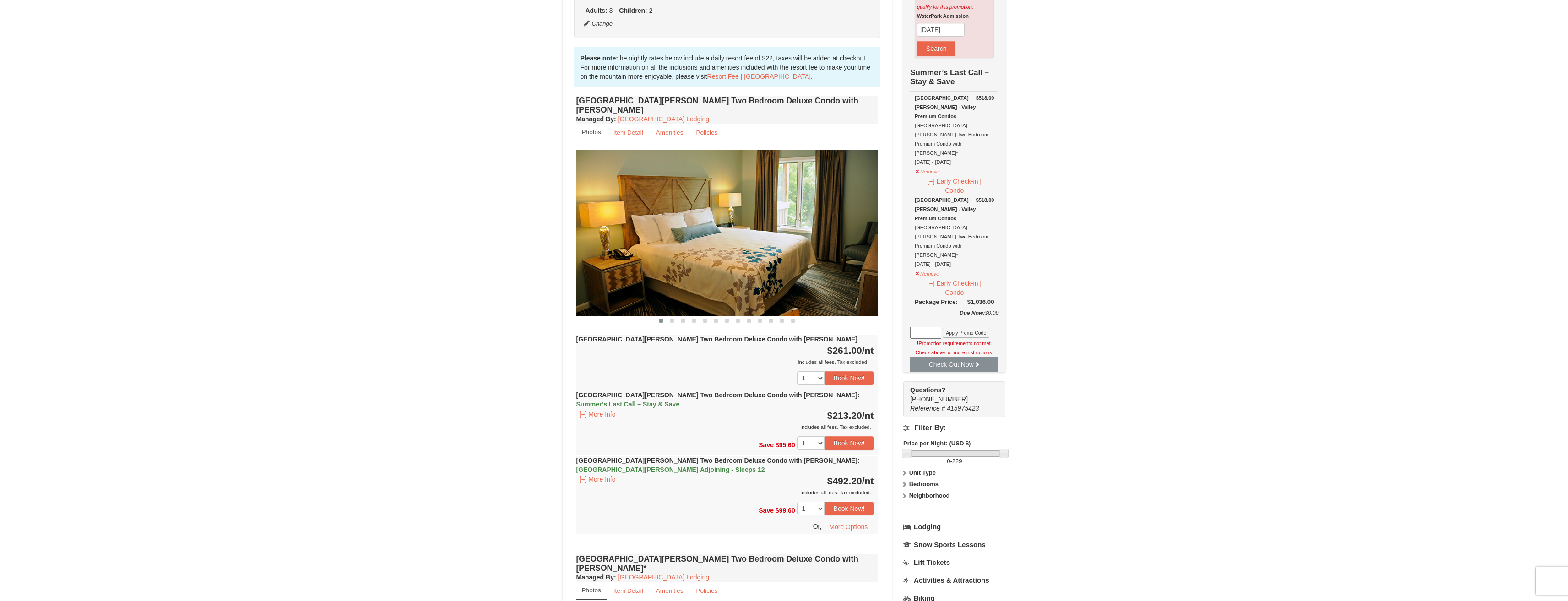
scroll to position [228, 0]
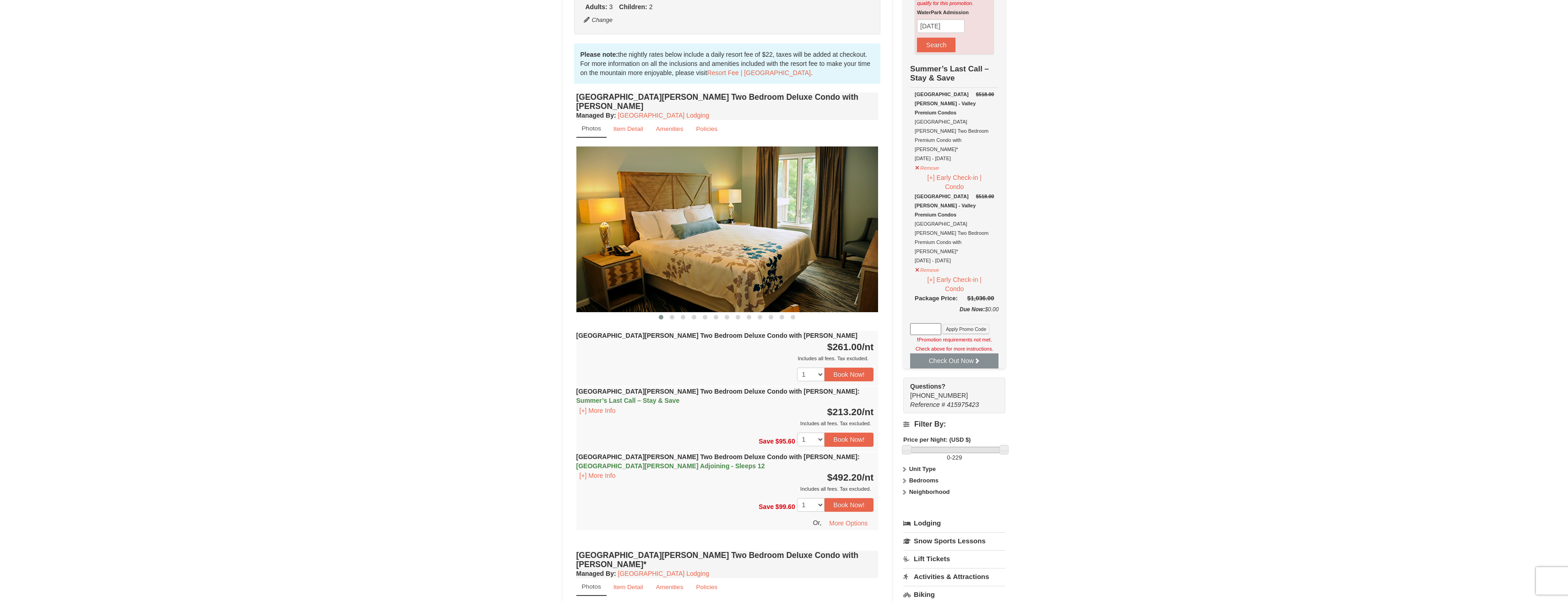
click at [861, 220] on img at bounding box center [728, 228] width 303 height 165
click at [863, 217] on img at bounding box center [728, 228] width 303 height 165
click at [675, 313] on button at bounding box center [672, 317] width 11 height 9
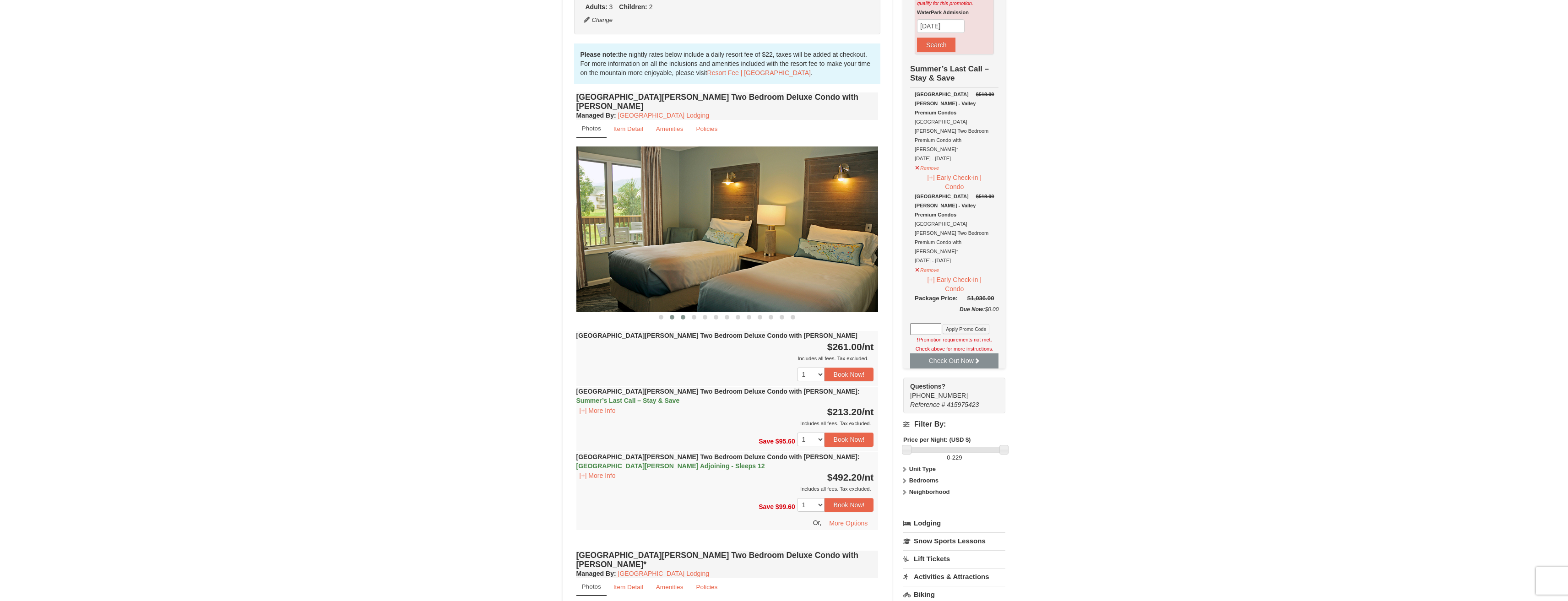
click at [681, 315] on span at bounding box center [683, 317] width 4 height 4
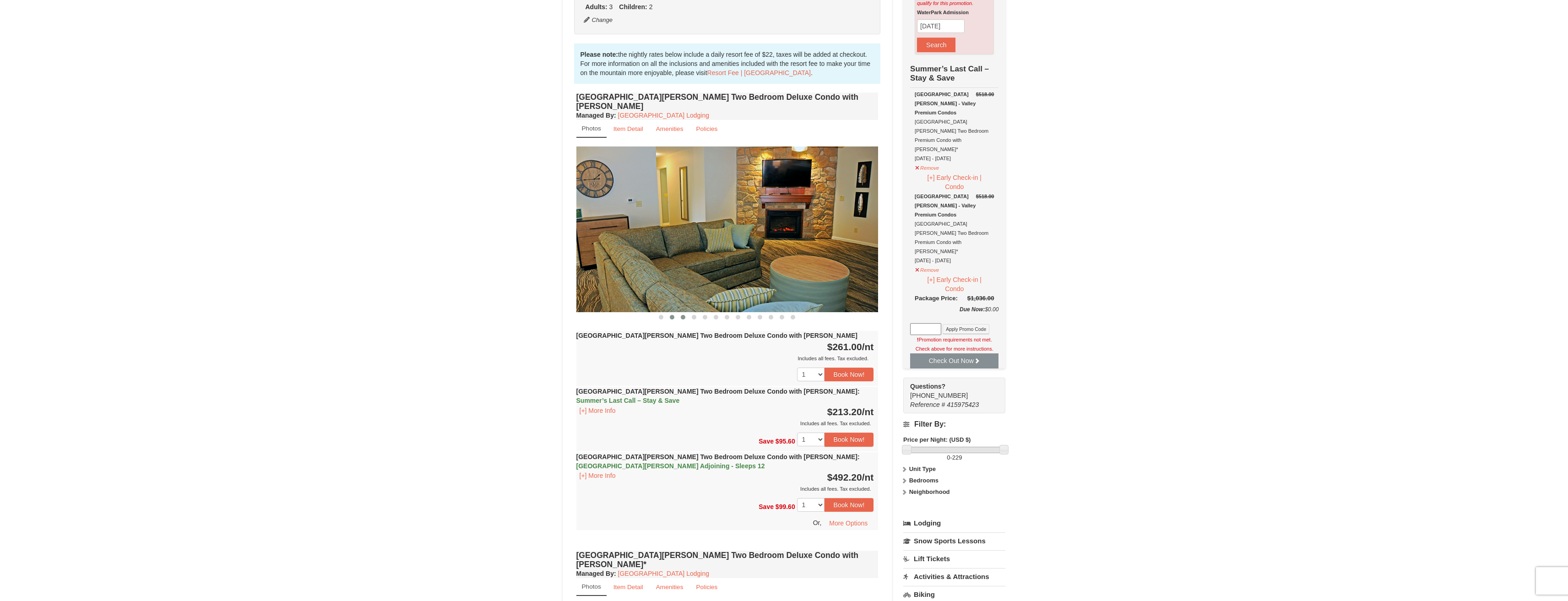
click at [668, 313] on button at bounding box center [672, 317] width 11 height 9
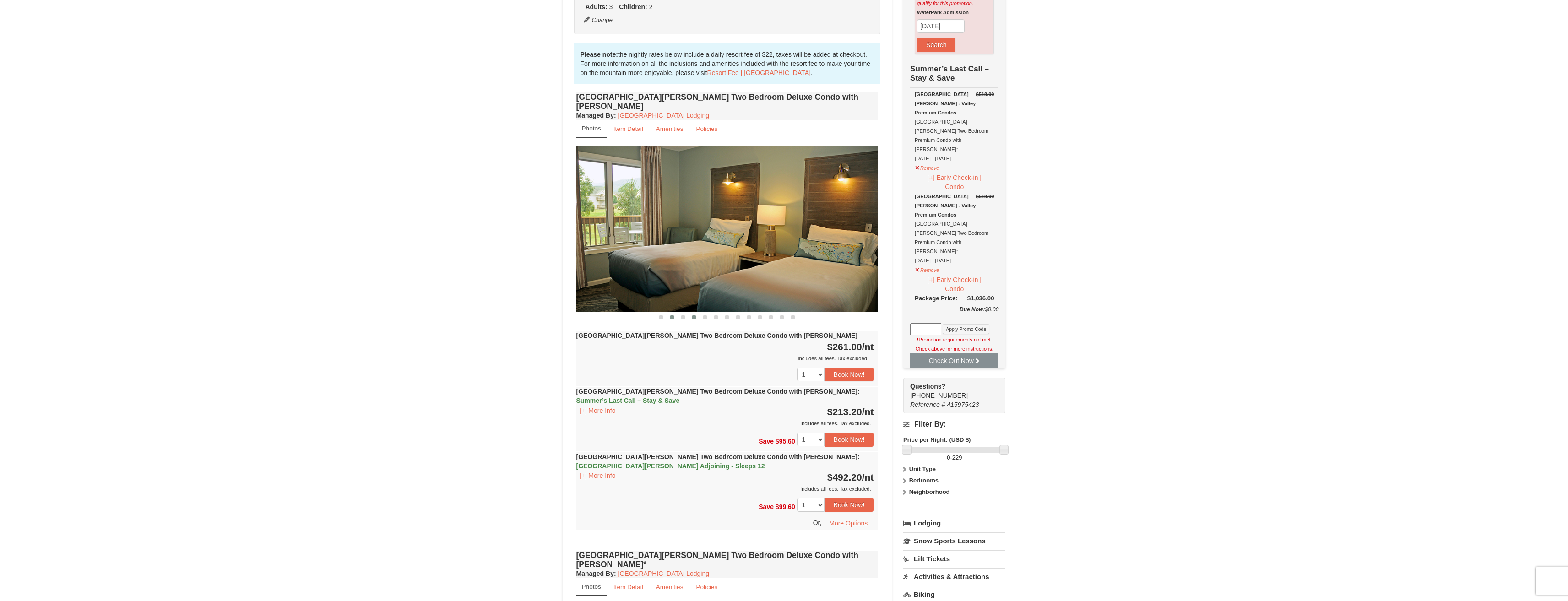
click at [690, 313] on button at bounding box center [694, 317] width 11 height 9
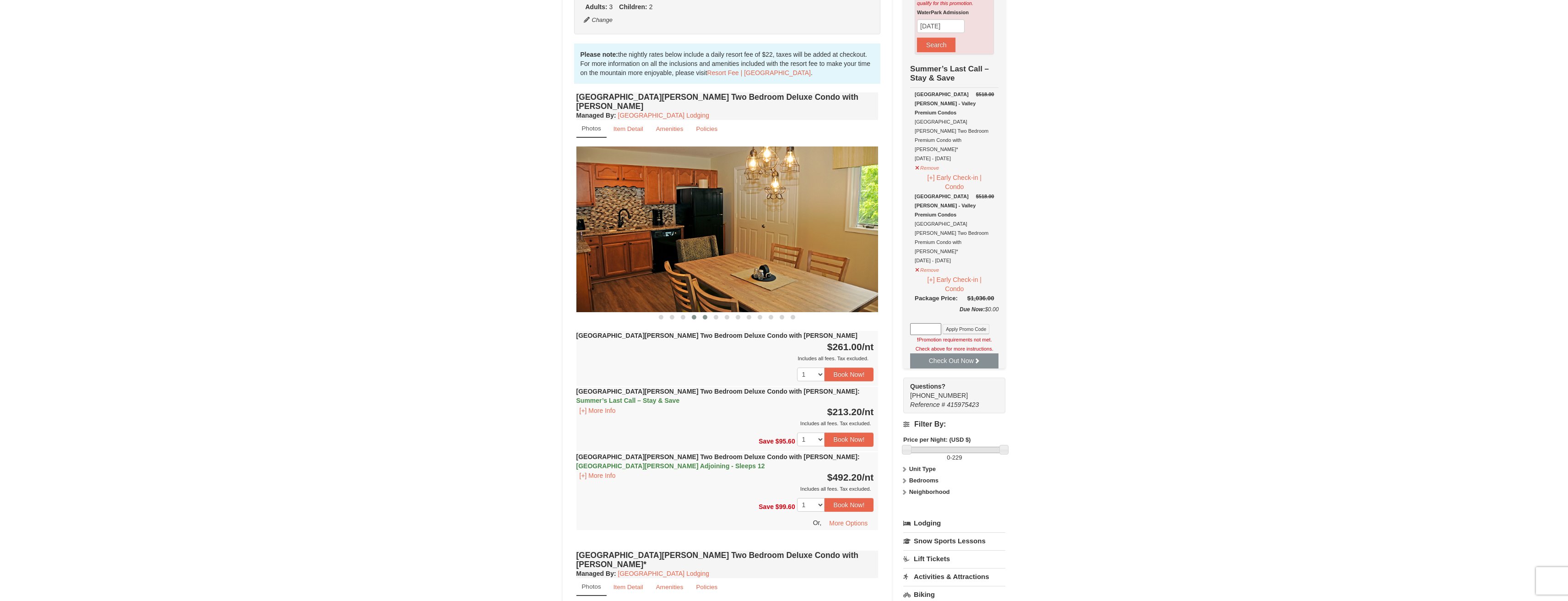
click at [710, 313] on button at bounding box center [705, 317] width 11 height 9
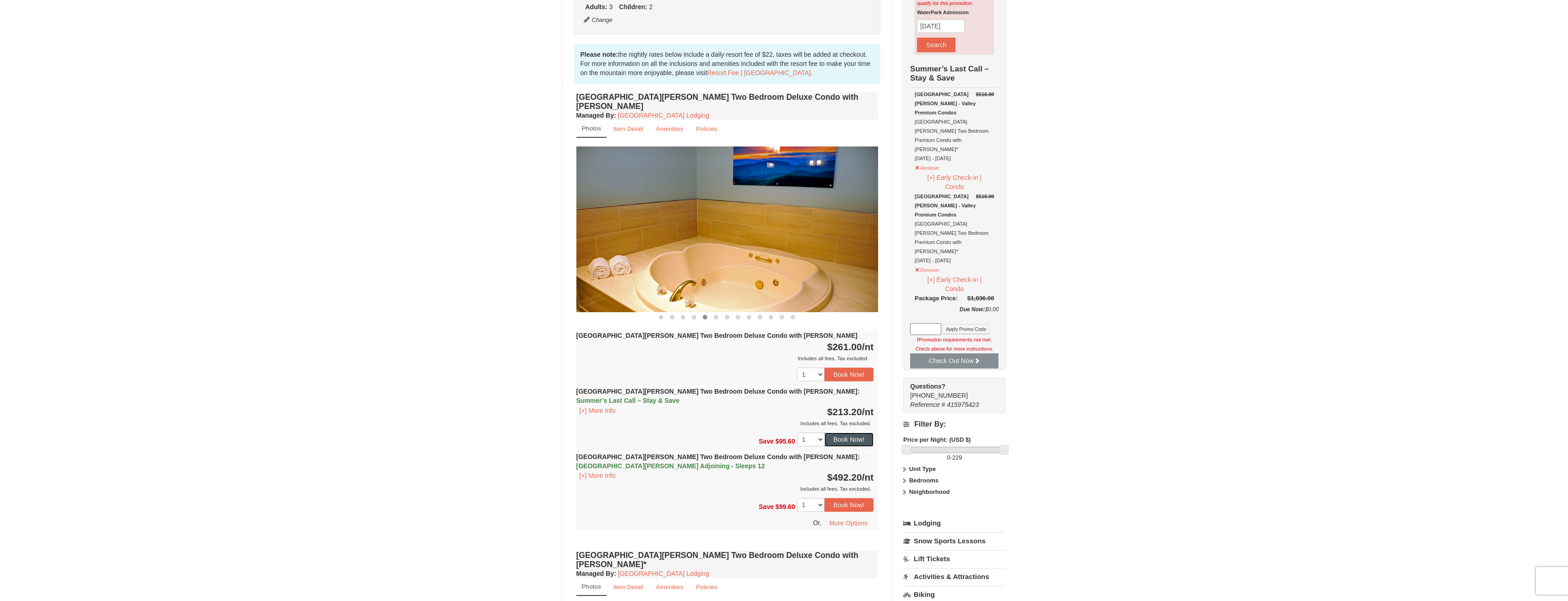
click at [858, 432] on button "Book Now!" at bounding box center [849, 439] width 49 height 13
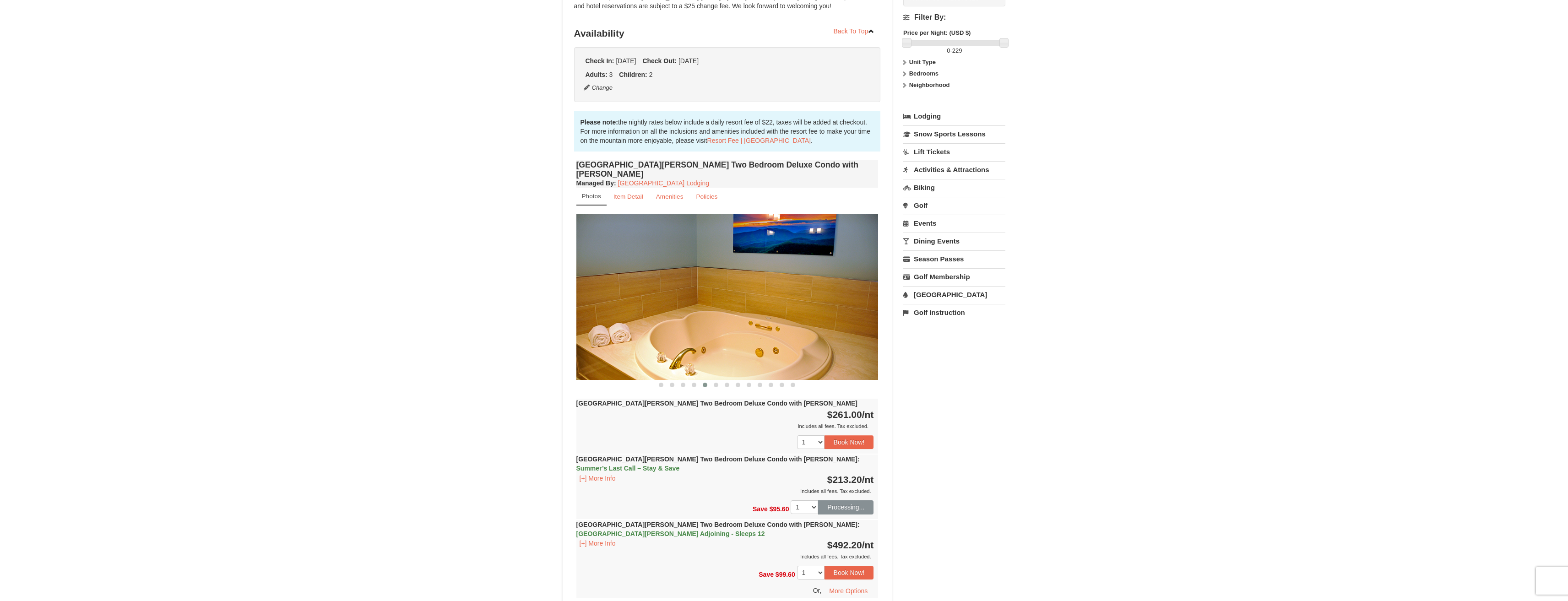
scroll to position [80, 0]
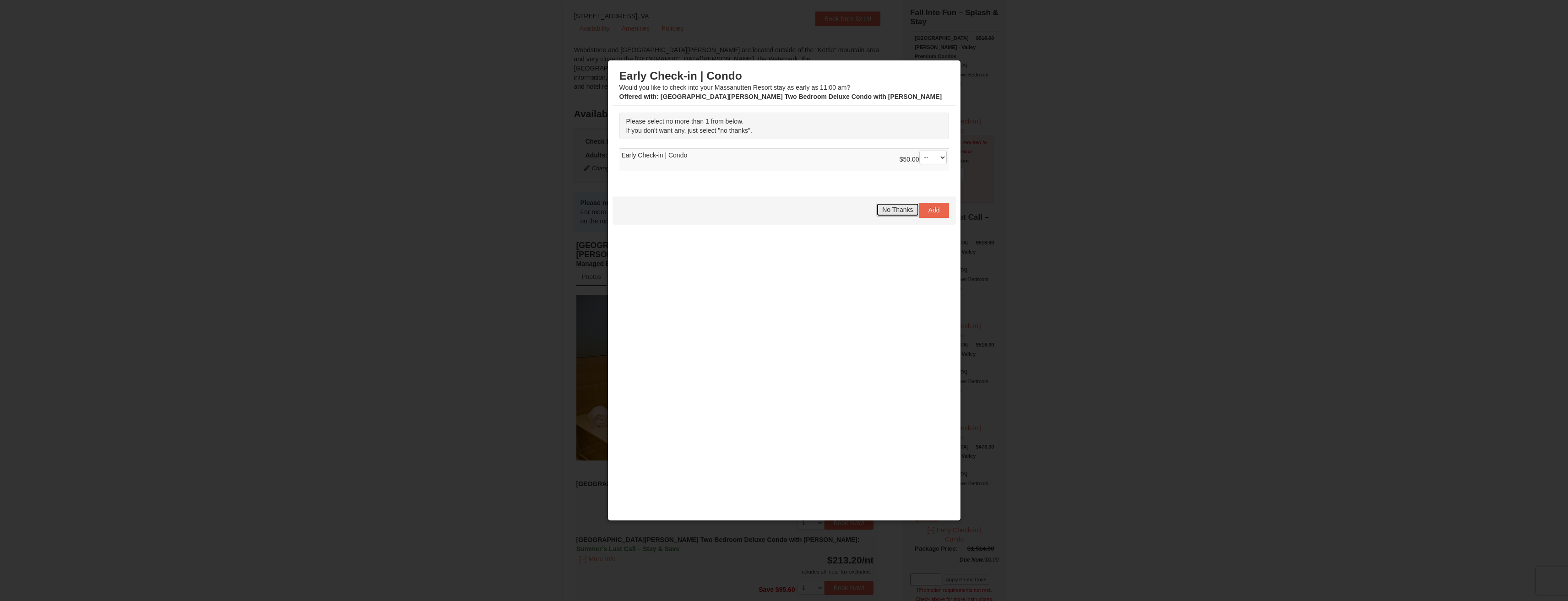
click at [872, 207] on span "No Thanks" at bounding box center [897, 210] width 31 height 7
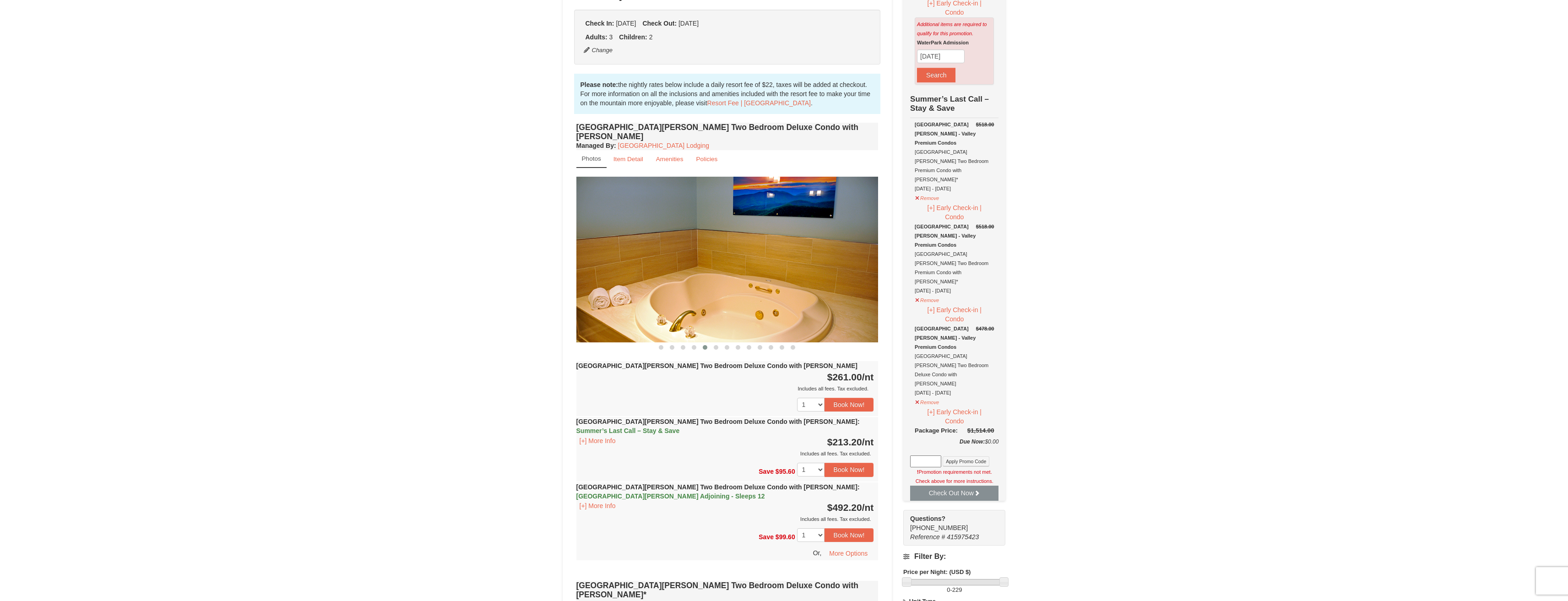
scroll to position [0, 0]
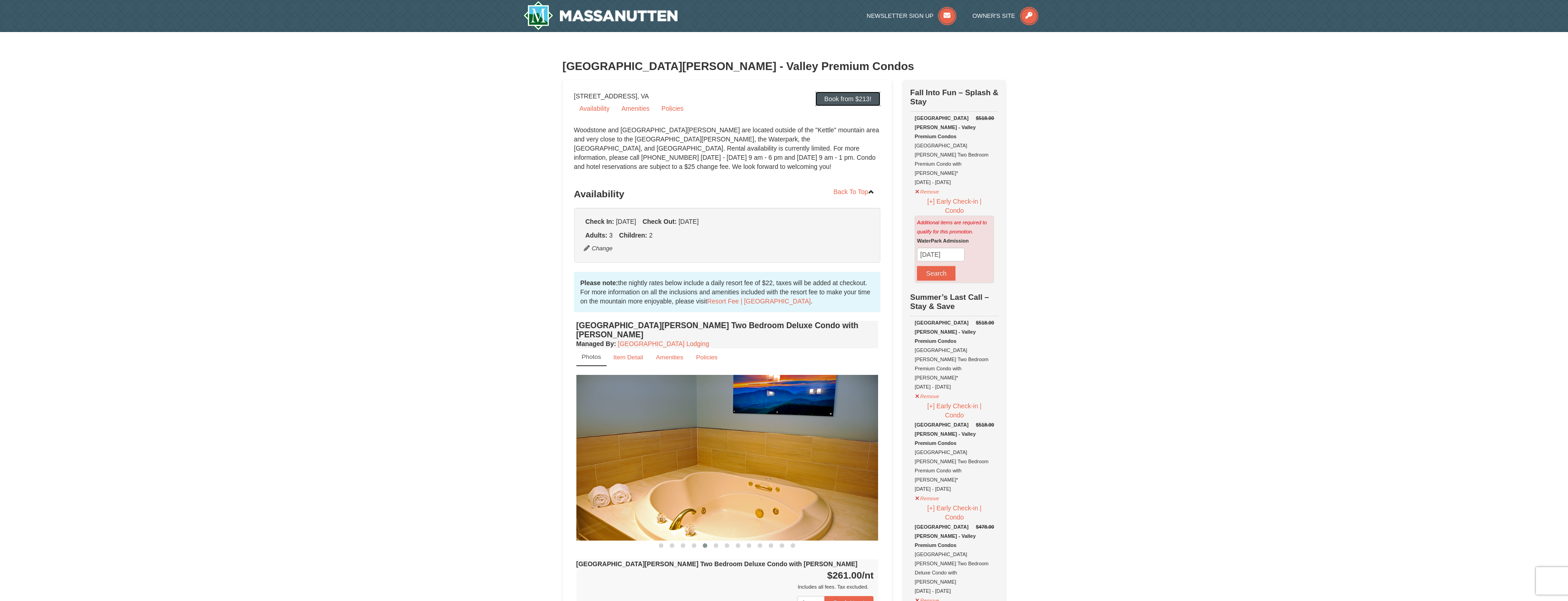
click at [840, 105] on link "Book from $213!" at bounding box center [849, 99] width 66 height 15
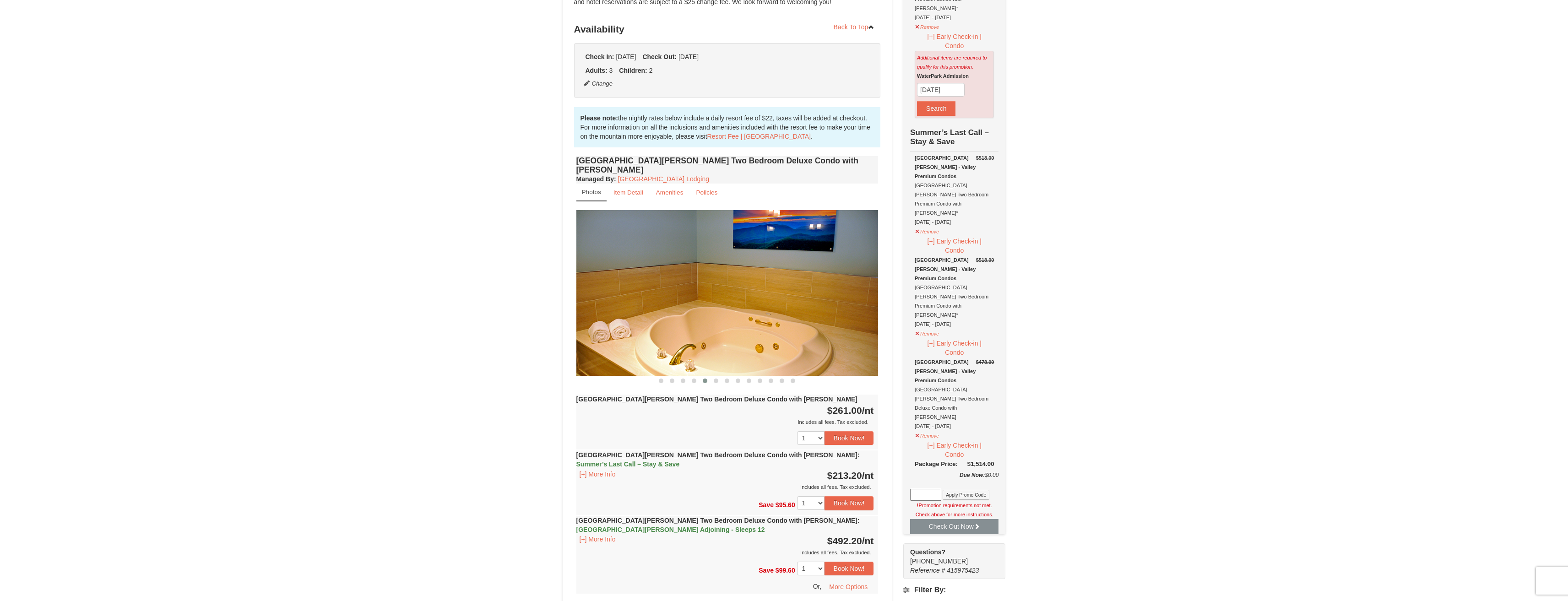
scroll to position [185, 0]
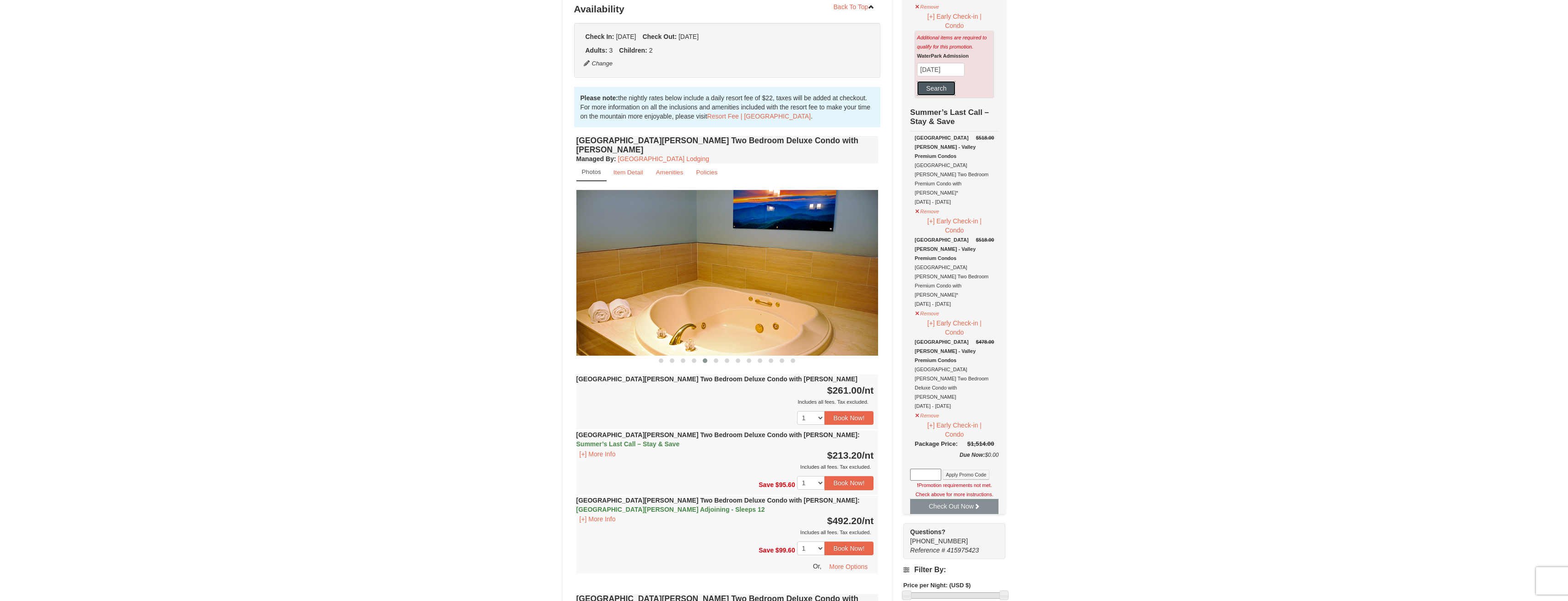
click at [872, 81] on button "Search" at bounding box center [936, 88] width 38 height 15
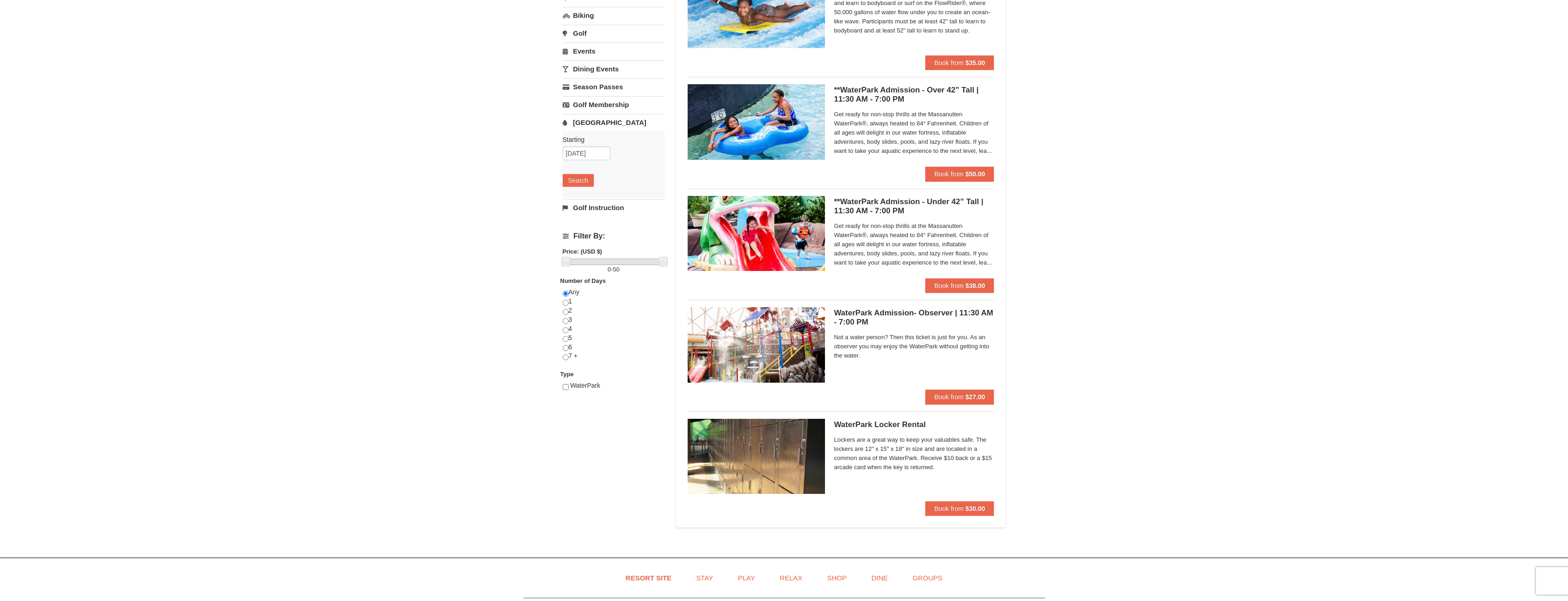
scroll to position [126, 0]
click at [972, 169] on strong "$50.00" at bounding box center [976, 173] width 19 height 7
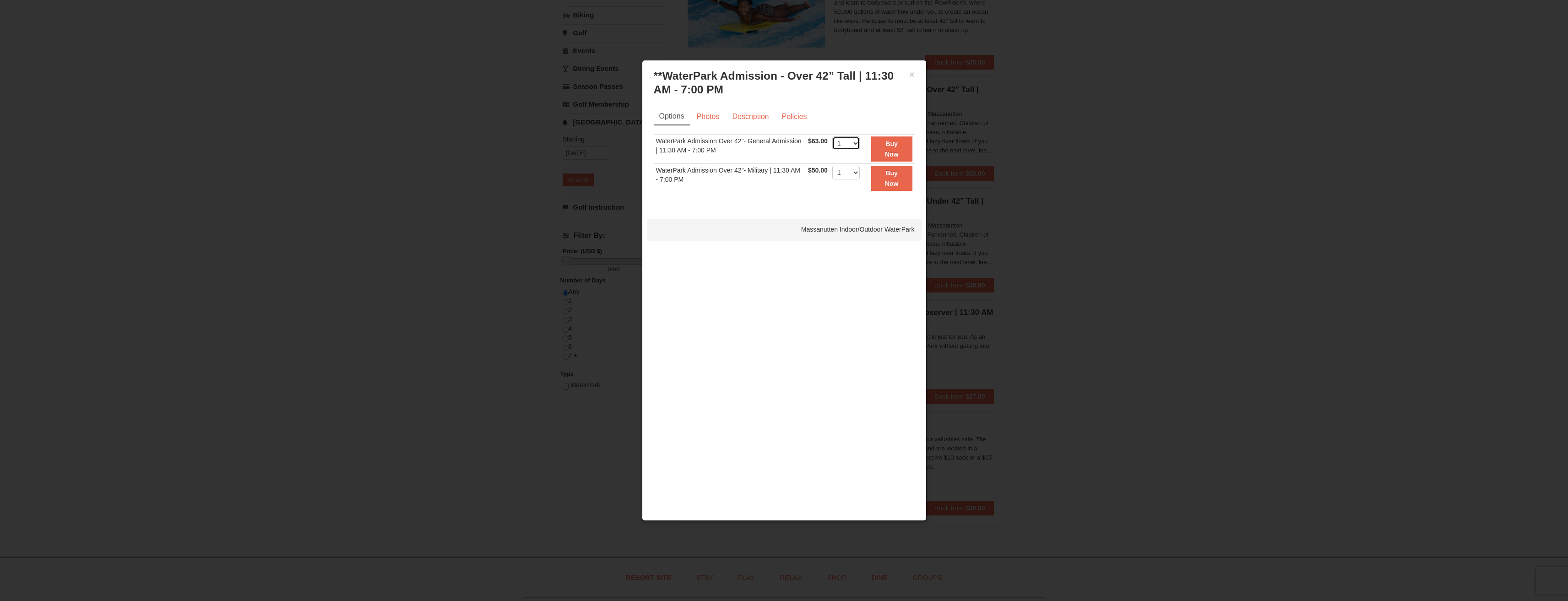
click at [854, 143] on select "1 2 3 4 5 6 7 8 9 10 11 12 13 14 15 16 17 18 19 20 21 22" at bounding box center [846, 143] width 28 height 13
select select "3"
click at [832, 137] on select "1 2 3 4 5 6 7 8 9 10 11 12 13 14 15 16 17 18 19 20 21 22" at bounding box center [846, 143] width 28 height 13
click at [848, 173] on select "1 2 3 4 5 6 7 8 9 10 11 12 13 14 15 16 17 18 19 20 21 22" at bounding box center [846, 172] width 28 height 13
click at [812, 188] on td "$50.00 Includes all fees. Tax excluded." at bounding box center [818, 178] width 24 height 29
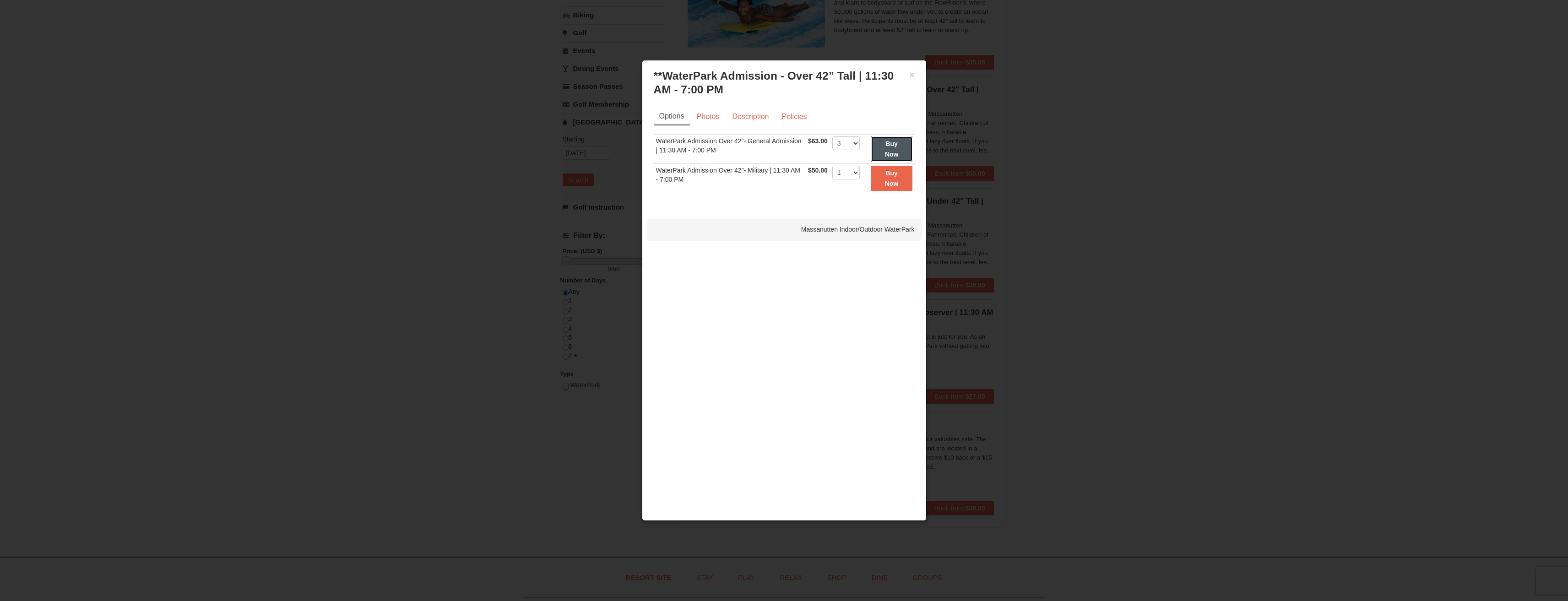
click at [901, 143] on button "Buy Now" at bounding box center [891, 149] width 41 height 25
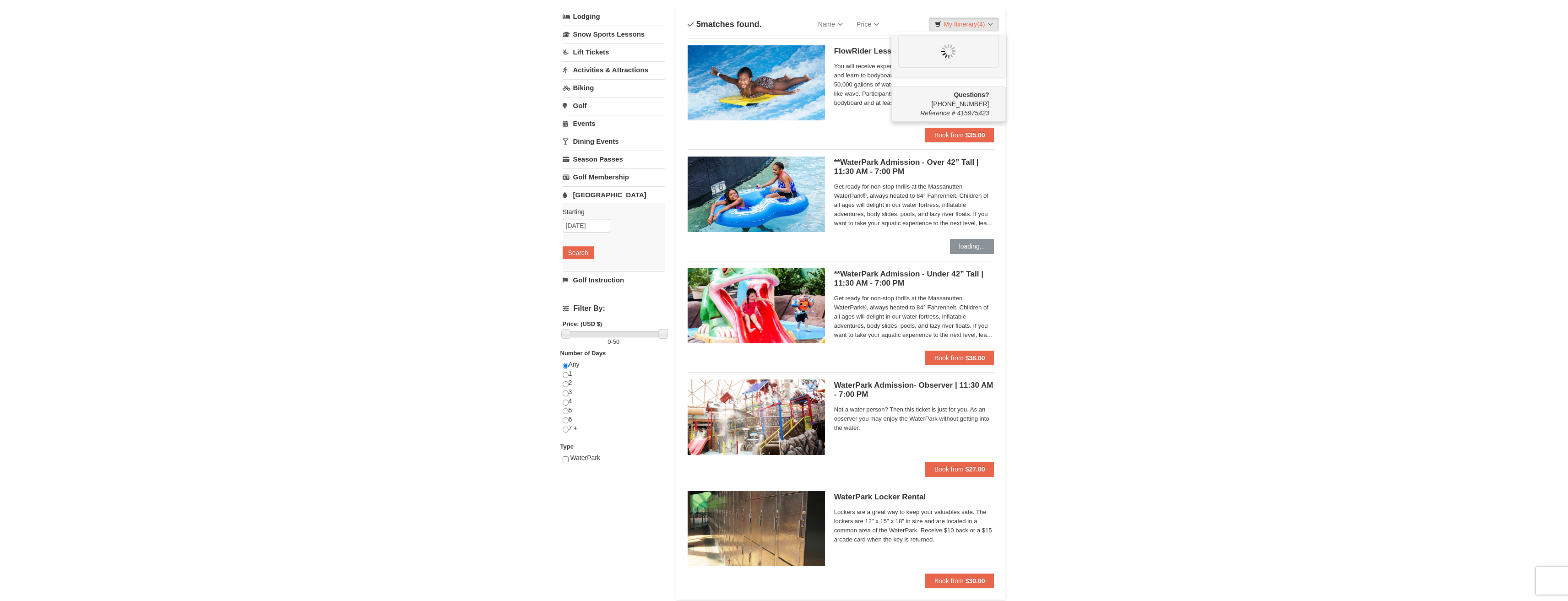
scroll to position [0, 0]
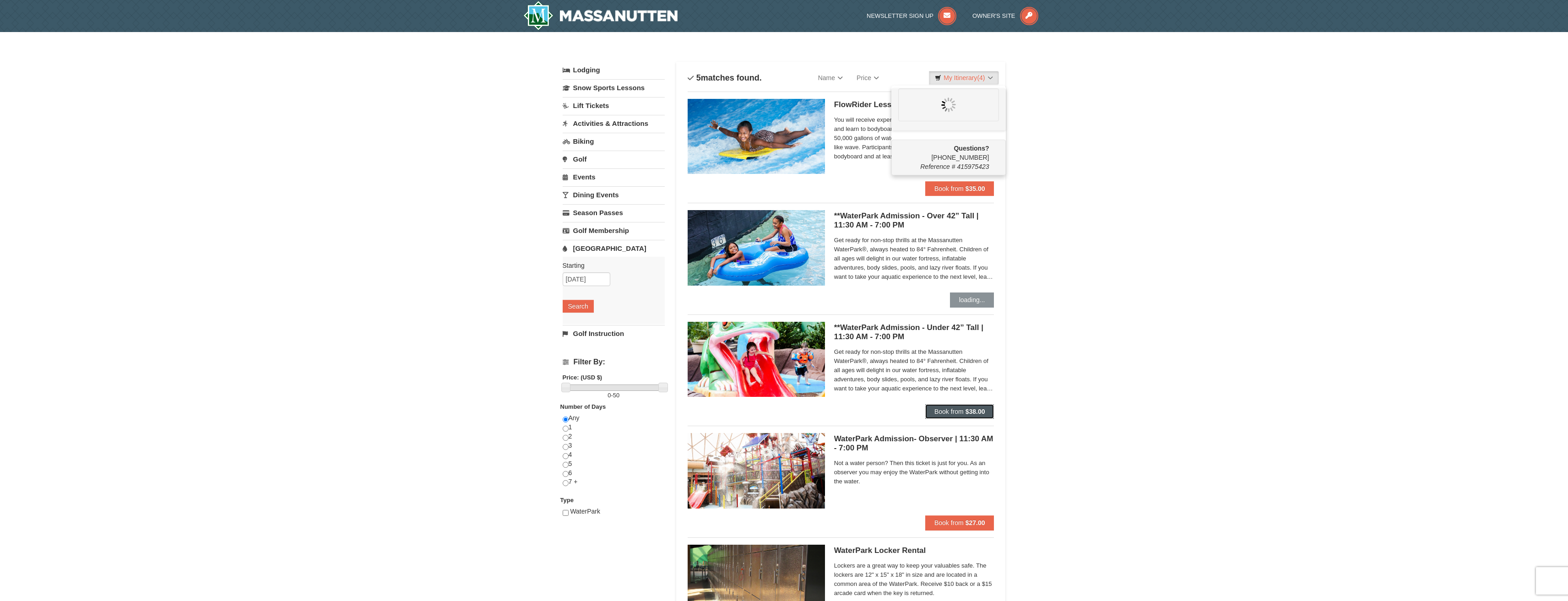
click at [953, 412] on span "Book from" at bounding box center [949, 411] width 29 height 7
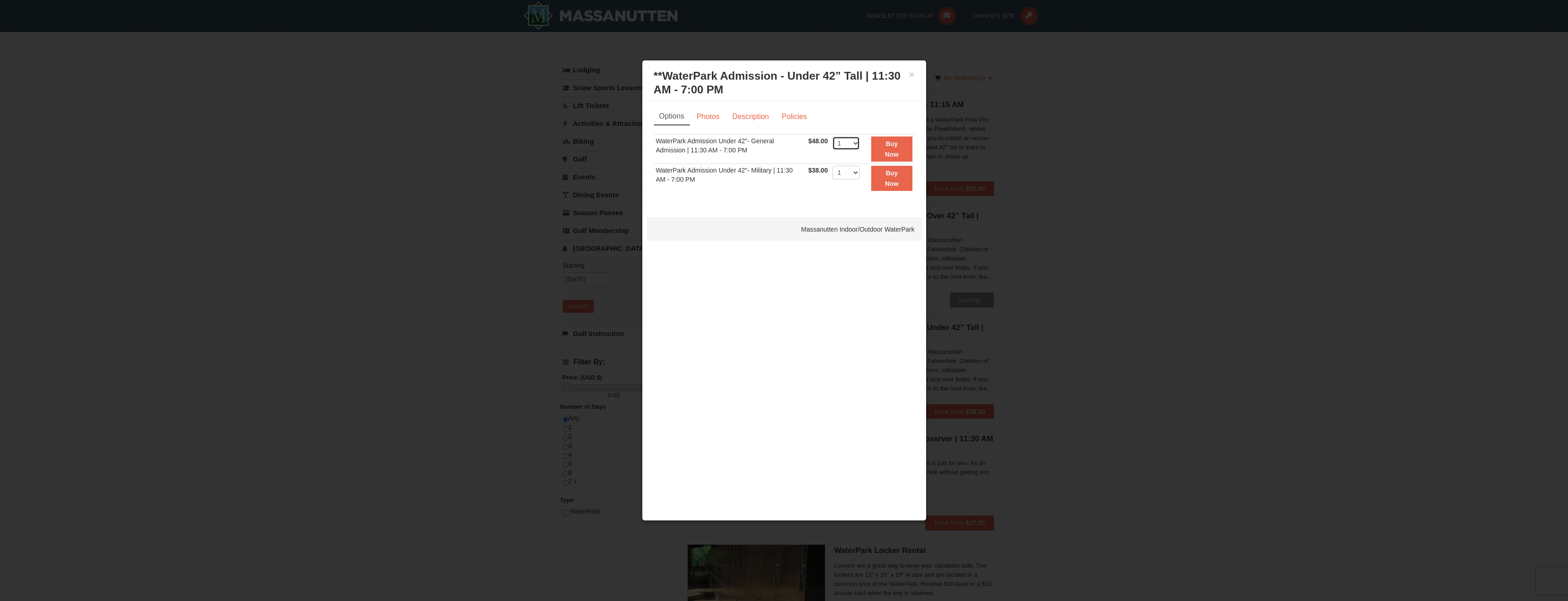
click at [850, 145] on select "1 2 3 4 5 6 7 8 9 10 11 12 13 14 15 16 17 18 19 20 21 22" at bounding box center [846, 143] width 28 height 13
select select "2"
click at [832, 137] on select "1 2 3 4 5 6 7 8 9 10 11 12 13 14 15 16 17 18 19 20 21 22" at bounding box center [846, 143] width 28 height 13
click at [912, 152] on button "Buy Now" at bounding box center [891, 149] width 41 height 25
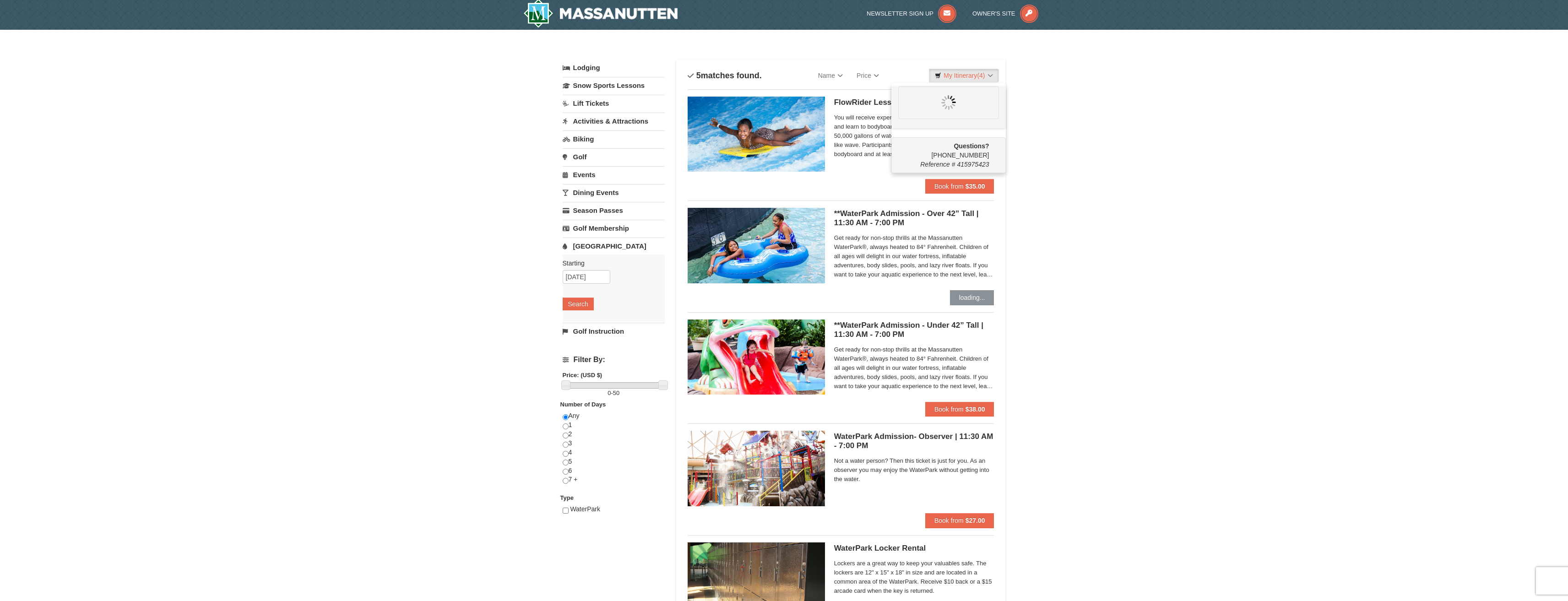
scroll to position [3, 0]
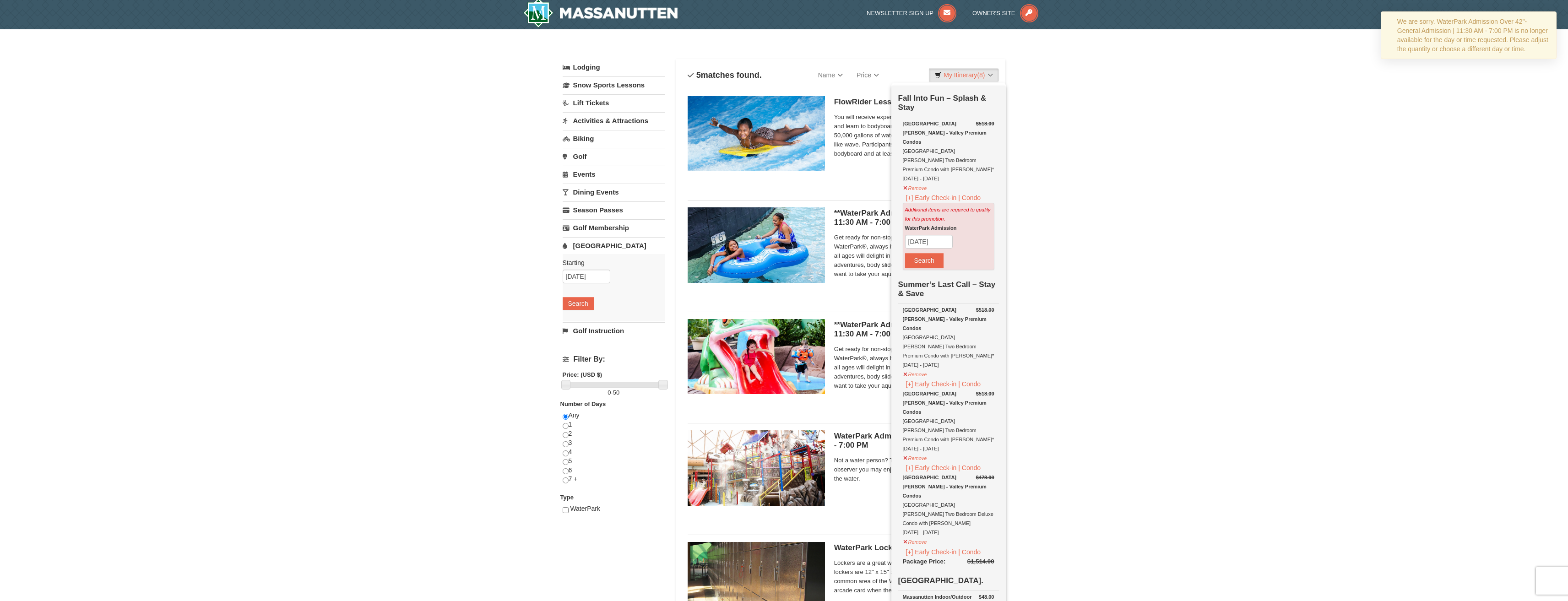
click at [1097, 231] on div "× Categories List Filter My Itinerary (8) Check Out Now Fall Into Fun – Splash …" at bounding box center [784, 349] width 1568 height 641
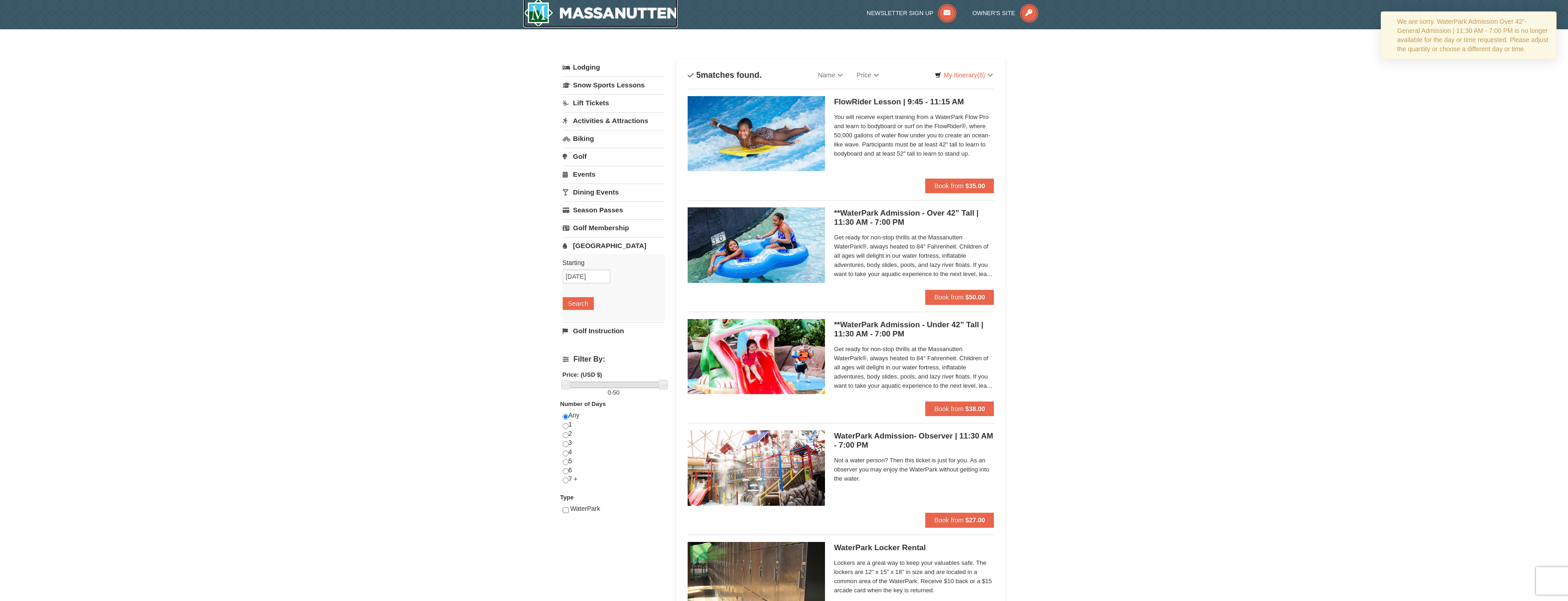
click at [561, 13] on img at bounding box center [601, 13] width 155 height 29
